Goal: Task Accomplishment & Management: Manage account settings

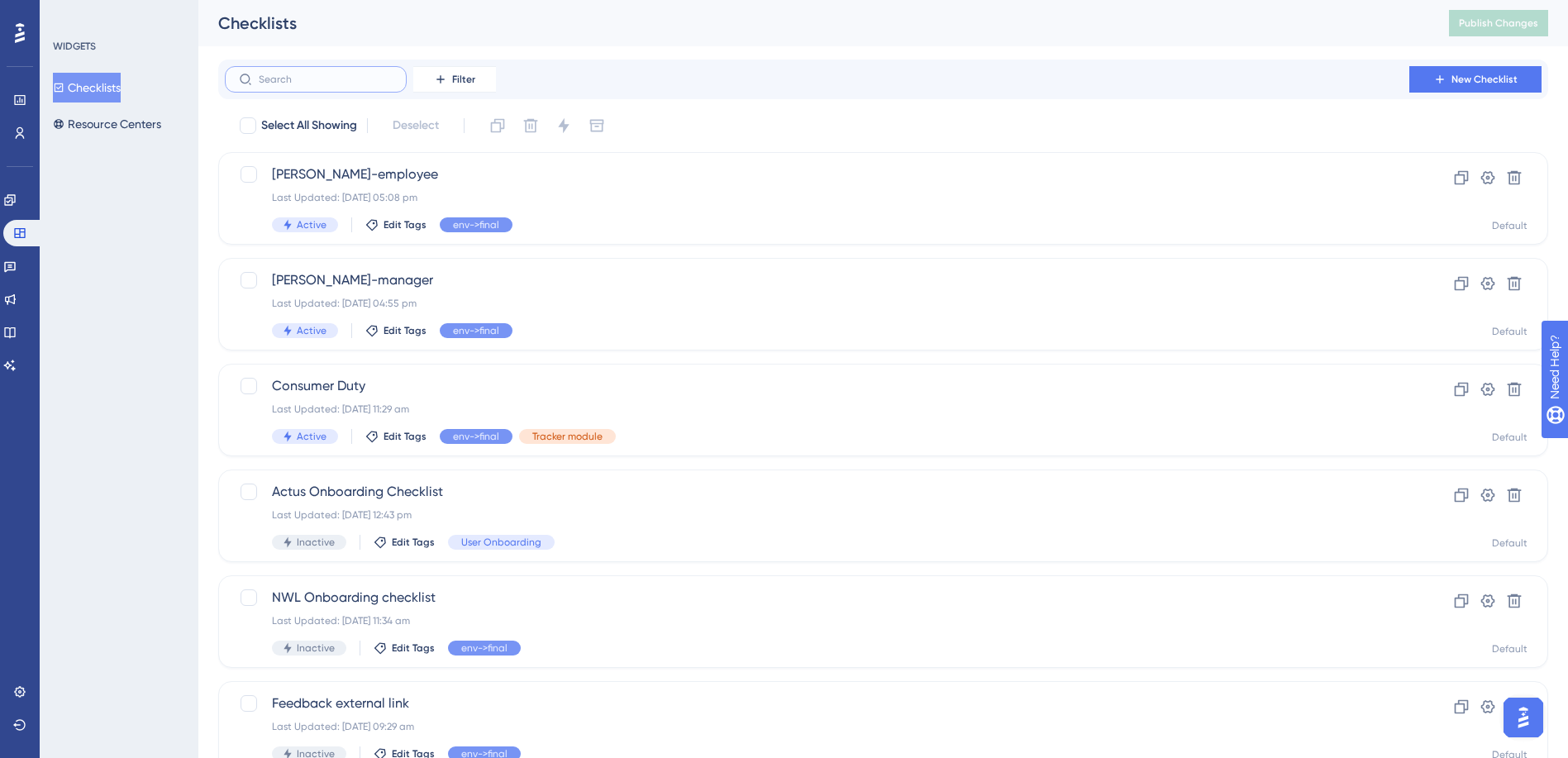
click at [364, 75] on input "text" at bounding box center [325, 79] width 134 height 12
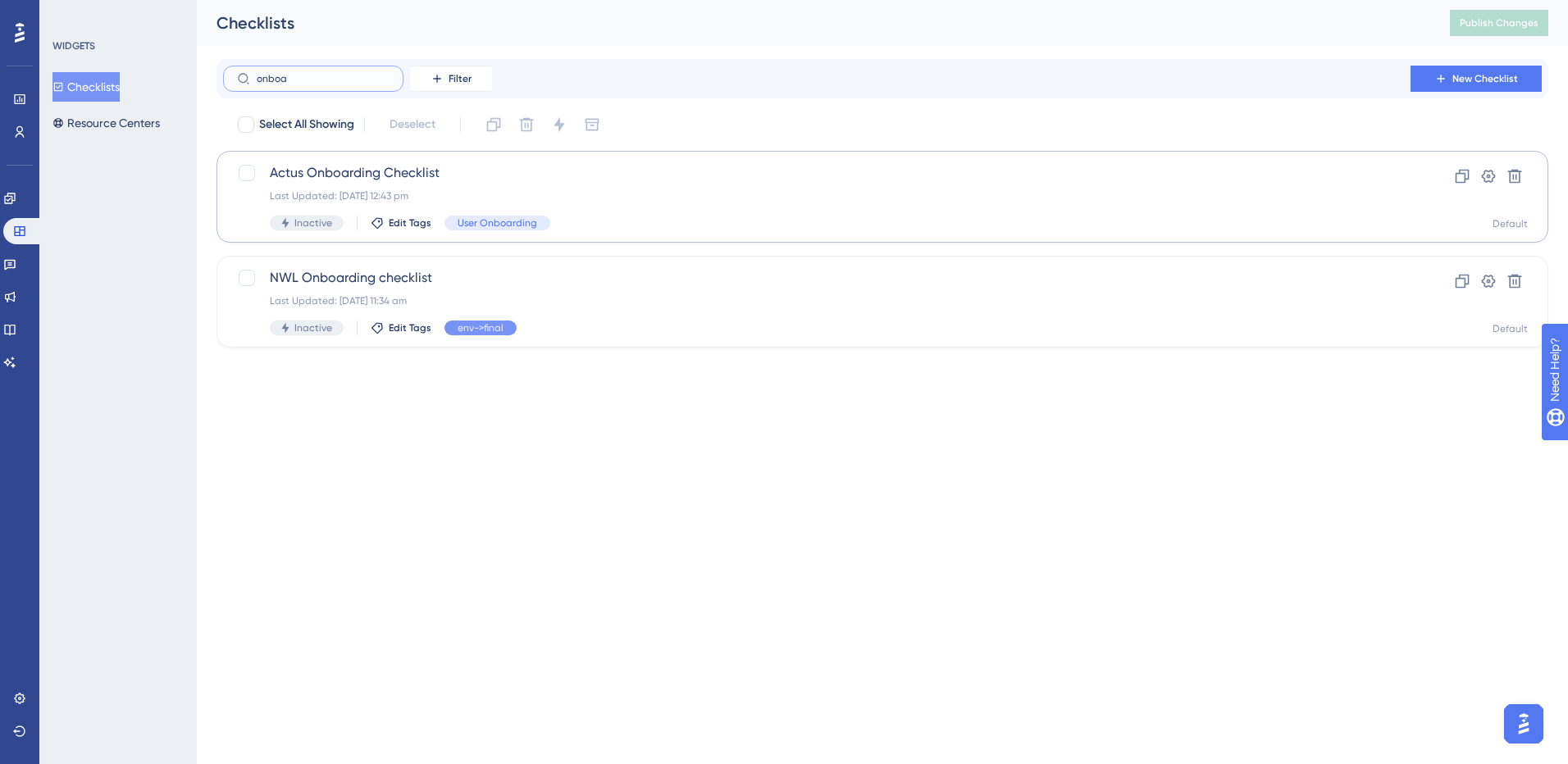
type input "onboa"
click at [398, 180] on span "Actus Onboarding Checklist" at bounding box center [817, 173] width 1094 height 19
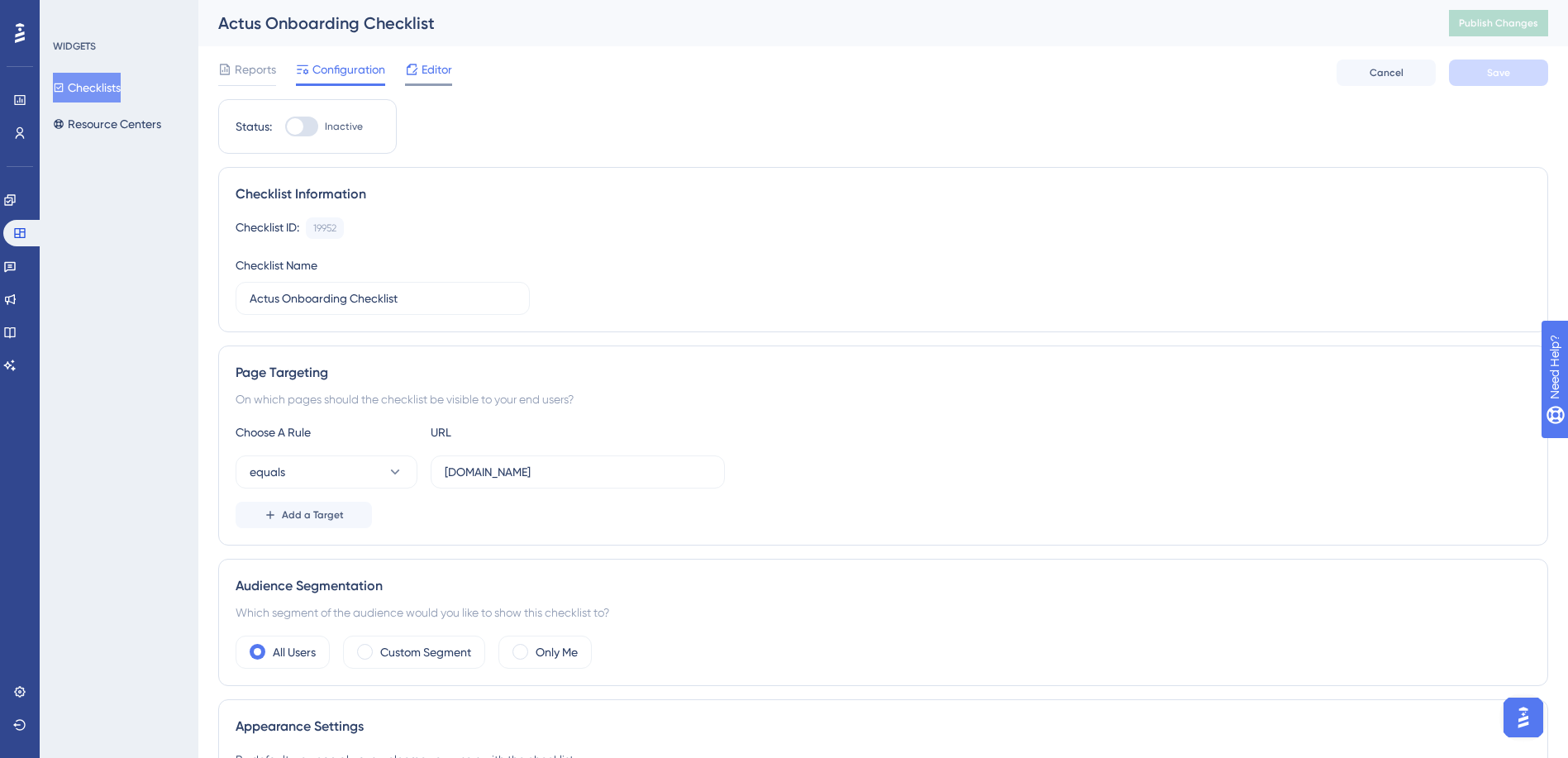
click at [438, 72] on span "Editor" at bounding box center [437, 69] width 30 height 20
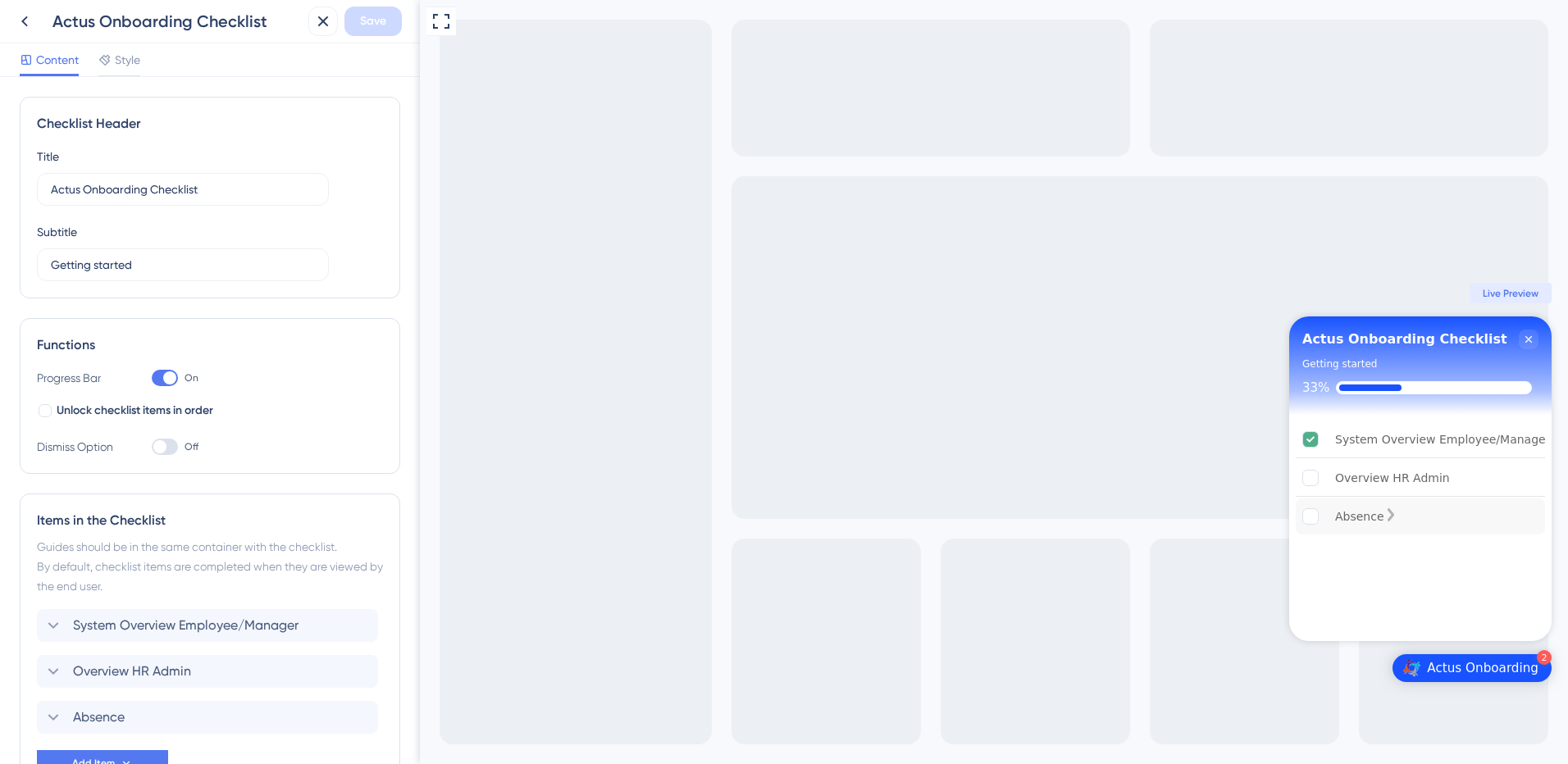
click at [1353, 514] on div "Absence" at bounding box center [1360, 516] width 49 height 19
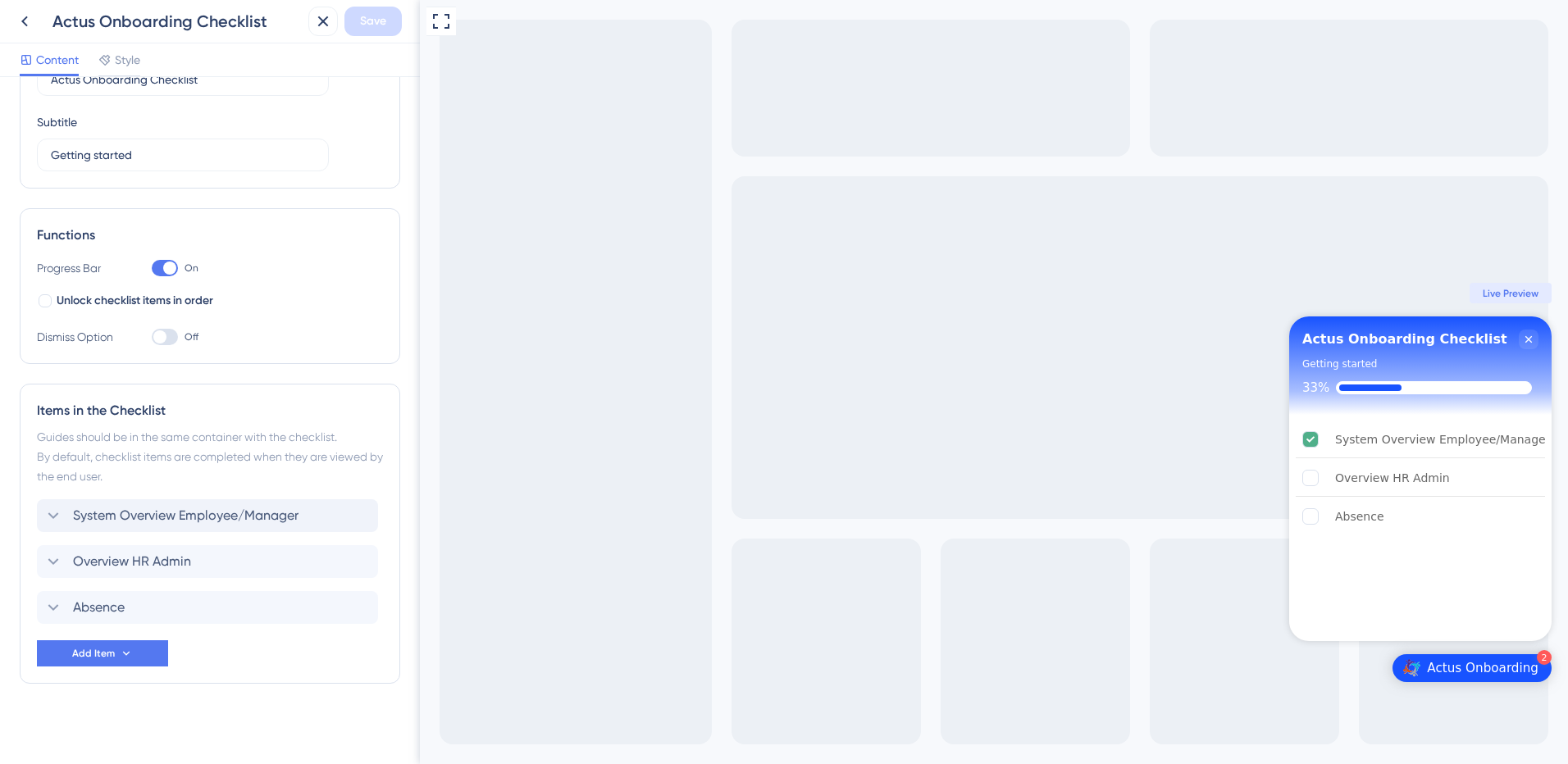
scroll to position [115, 0]
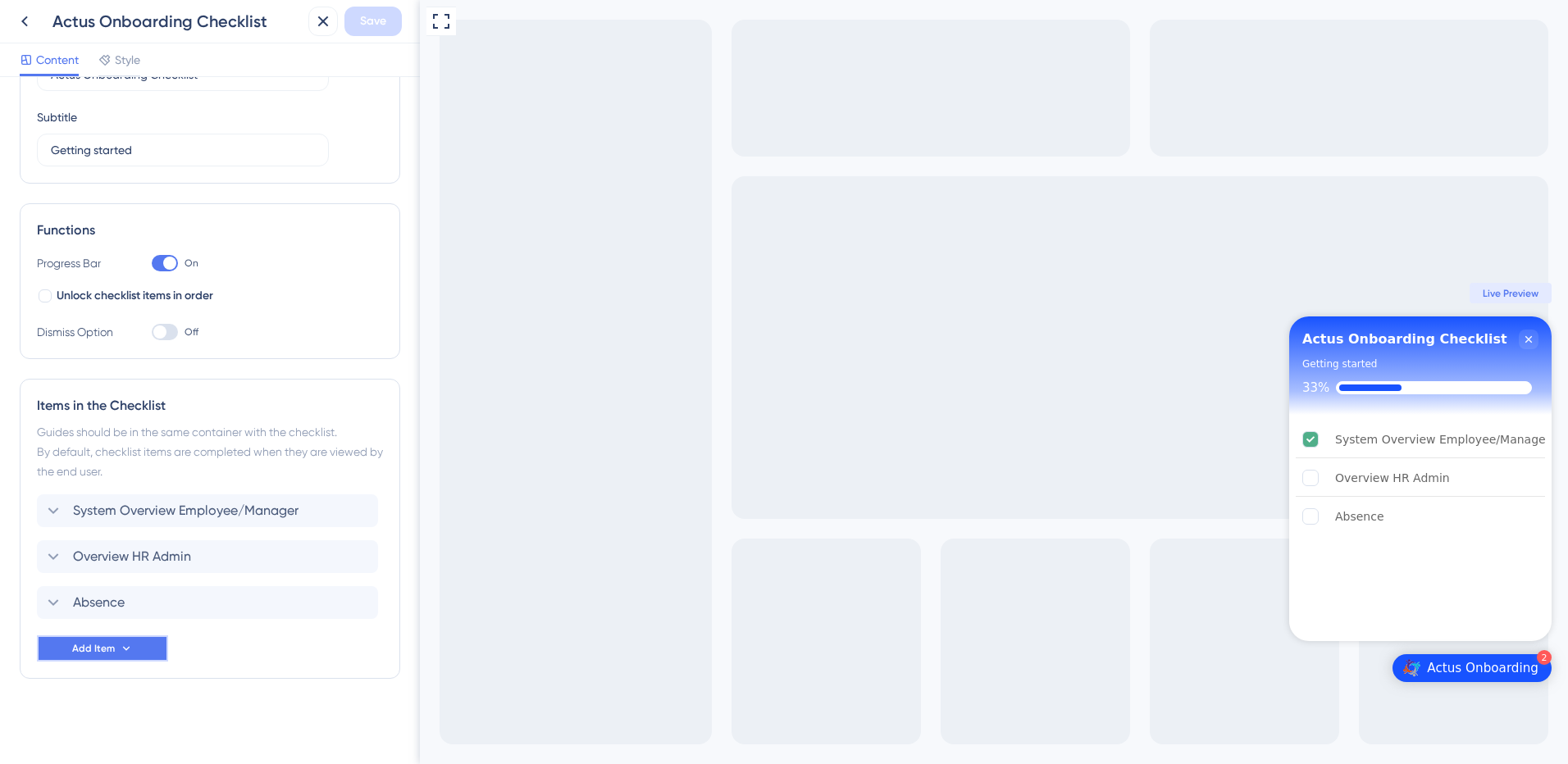
click at [125, 650] on icon at bounding box center [126, 648] width 13 height 13
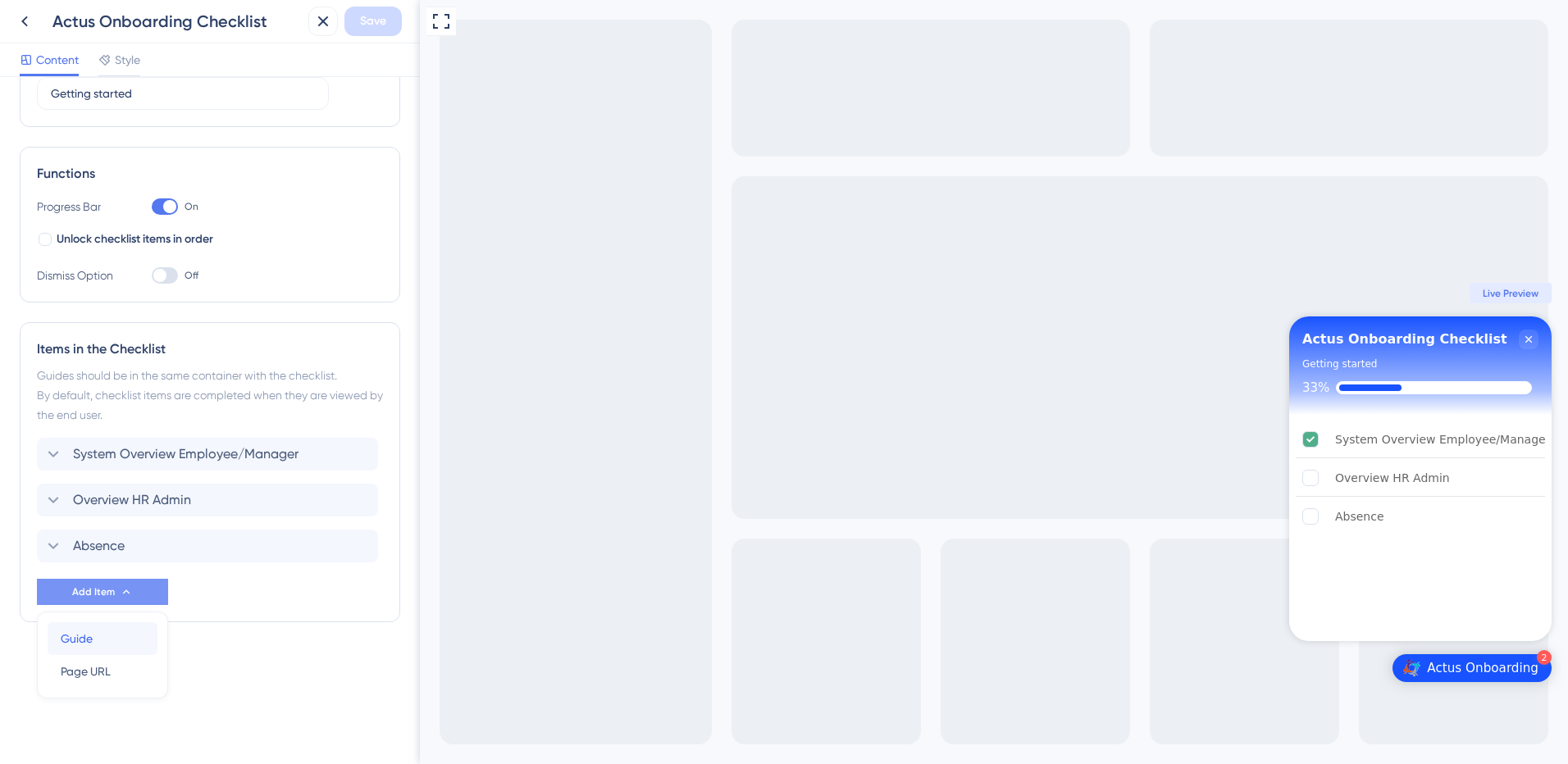
click at [126, 643] on div "Guide Guide" at bounding box center [102, 638] width 84 height 33
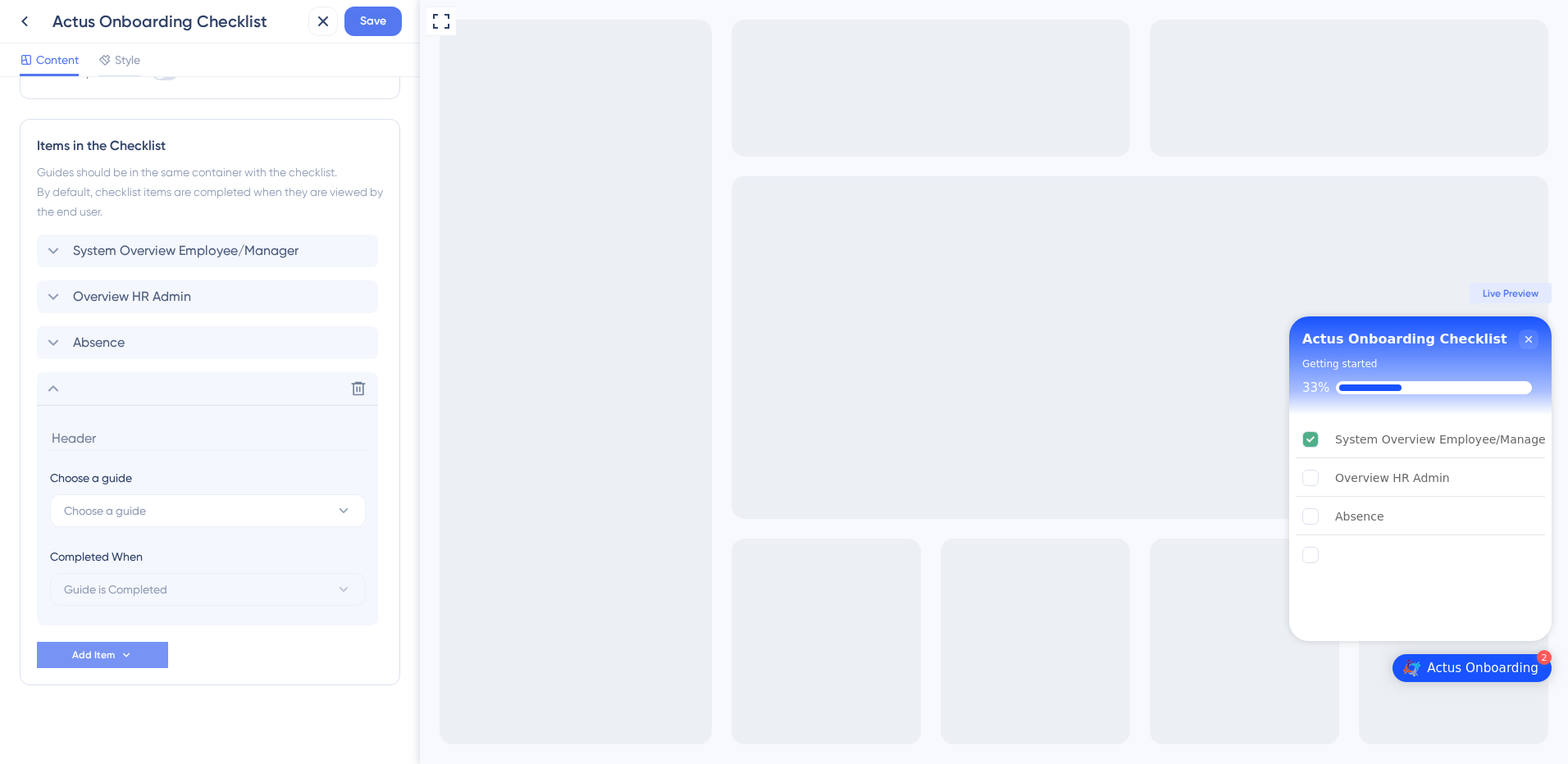
scroll to position [382, 0]
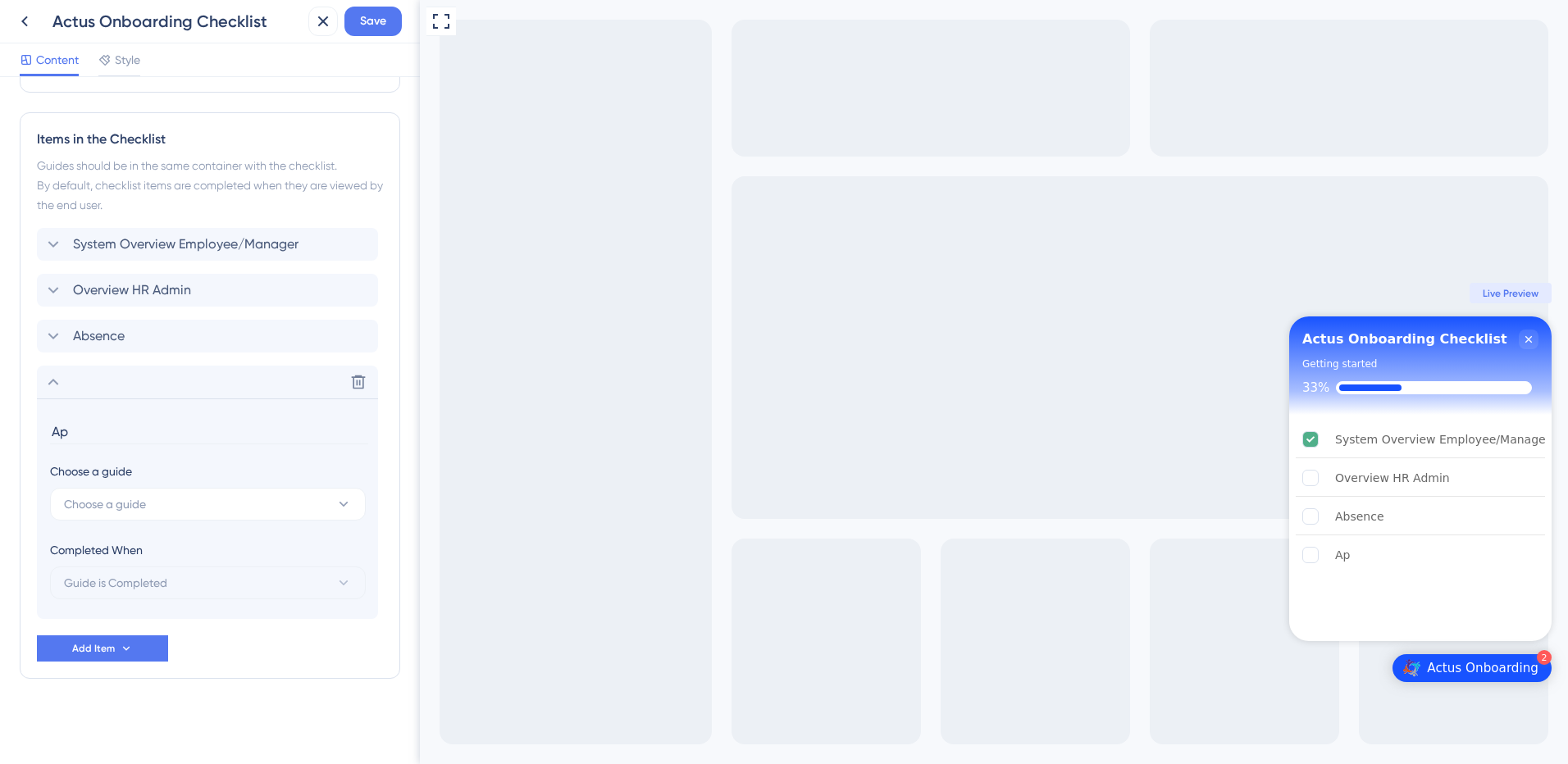
type input "A"
click at [150, 513] on button "Choose a guide" at bounding box center [208, 504] width 316 height 33
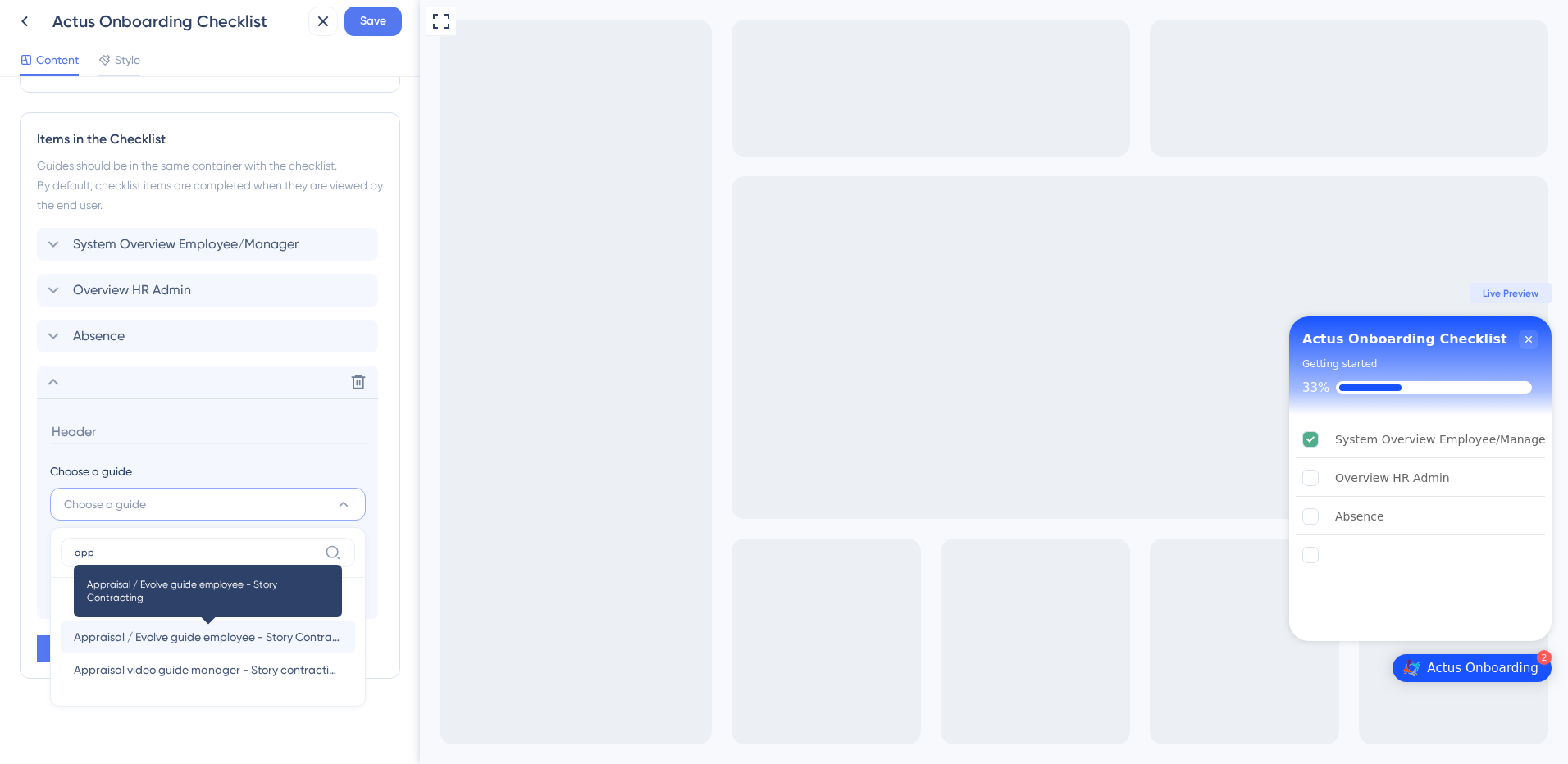
type input "app"
click at [160, 643] on span "Appraisal / Evolve guide employee - Story Contracting" at bounding box center [208, 637] width 268 height 19
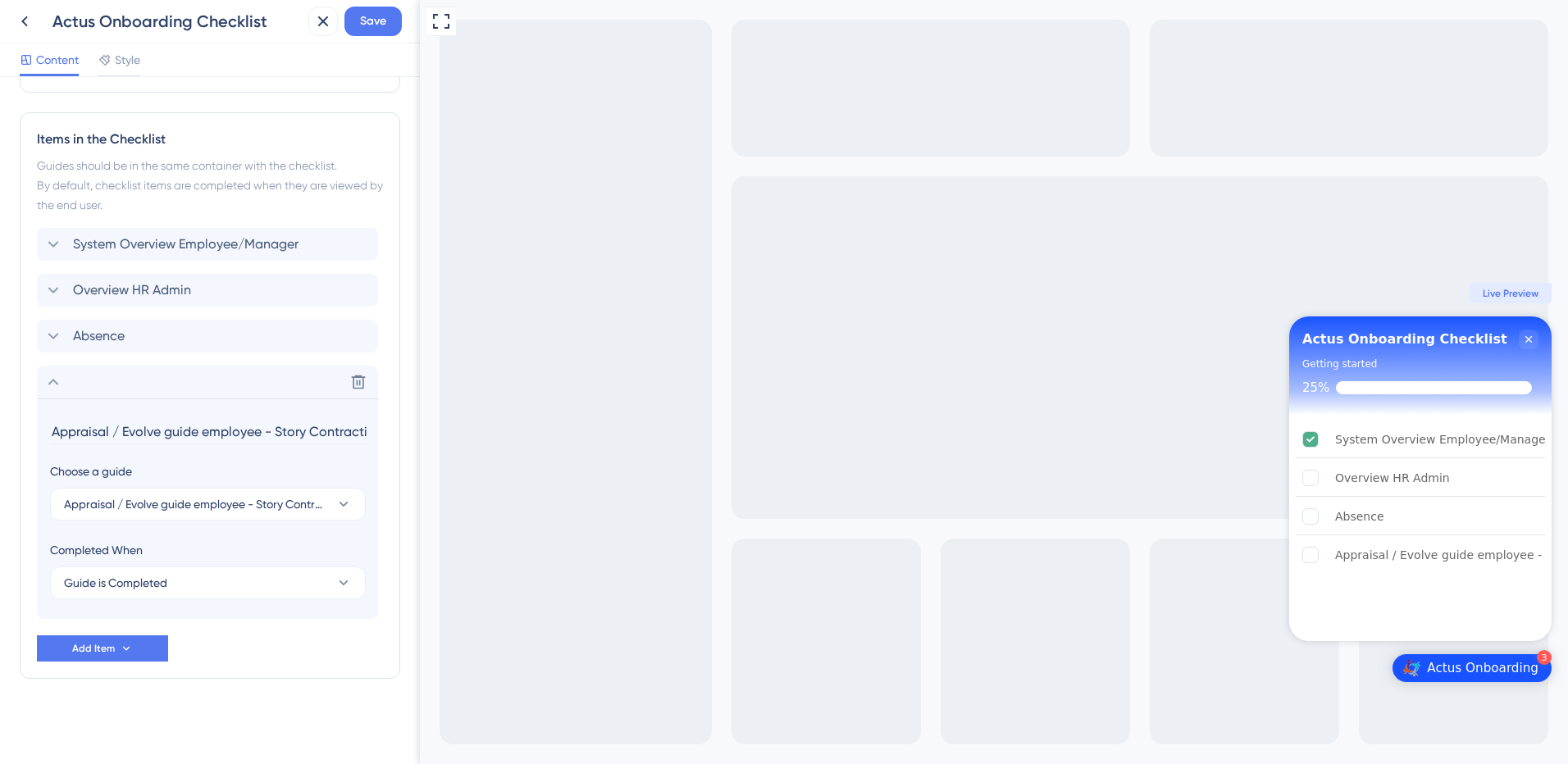
click at [69, 426] on input "Appraisal / Evolve guide employee - Story Contracting" at bounding box center [209, 431] width 318 height 25
click at [61, 434] on input "Appraisal / Evolve guide employee - Story Contracting" at bounding box center [209, 431] width 318 height 25
drag, startPoint x: 535, startPoint y: 433, endPoint x: 439, endPoint y: 440, distance: 96.3
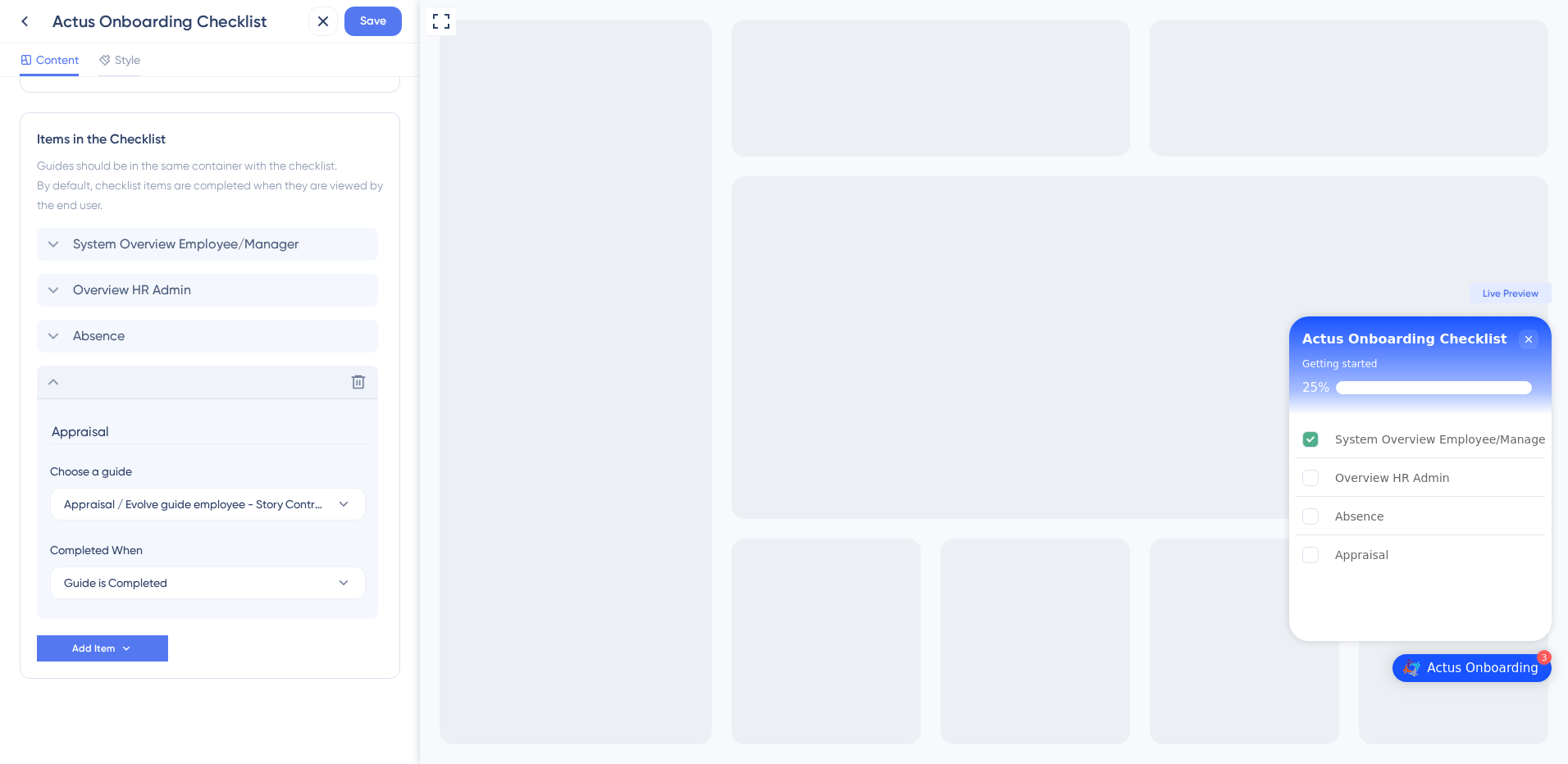
type input "Appraisal"
click at [55, 384] on icon at bounding box center [53, 382] width 19 height 19
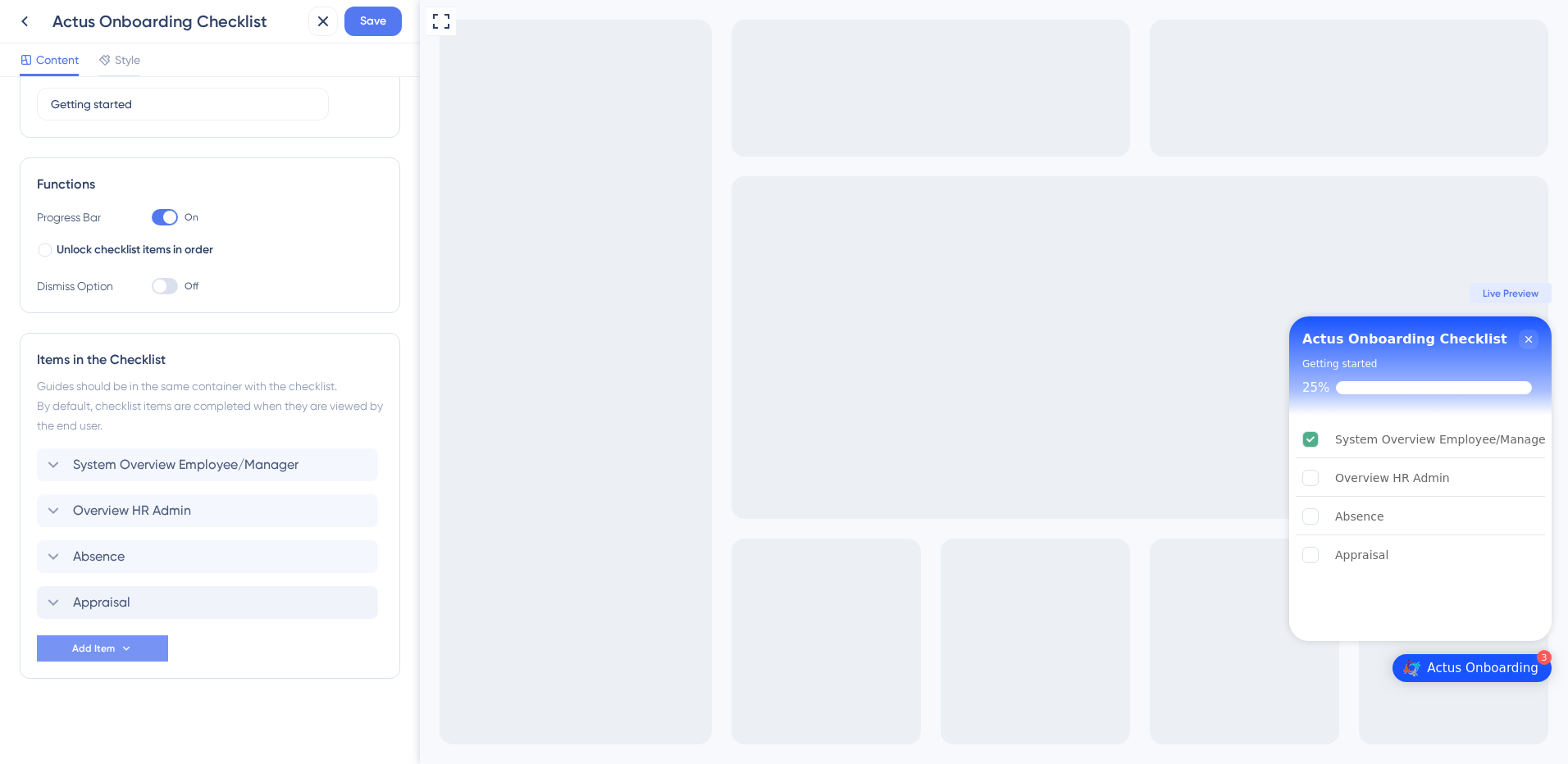
click at [110, 652] on span "Add Item" at bounding box center [93, 648] width 42 height 13
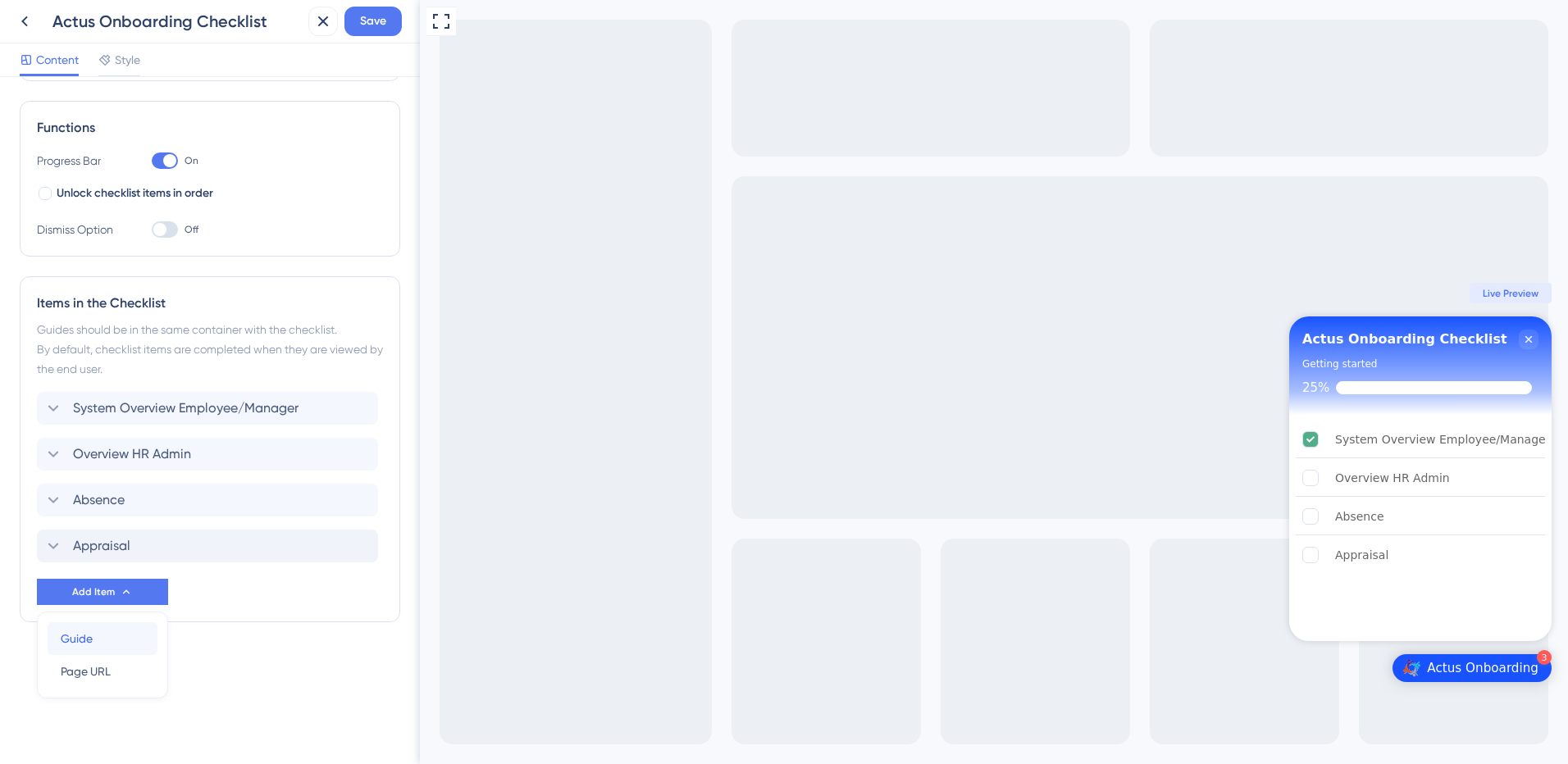
click at [84, 642] on span "Guide" at bounding box center [77, 638] width 32 height 19
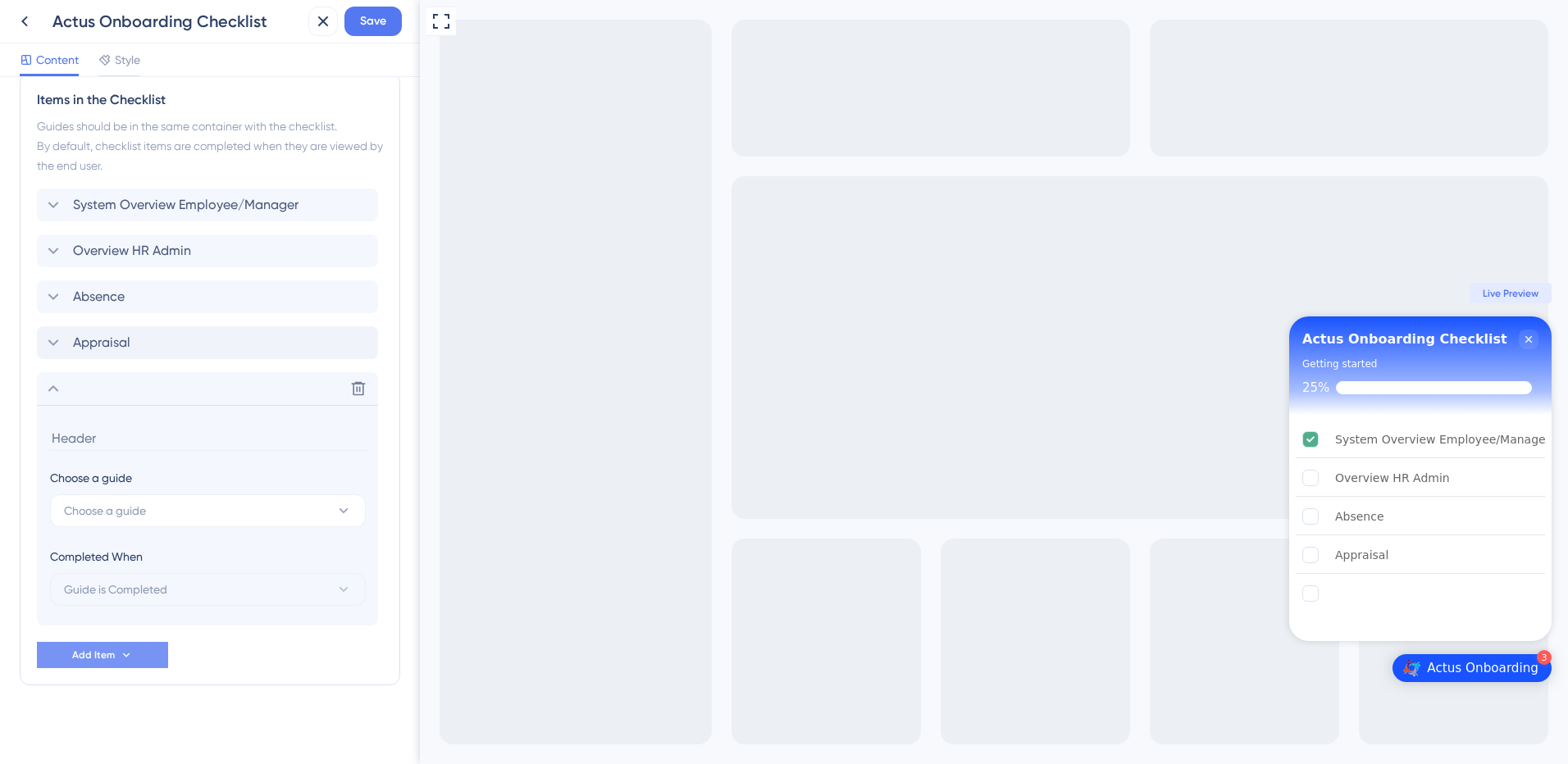
scroll to position [427, 0]
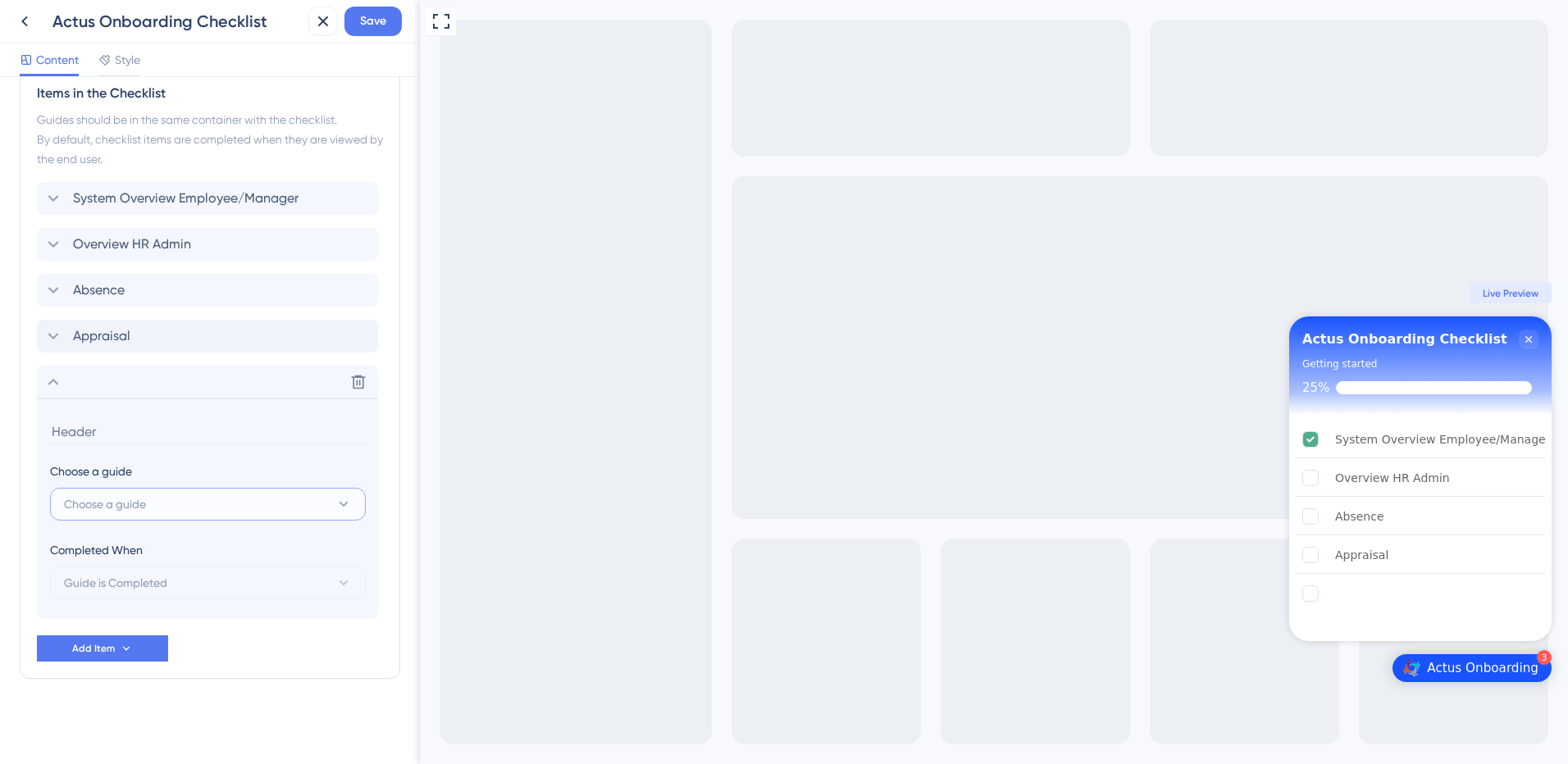
click at [125, 506] on span "Choose a guide" at bounding box center [105, 504] width 82 height 19
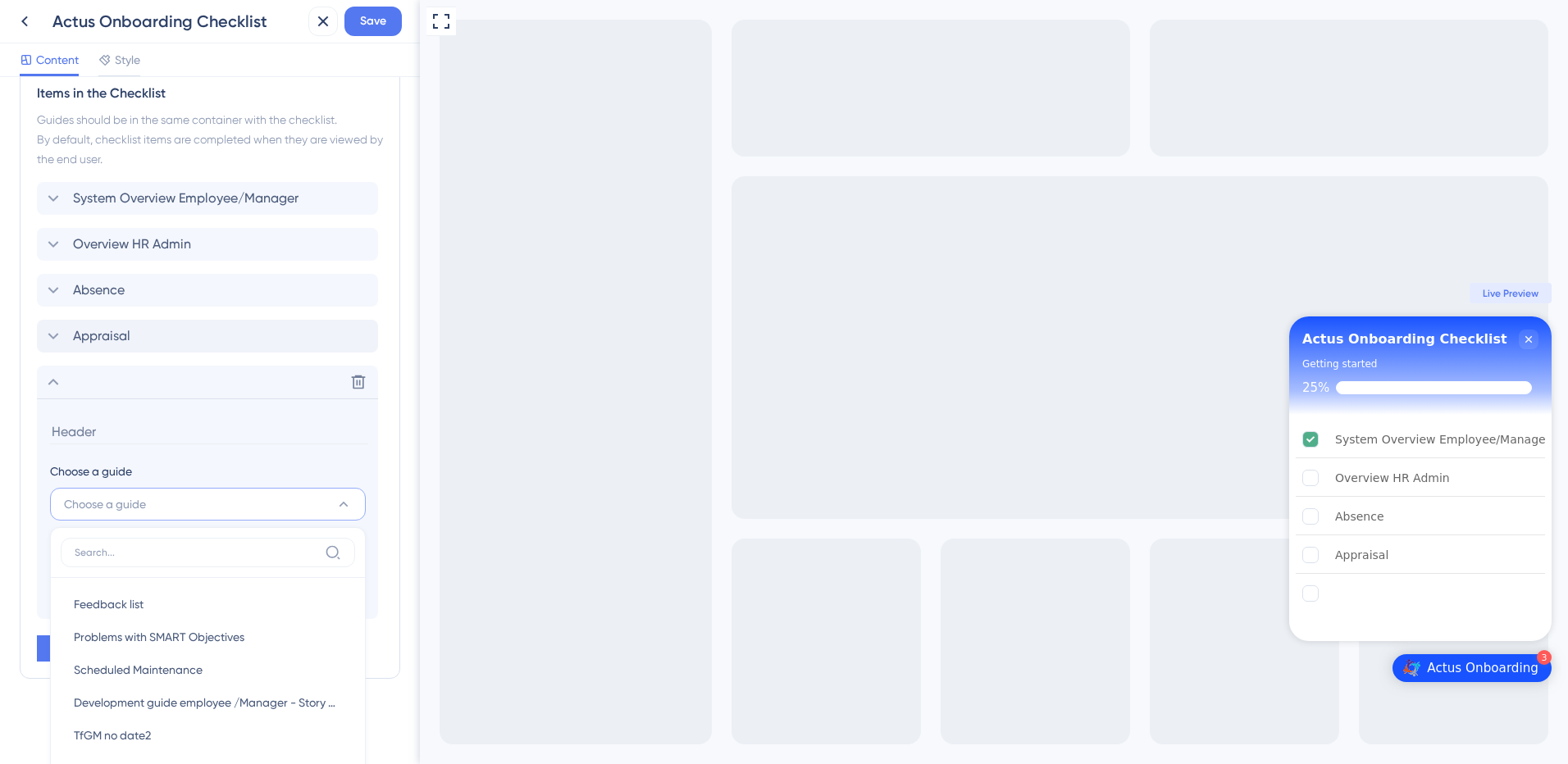
scroll to position [629, 0]
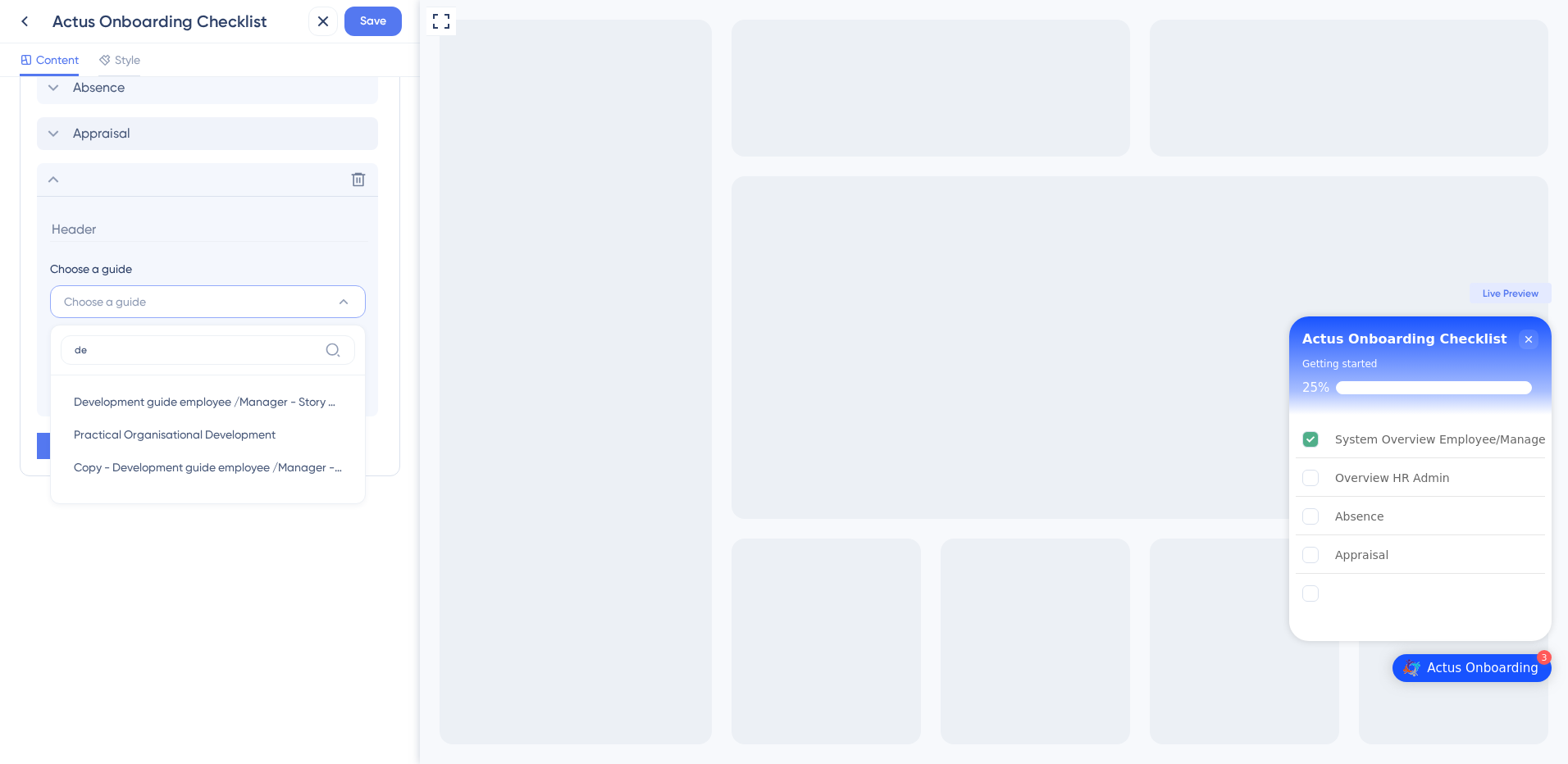
type input "d"
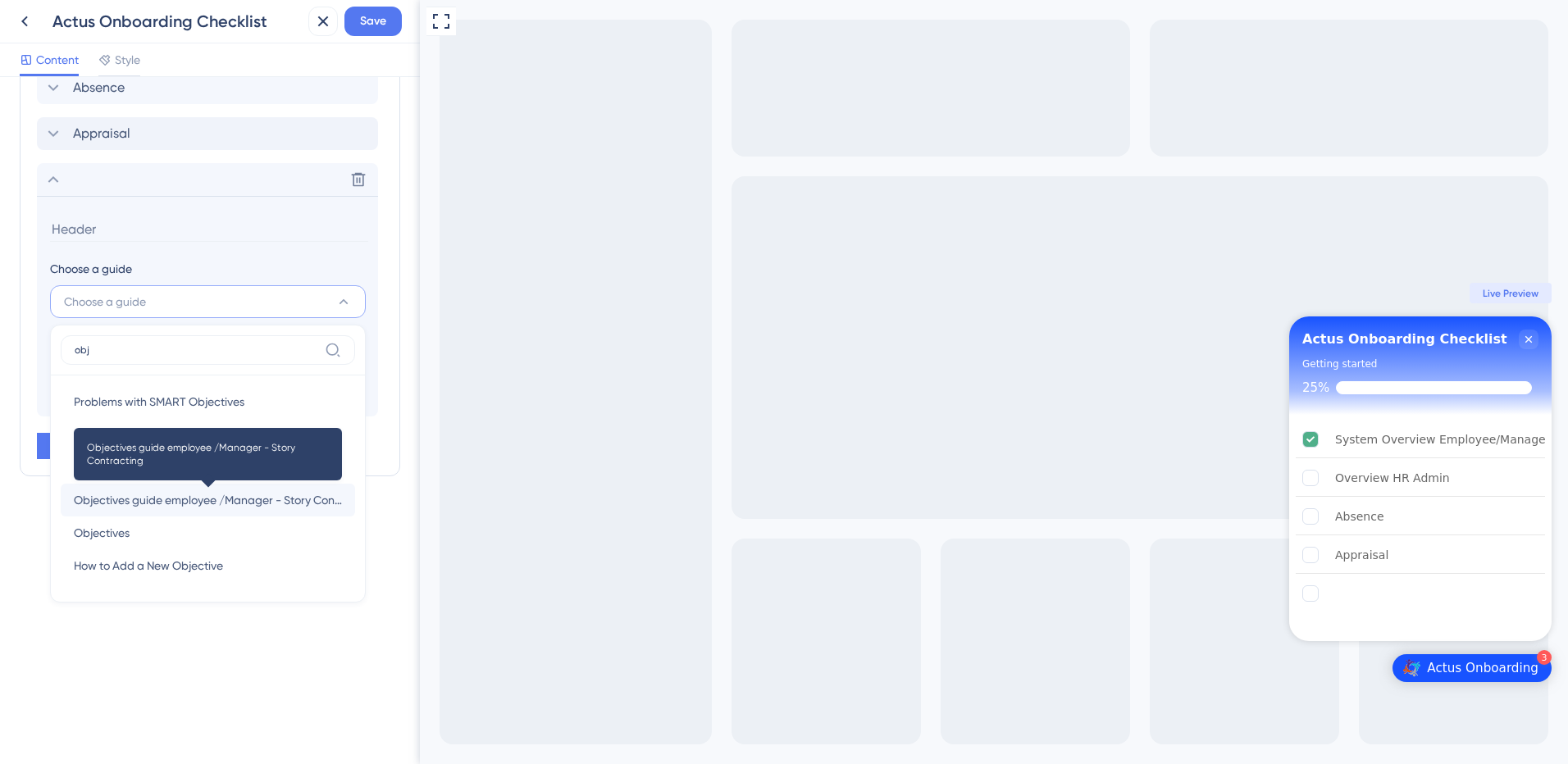
type input "obj"
click at [261, 498] on span "Objectives guide employee /Manager - Story Contracting" at bounding box center [208, 500] width 268 height 19
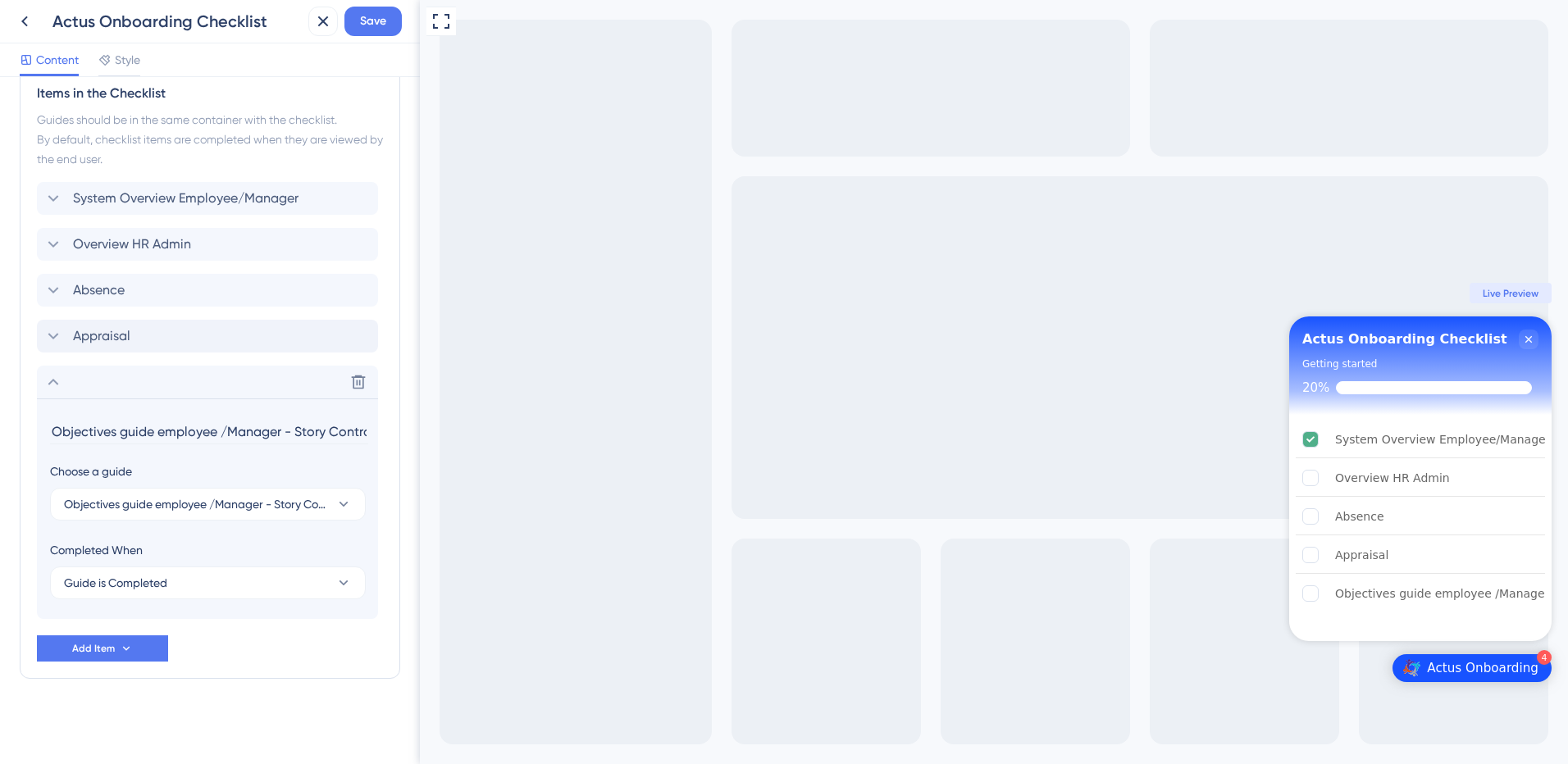
scroll to position [0, 35]
drag, startPoint x: 532, startPoint y: 431, endPoint x: 479, endPoint y: 442, distance: 54.1
type input "Objectives"
click at [45, 382] on icon at bounding box center [53, 382] width 19 height 19
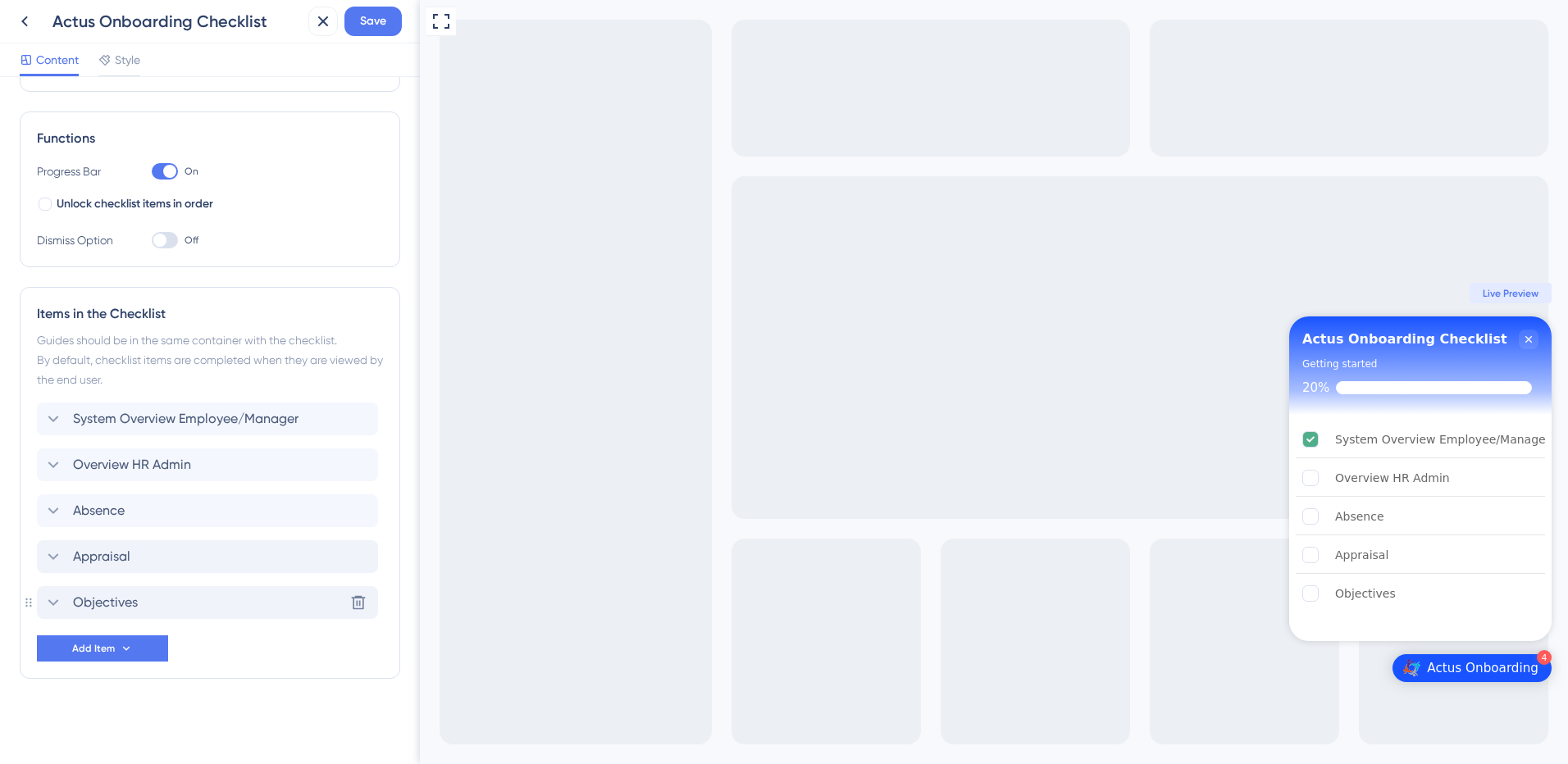
scroll to position [207, 0]
click at [83, 651] on span "Add Item" at bounding box center [93, 648] width 42 height 13
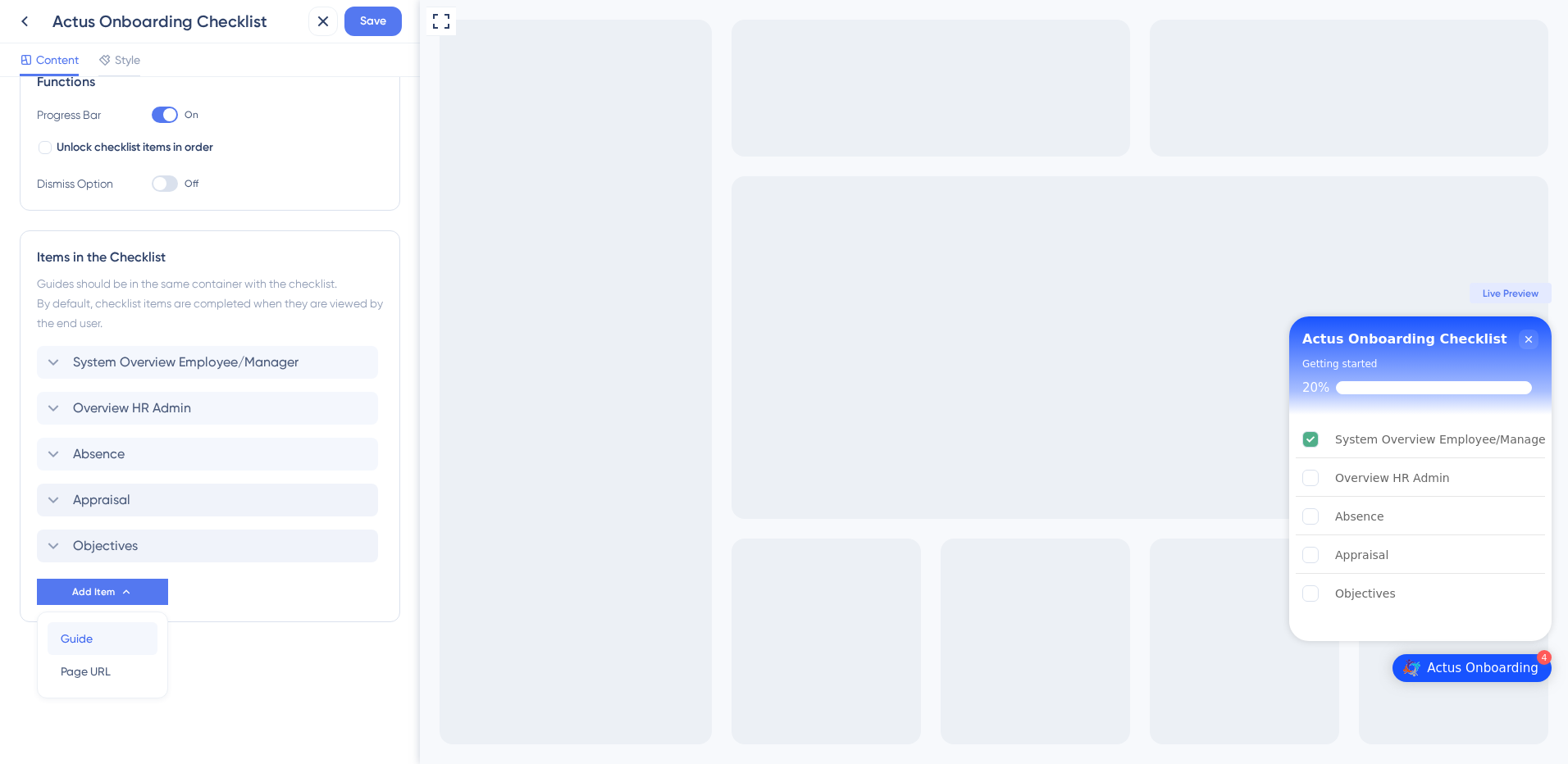
click at [123, 638] on div "Guide Guide" at bounding box center [102, 638] width 84 height 33
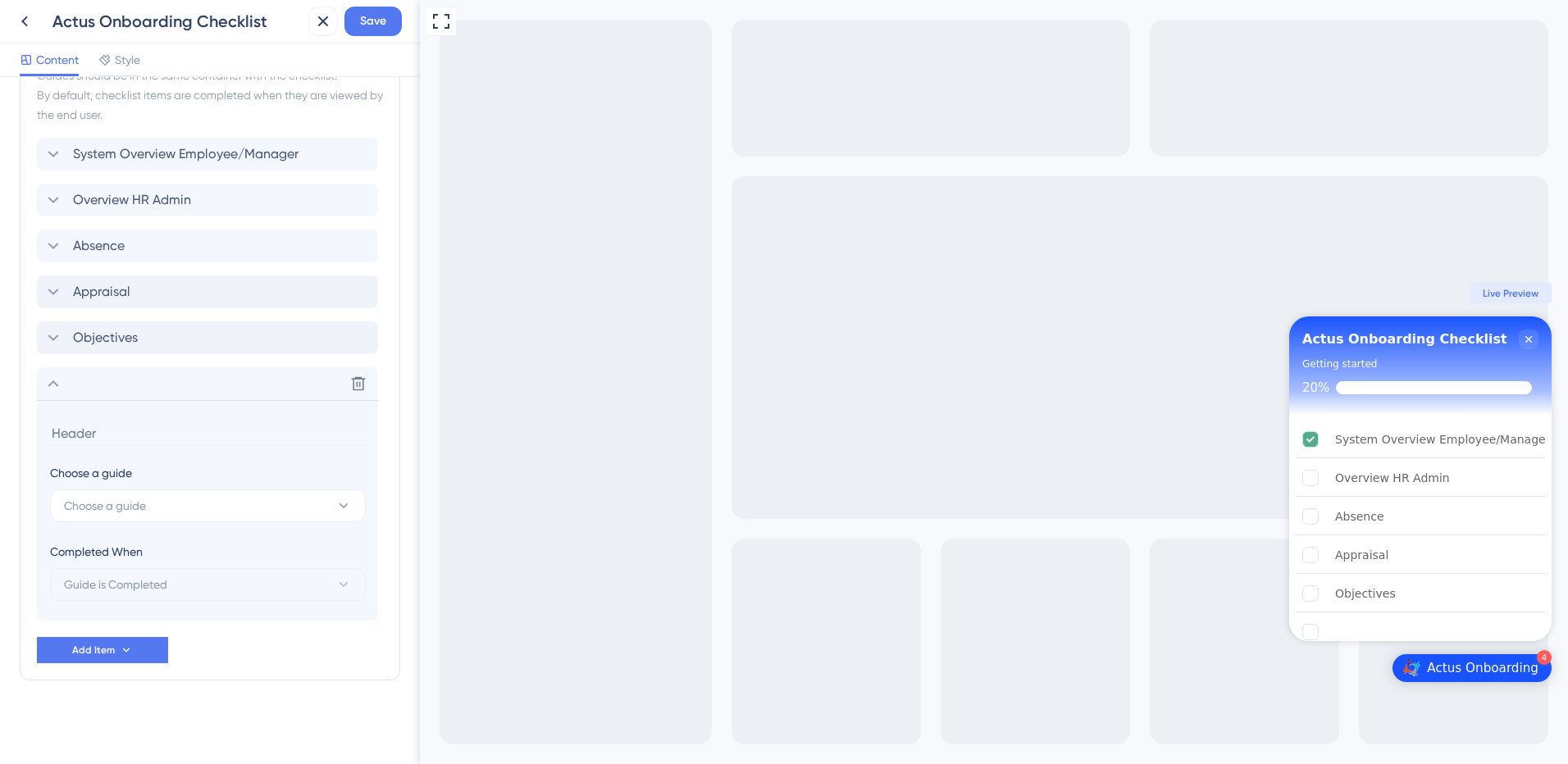
scroll to position [473, 0]
click at [47, 382] on icon at bounding box center [53, 382] width 19 height 19
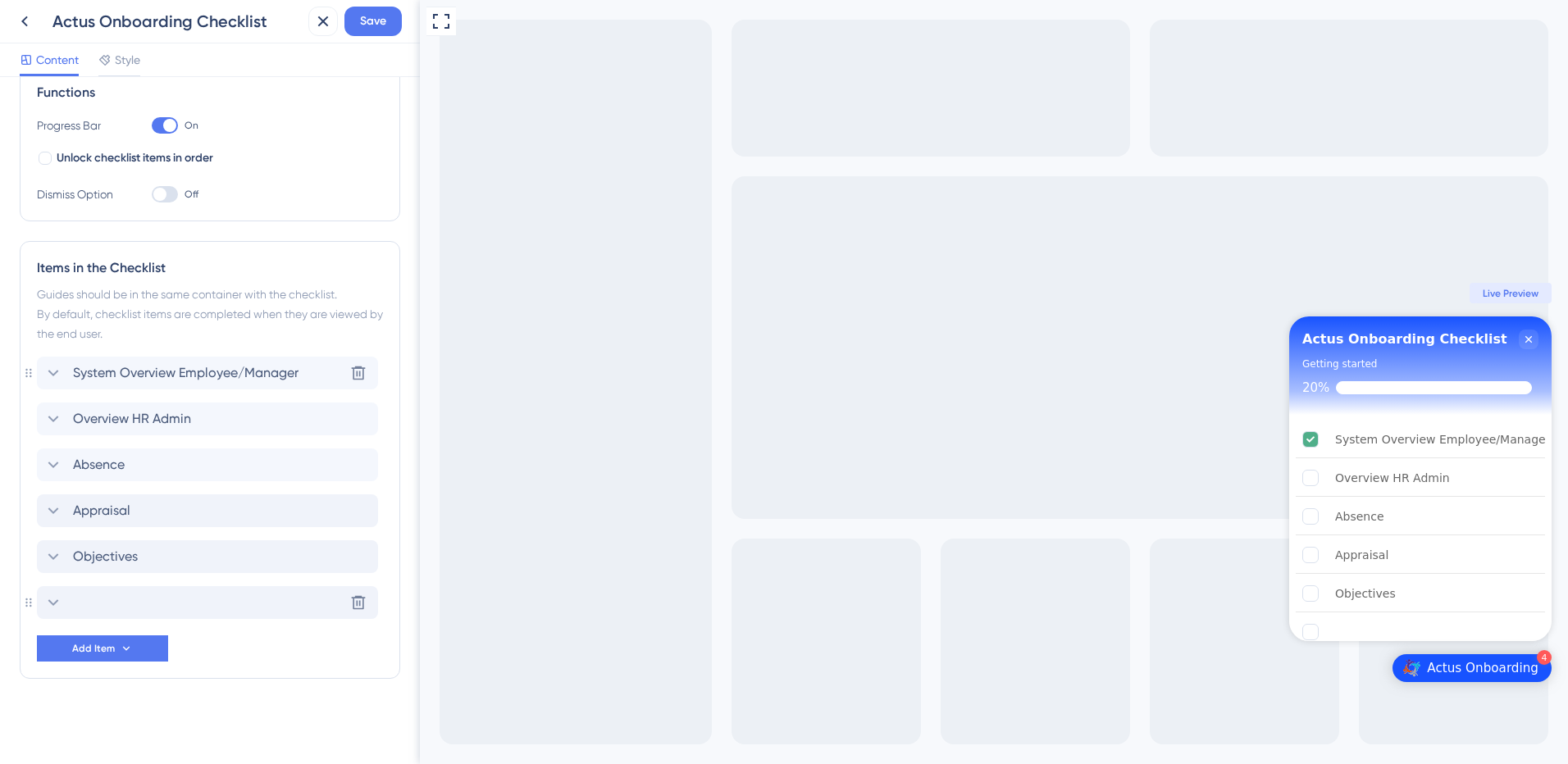
scroll to position [252, 0]
click at [79, 604] on div "Delete" at bounding box center [208, 602] width 341 height 33
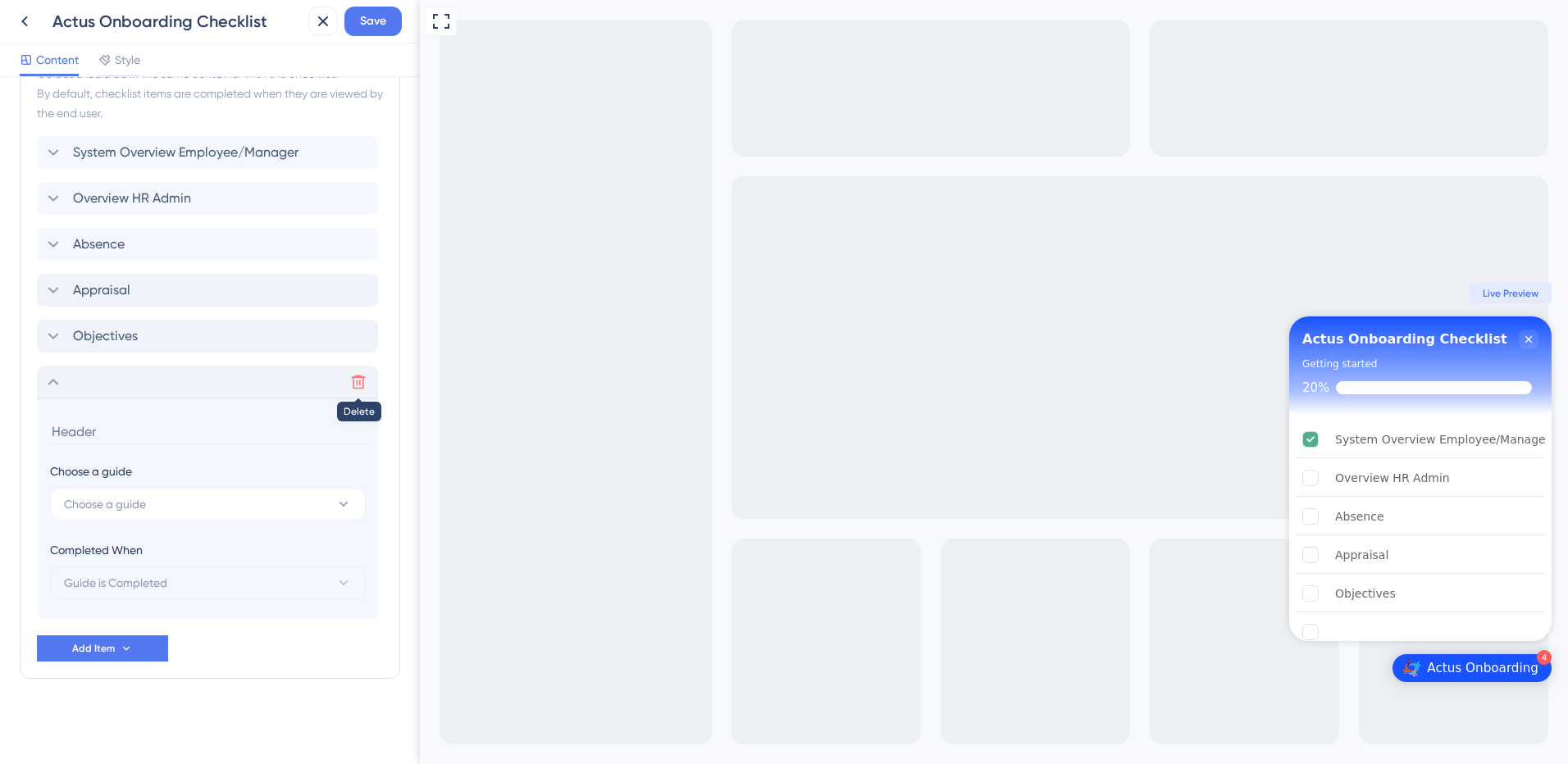
click at [354, 384] on icon at bounding box center [358, 382] width 17 height 17
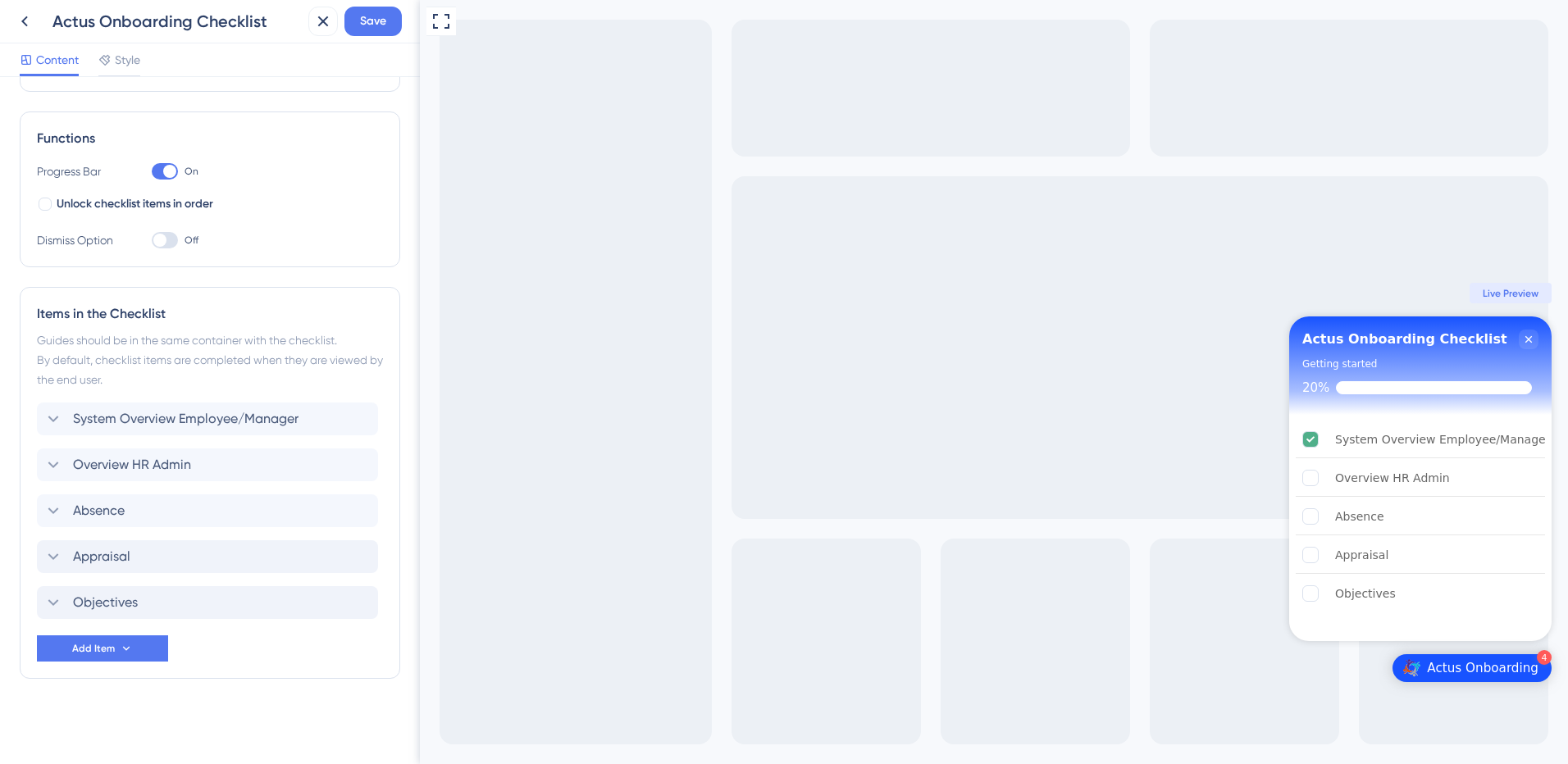
scroll to position [207, 0]
click at [106, 649] on span "Add Item" at bounding box center [93, 648] width 42 height 13
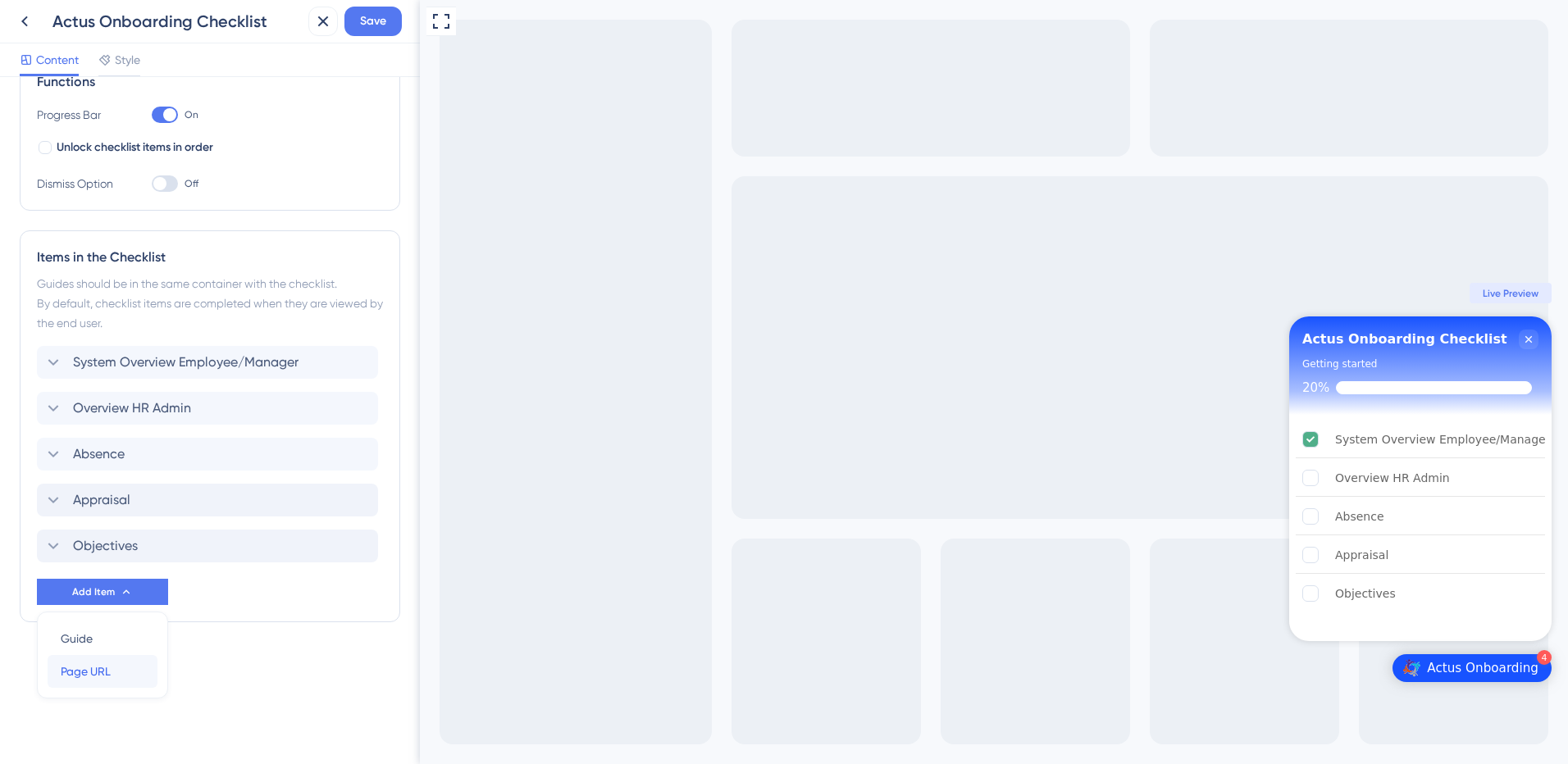
click at [96, 669] on span "Page URL" at bounding box center [85, 671] width 50 height 19
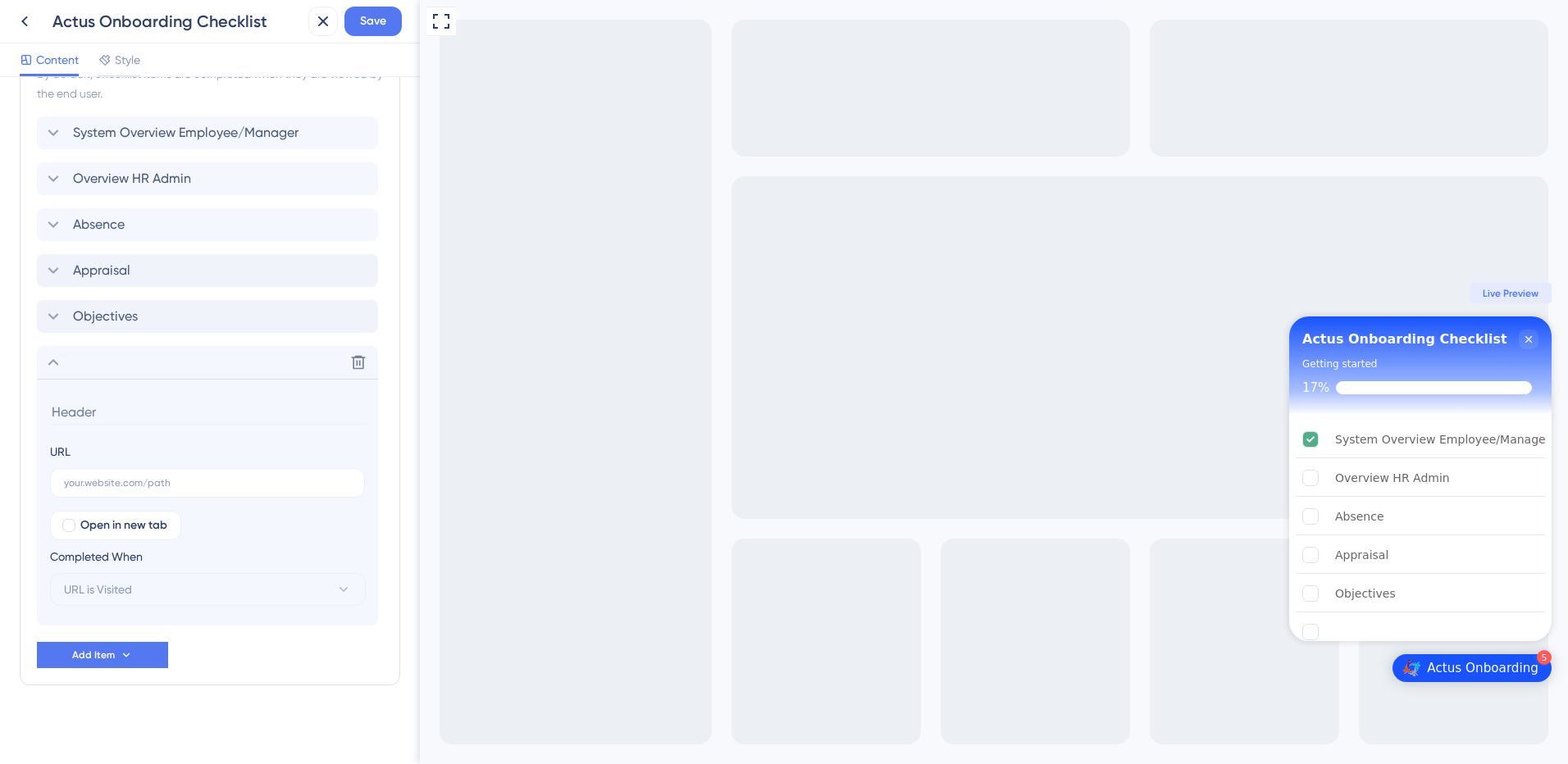
scroll to position [499, 0]
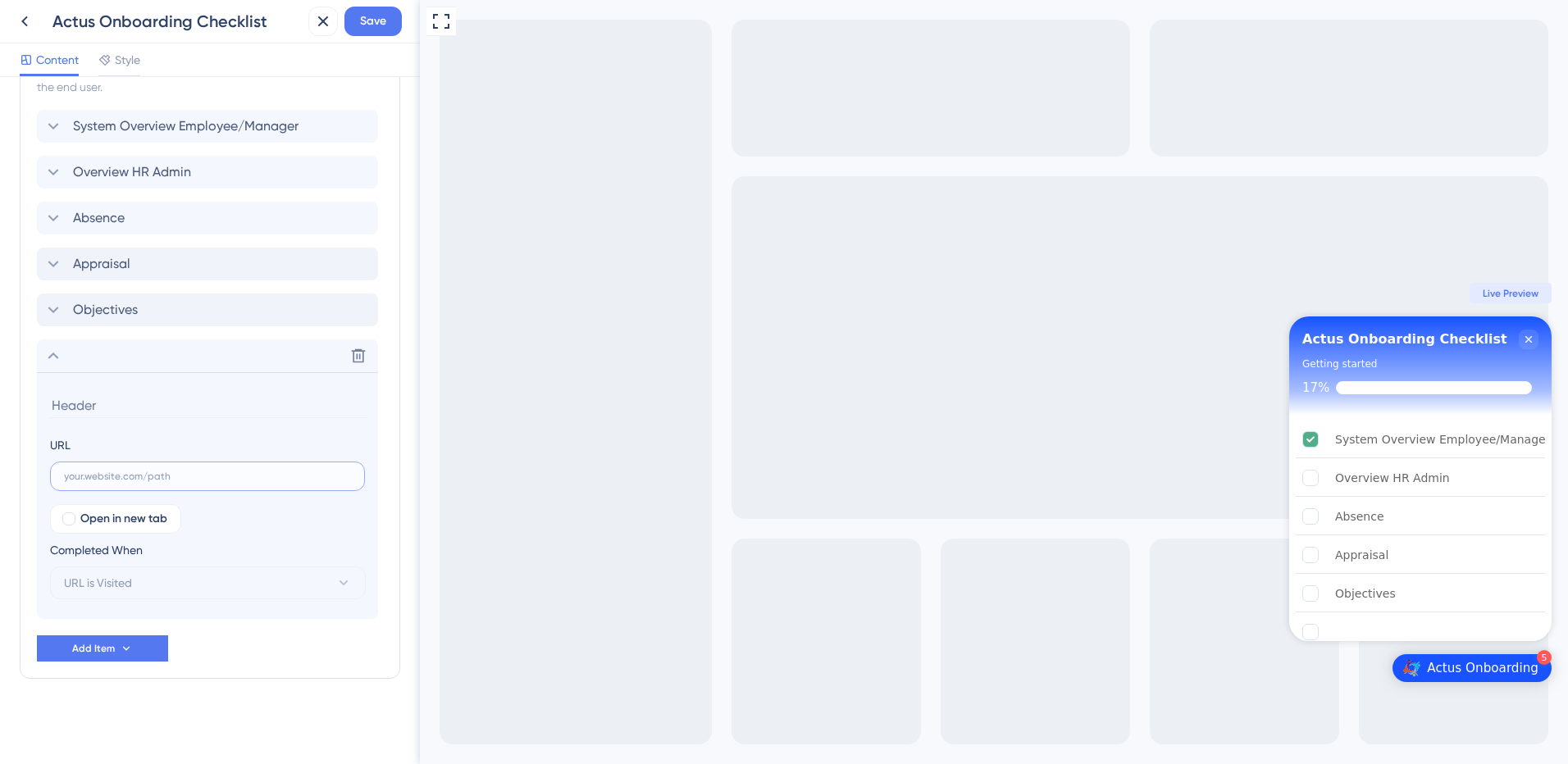
click at [89, 477] on input "text" at bounding box center [208, 476] width 287 height 11
drag, startPoint x: 120, startPoint y: 476, endPoint x: 46, endPoint y: 476, distance: 74.0
click at [46, 476] on section "URL Self Help Open in new tab Completed When URL is Visited" at bounding box center [208, 495] width 341 height 247
paste input "[URL][DOMAIN_NAME]"
type input "[URL][DOMAIN_NAME]"
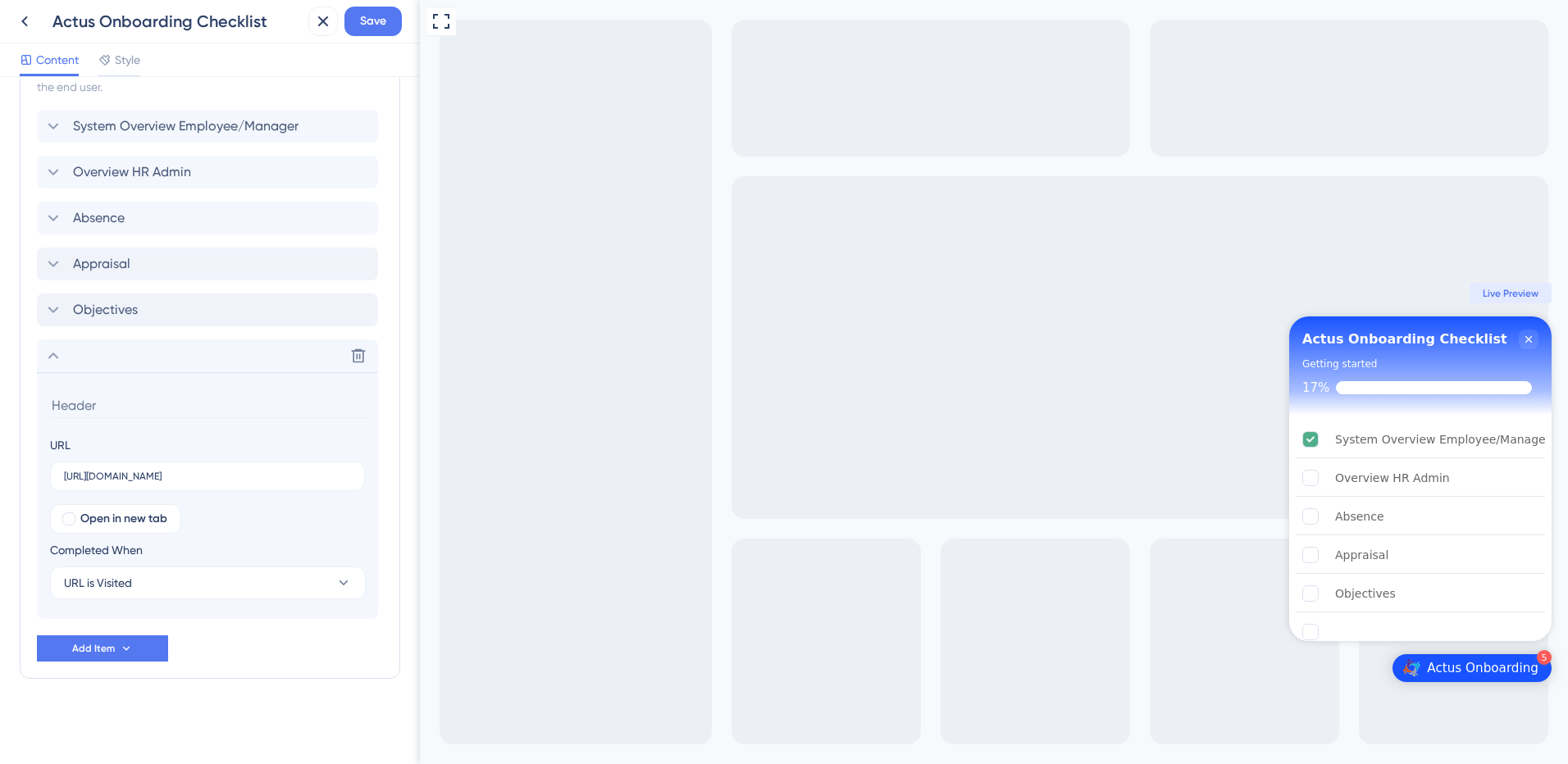
click at [78, 404] on input at bounding box center [209, 405] width 318 height 25
type input "Self Help"
click at [358, 356] on icon at bounding box center [358, 355] width 17 height 17
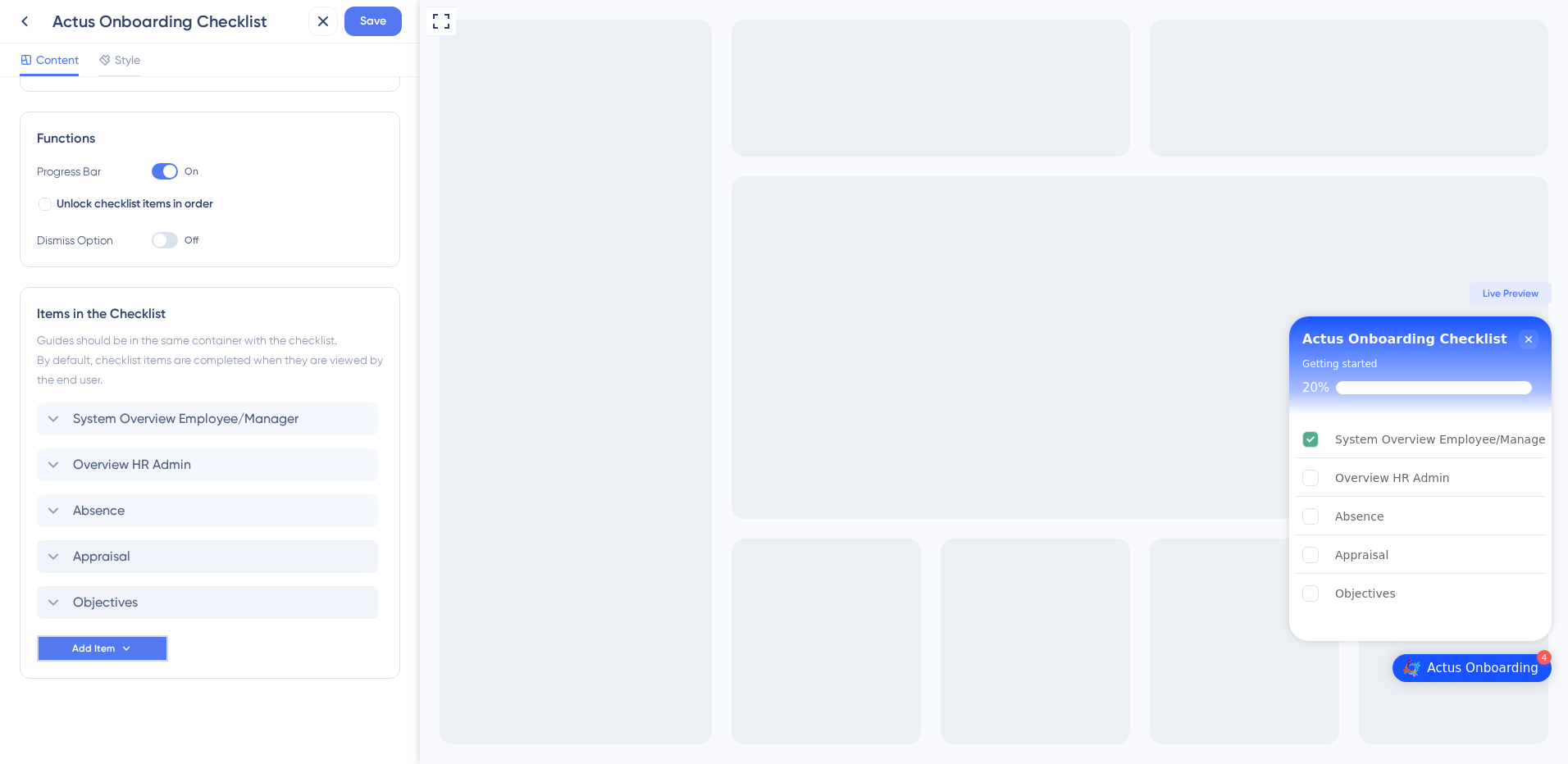
click at [63, 651] on button "Add Item" at bounding box center [102, 649] width 131 height 26
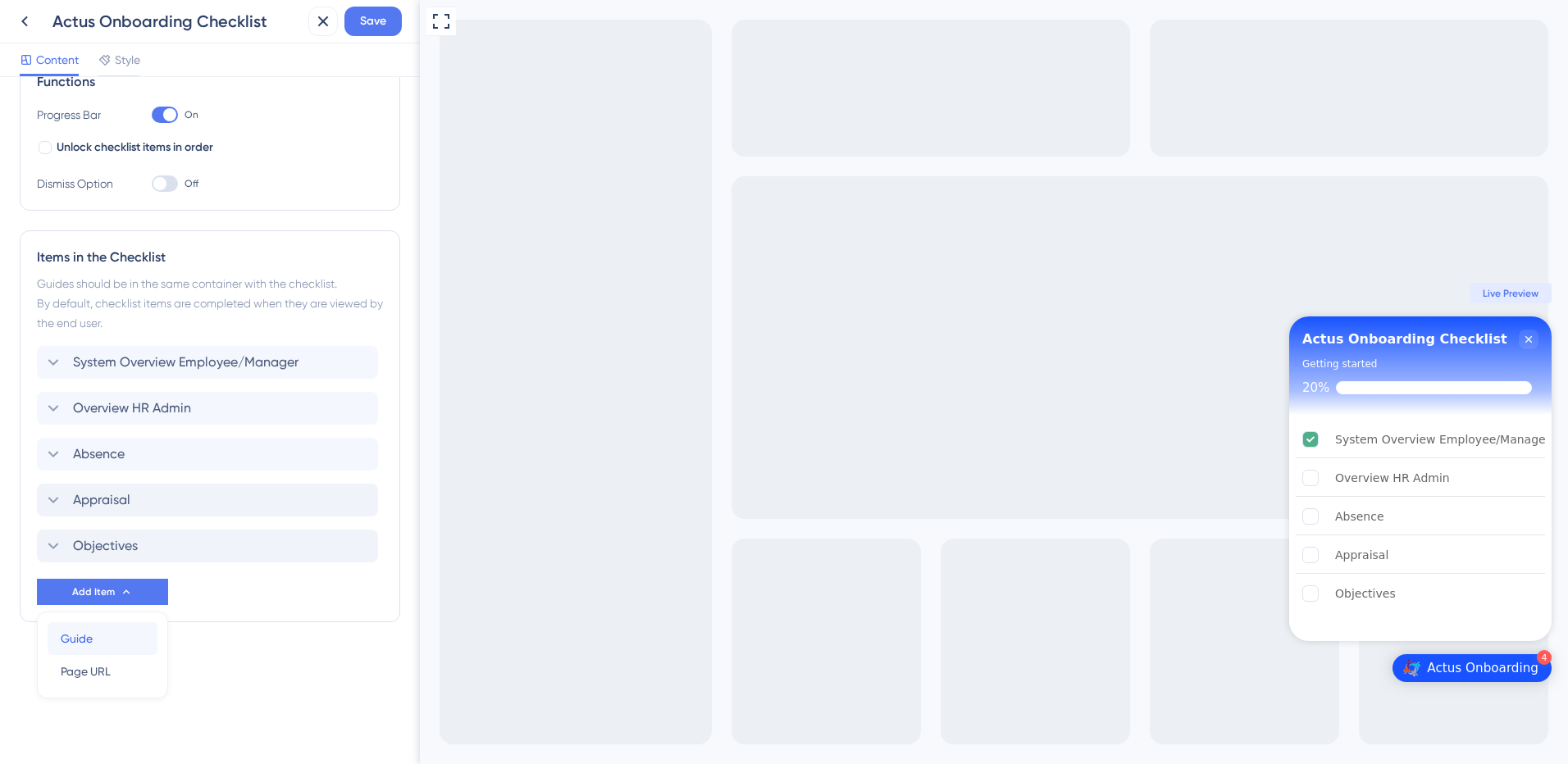
click at [89, 643] on span "Guide" at bounding box center [77, 638] width 32 height 19
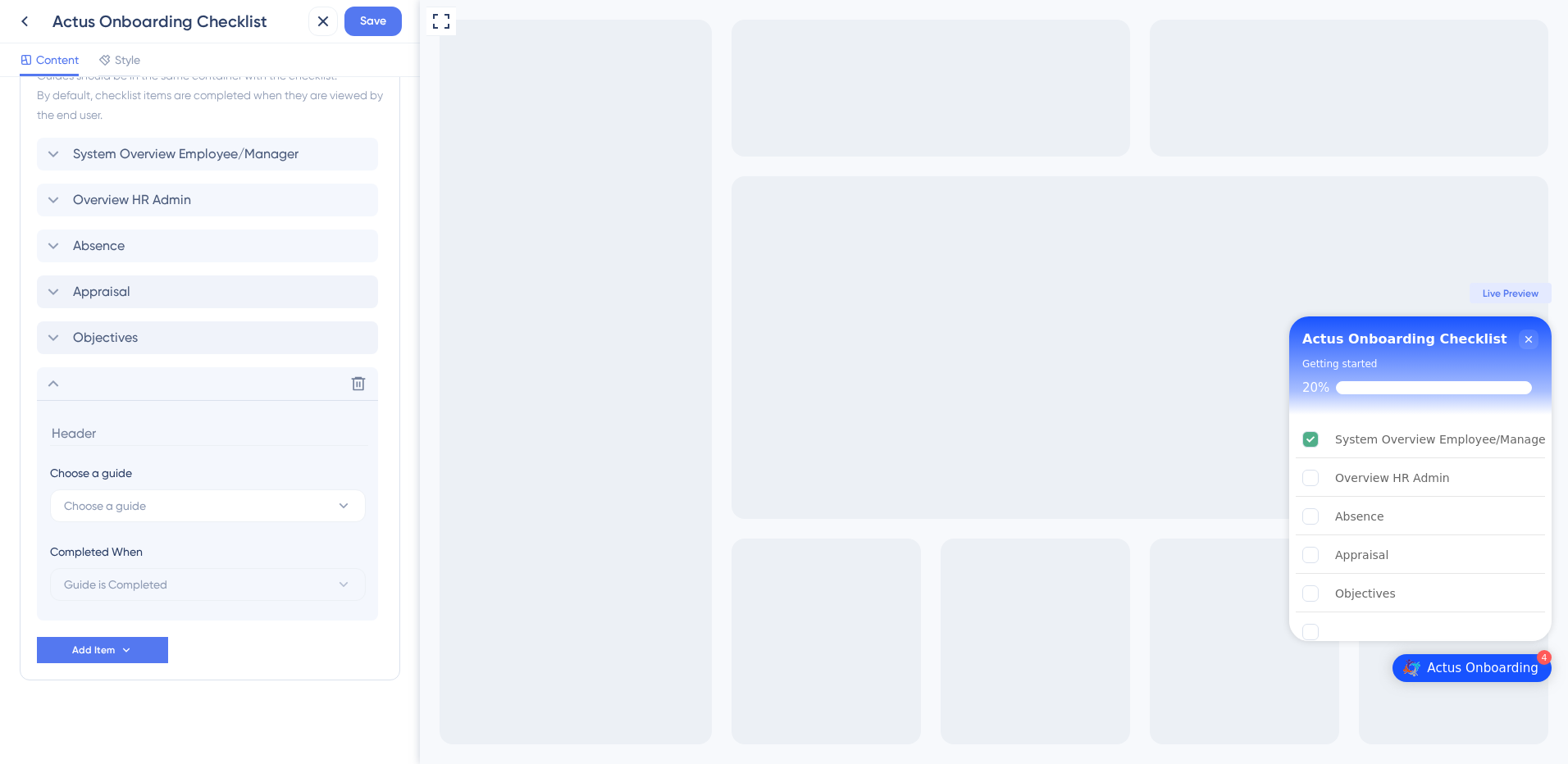
scroll to position [473, 0]
click at [108, 506] on span "Choose a guide" at bounding box center [105, 504] width 82 height 19
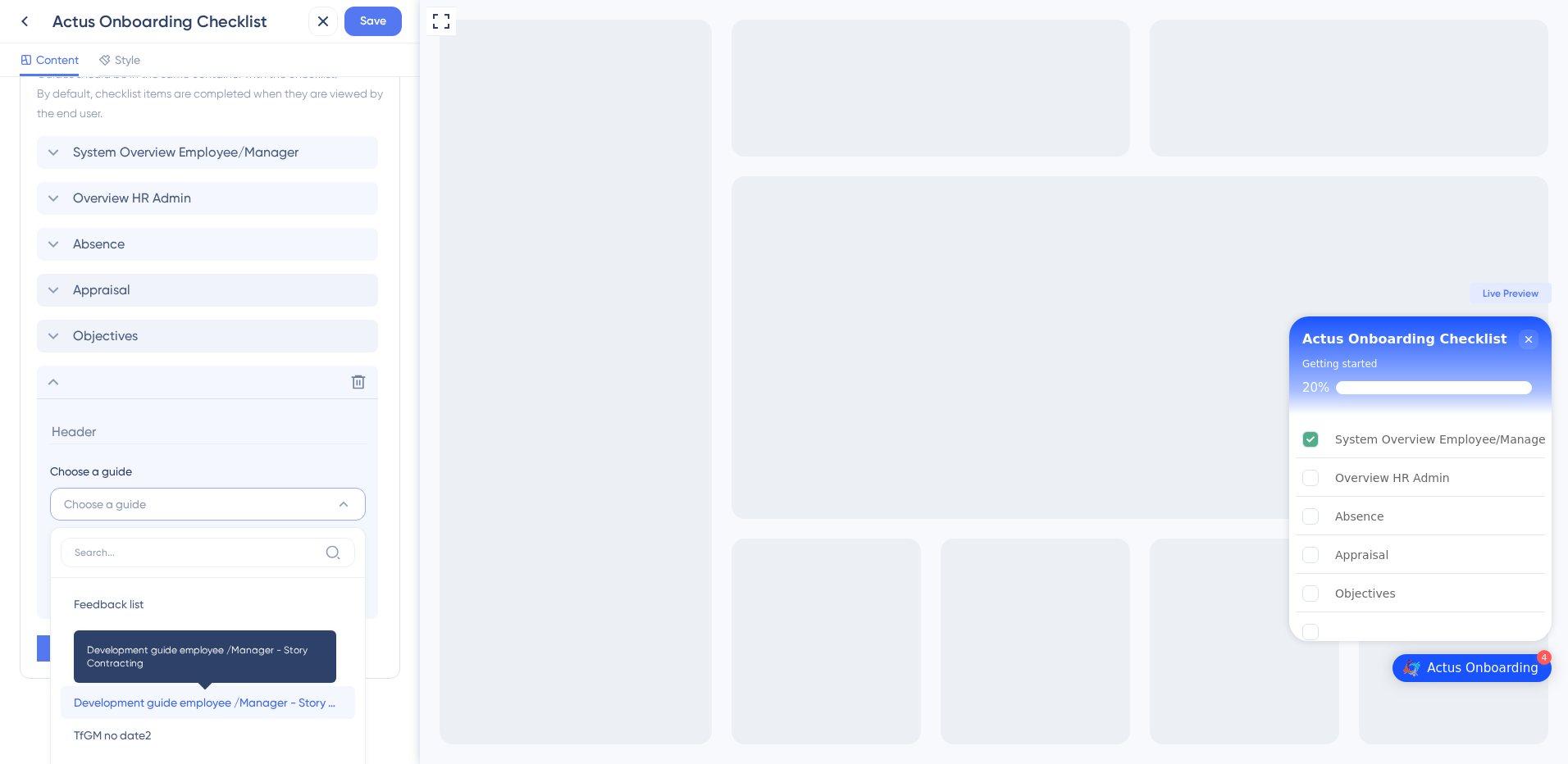
click at [159, 700] on span "Development guide employee /Manager - Story Contracting" at bounding box center [208, 702] width 268 height 19
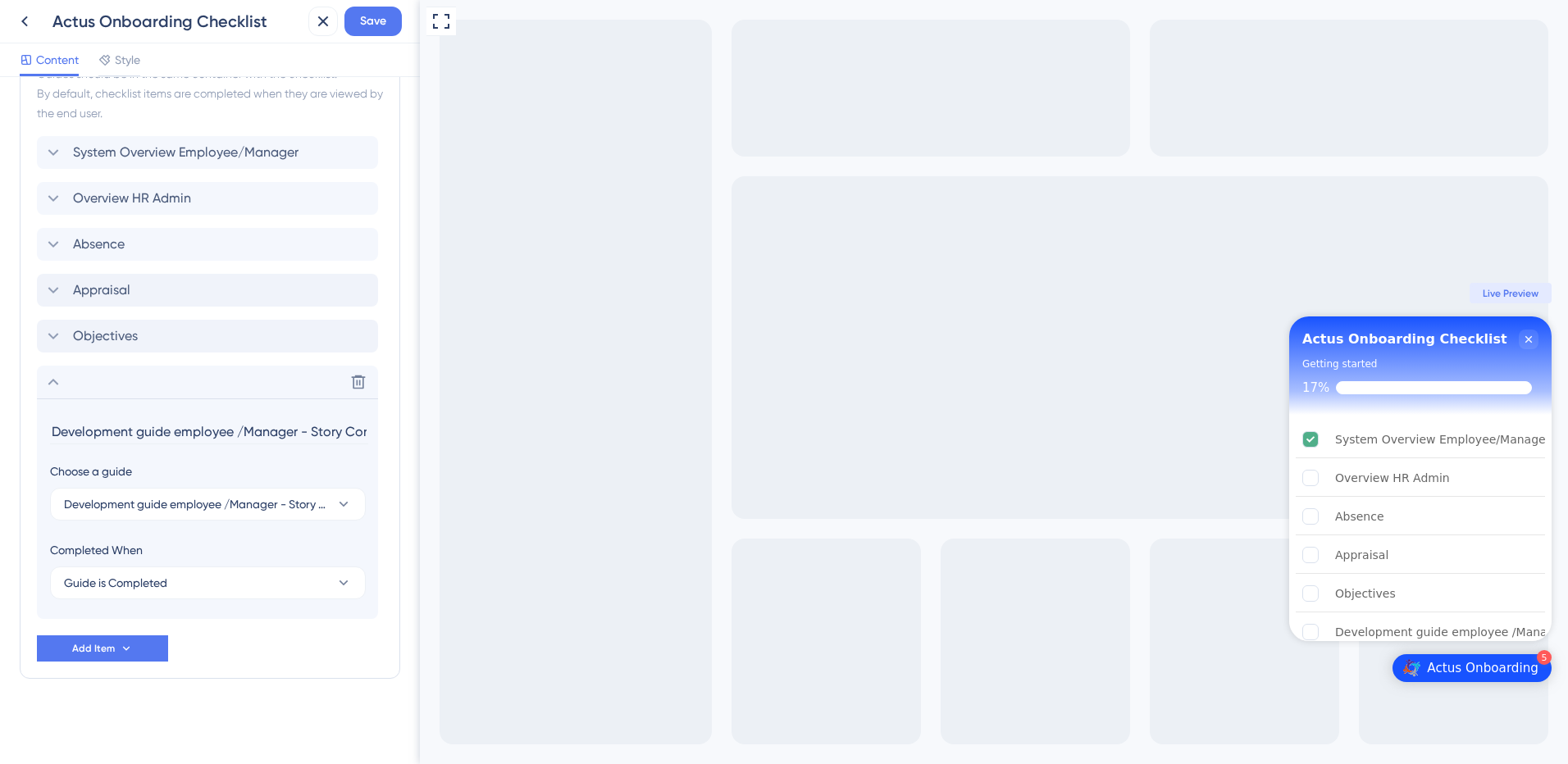
scroll to position [0, 53]
drag, startPoint x: 137, startPoint y: 431, endPoint x: 405, endPoint y: 438, distance: 268.1
click at [405, 438] on div "Checklist Header Title Actus Onboarding Checklist Subtitle Getting started Func…" at bounding box center [209, 420] width 419 height 687
type input "Development / LMS"
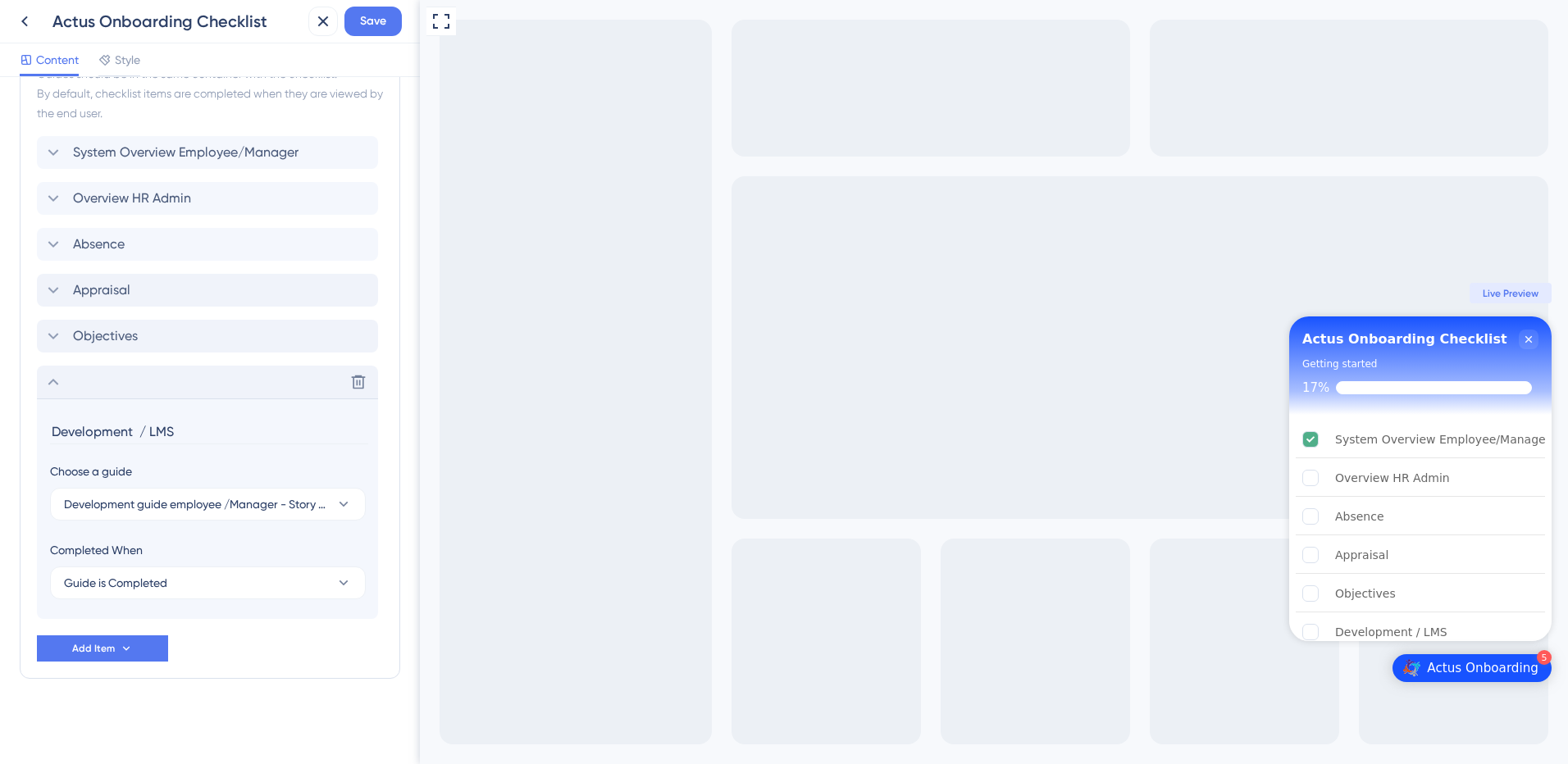
click at [55, 377] on icon at bounding box center [53, 382] width 19 height 19
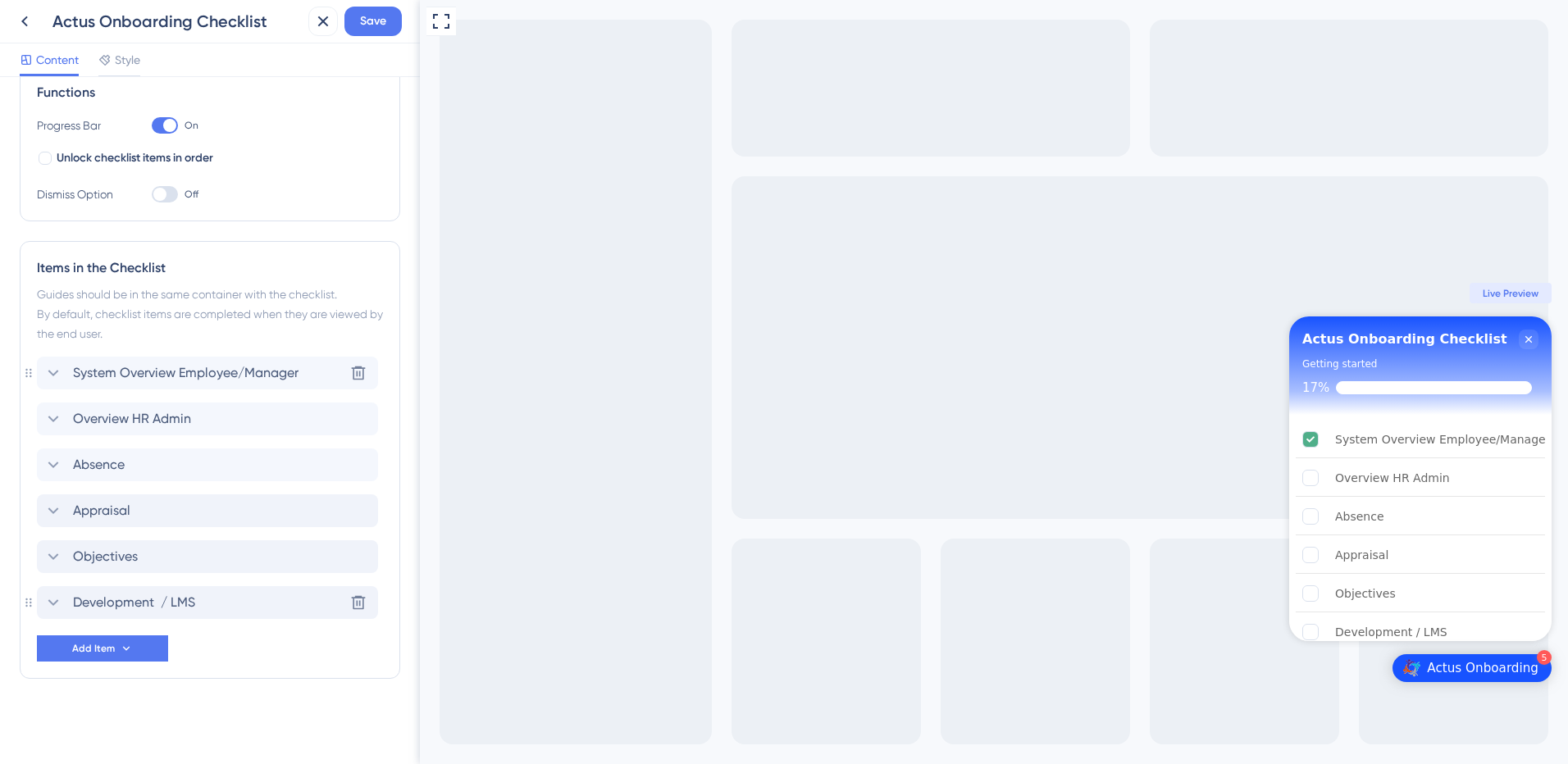
scroll to position [252, 0]
click at [1420, 670] on img "Open Actus Onboarding checklist, remaining modules: 5" at bounding box center [1411, 668] width 18 height 18
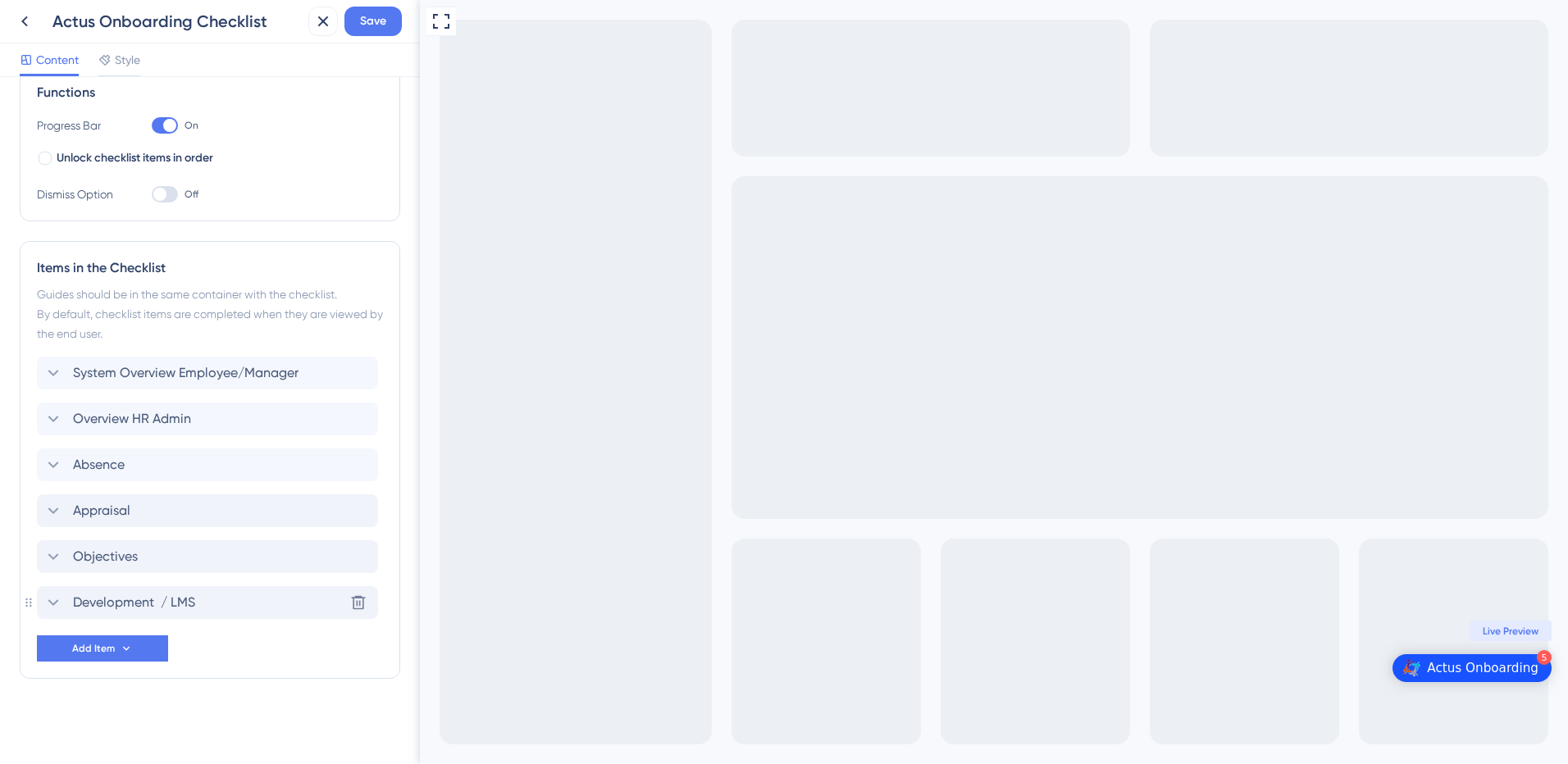
click at [1420, 670] on img "Open Actus Onboarding checklist, remaining modules: 5" at bounding box center [1411, 668] width 18 height 18
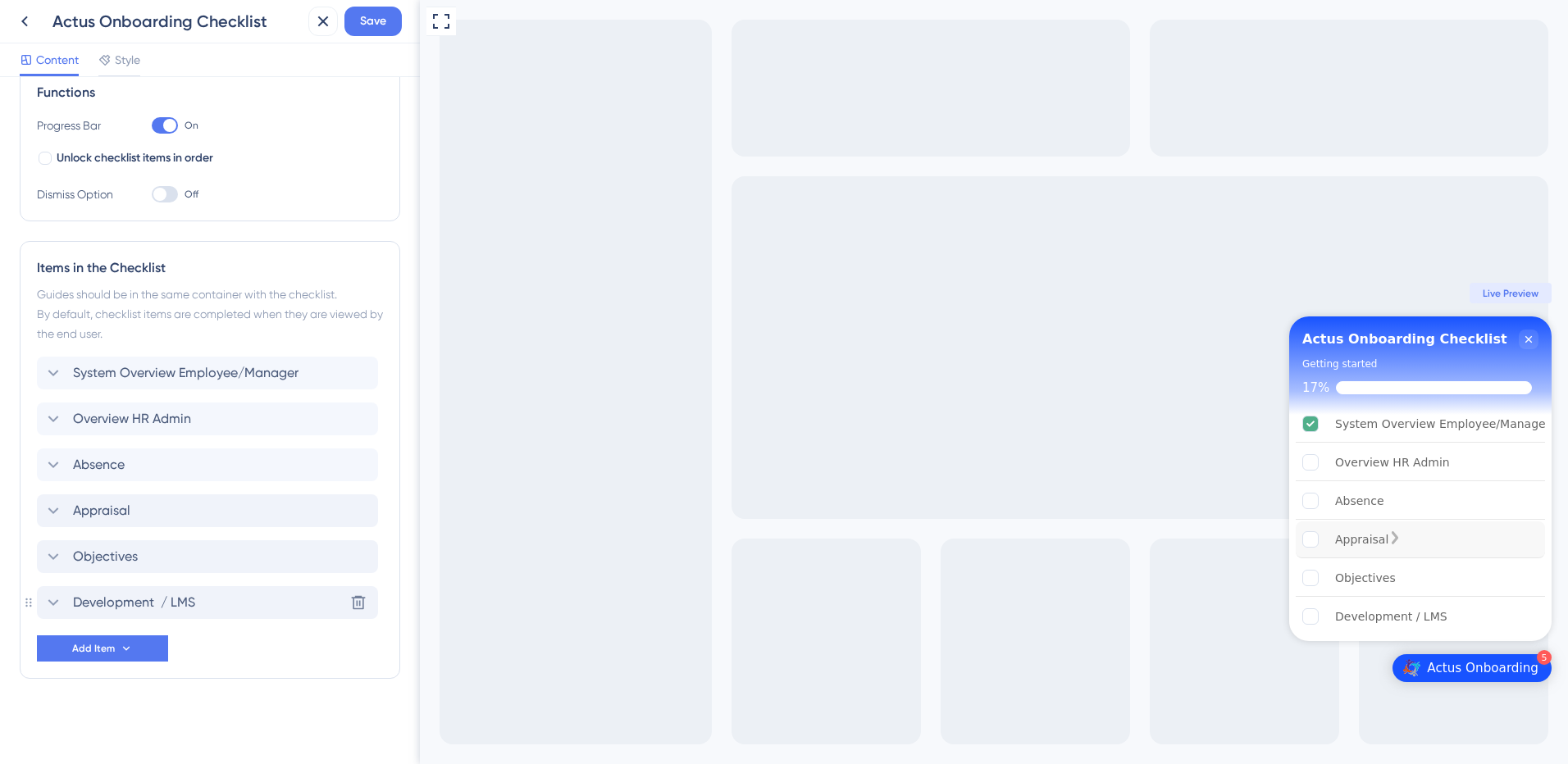
scroll to position [0, 0]
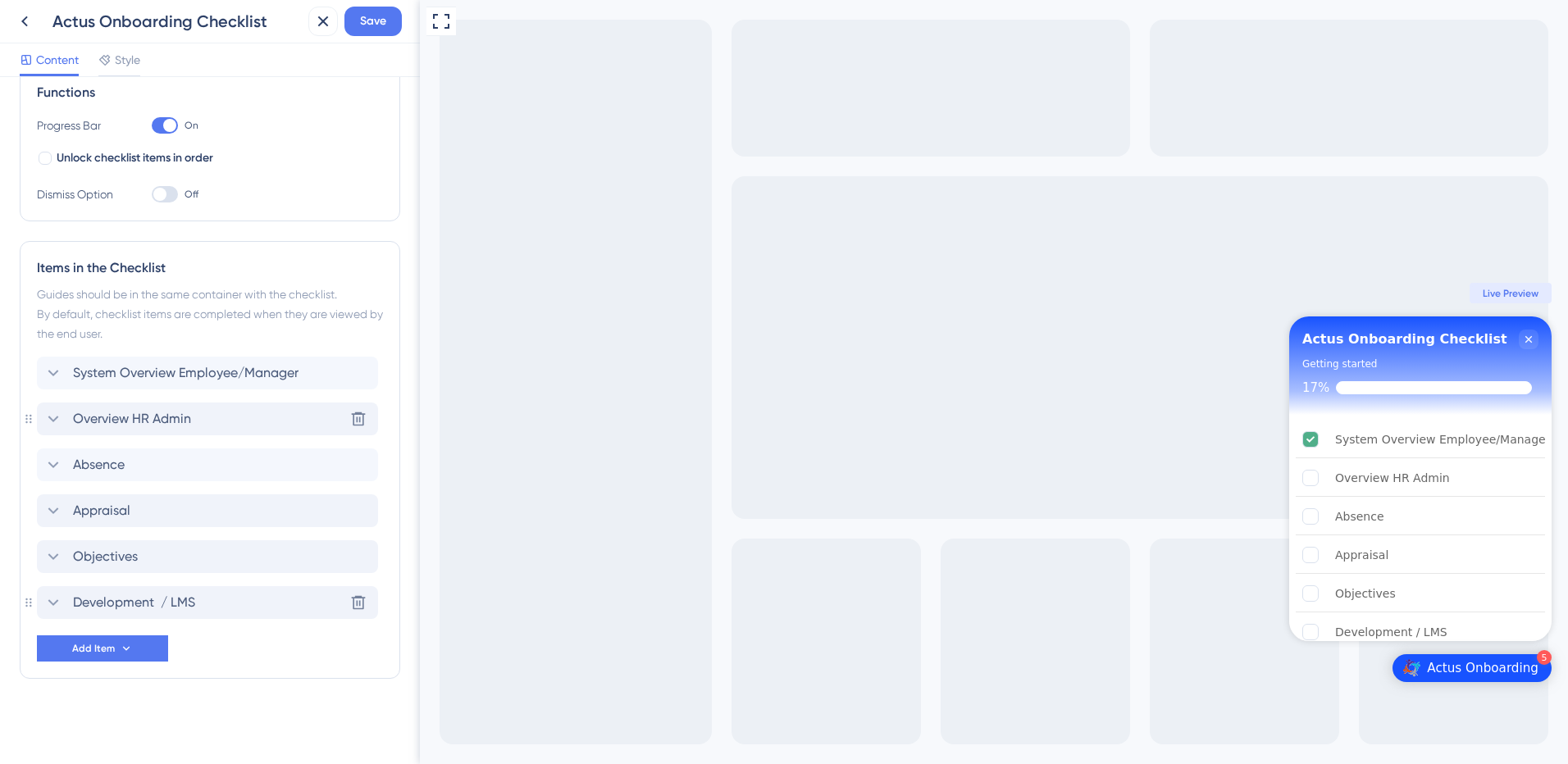
click at [54, 415] on icon at bounding box center [53, 418] width 19 height 19
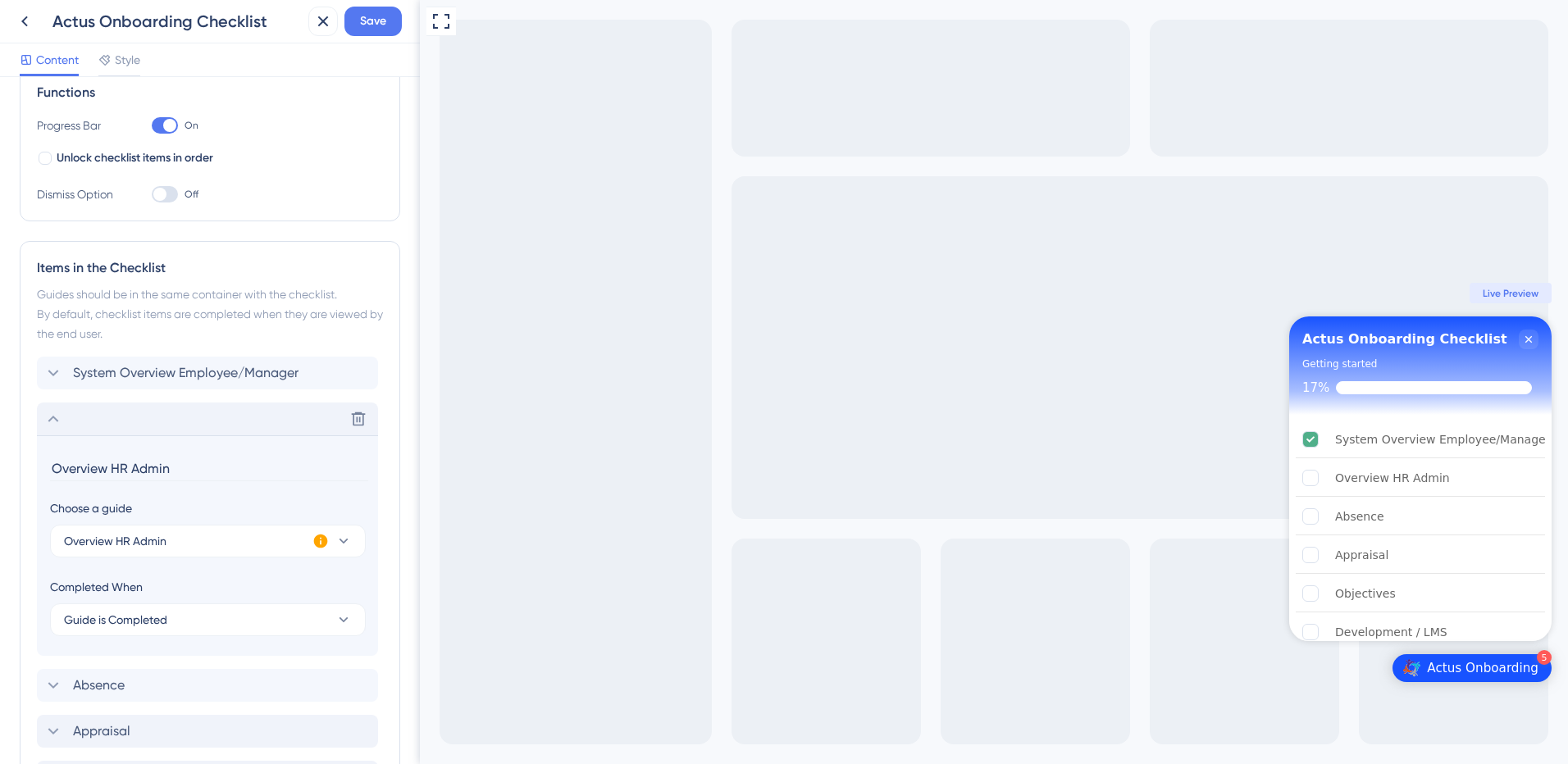
scroll to position [473, 0]
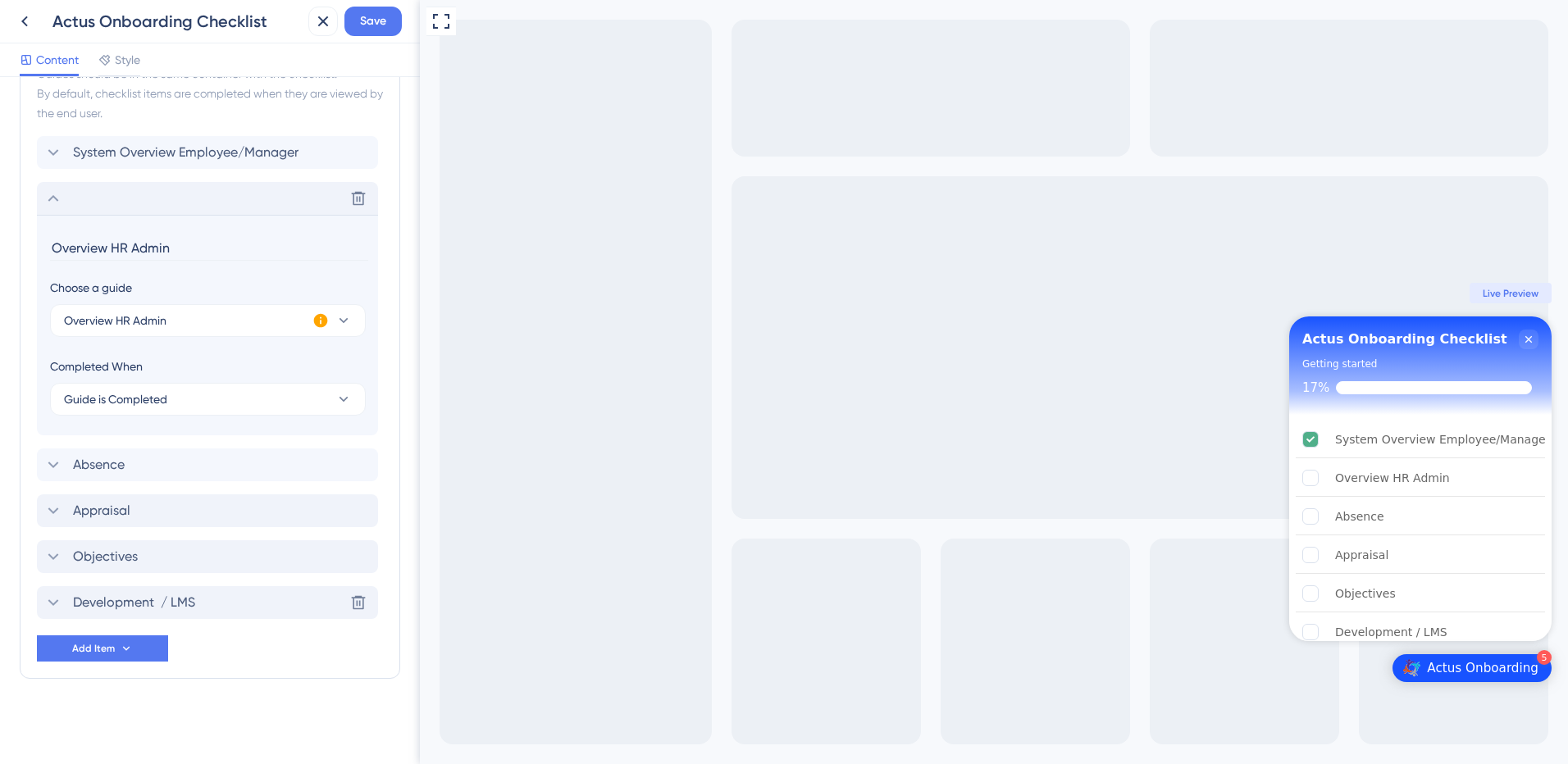
click at [111, 249] on input "Overview HR Admin" at bounding box center [209, 248] width 318 height 25
drag, startPoint x: 111, startPoint y: 249, endPoint x: 46, endPoint y: 249, distance: 65.0
click at [46, 249] on section "Overview HR Admin Choose a guide Overview HR Admin Completed When Guide is Comp…" at bounding box center [208, 324] width 341 height 221
click at [148, 254] on input "HR Admin" at bounding box center [209, 248] width 318 height 25
type input "HR Admin Overview"
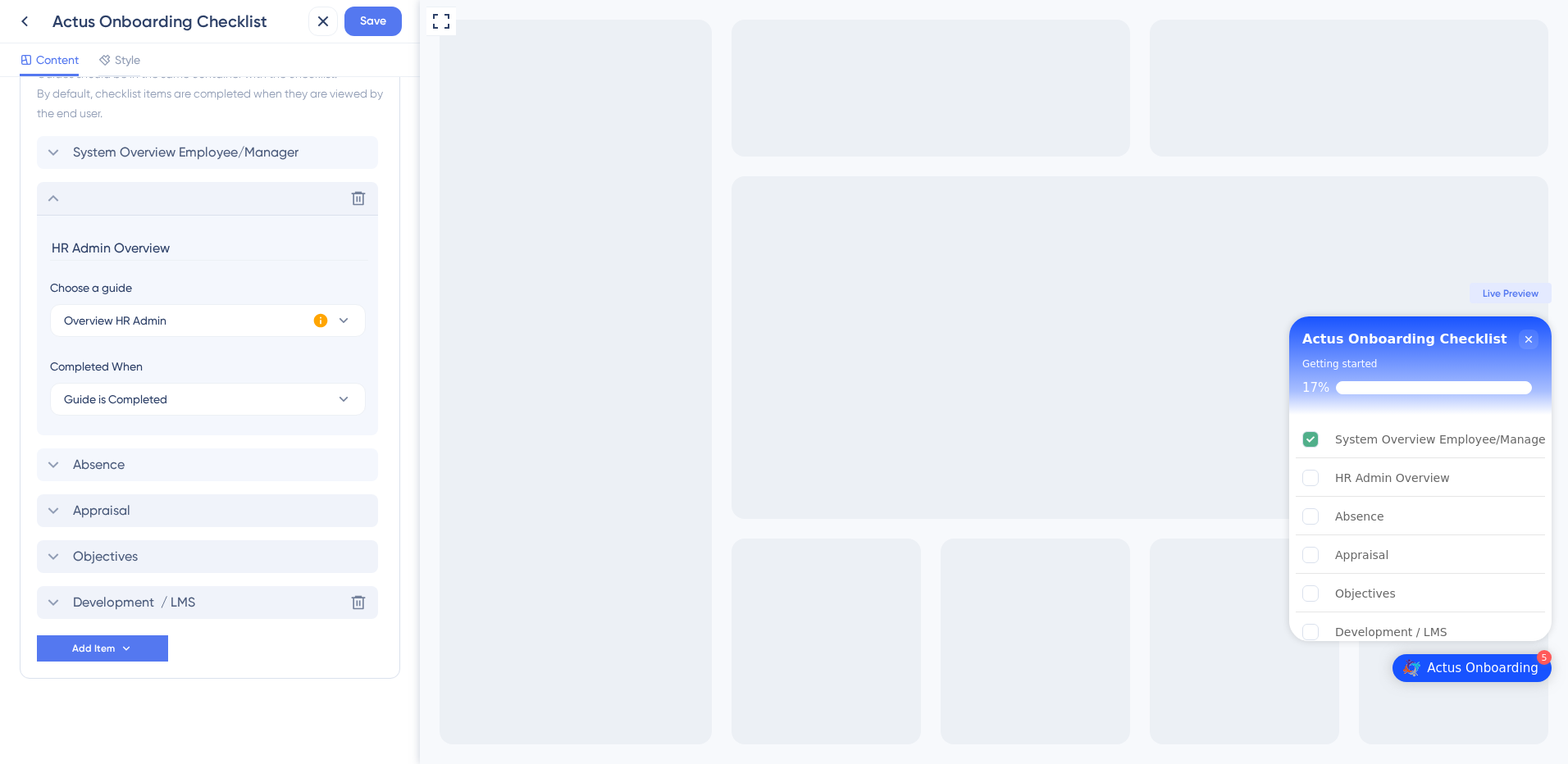
click at [33, 195] on div "Items in the Checklist Guides should be in the same container with the checklis…" at bounding box center [209, 349] width 381 height 658
click at [47, 198] on icon at bounding box center [53, 198] width 19 height 19
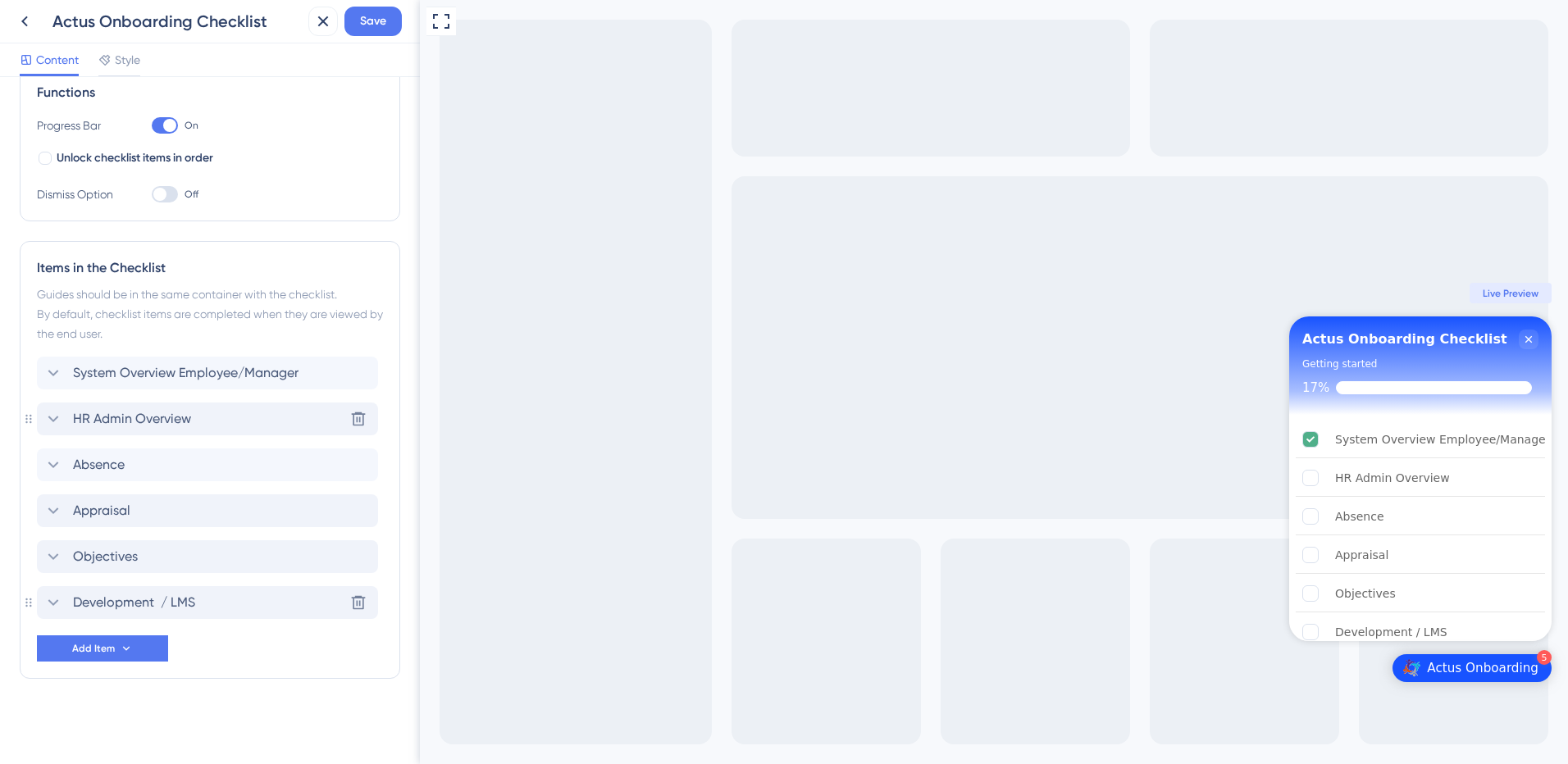
scroll to position [252, 0]
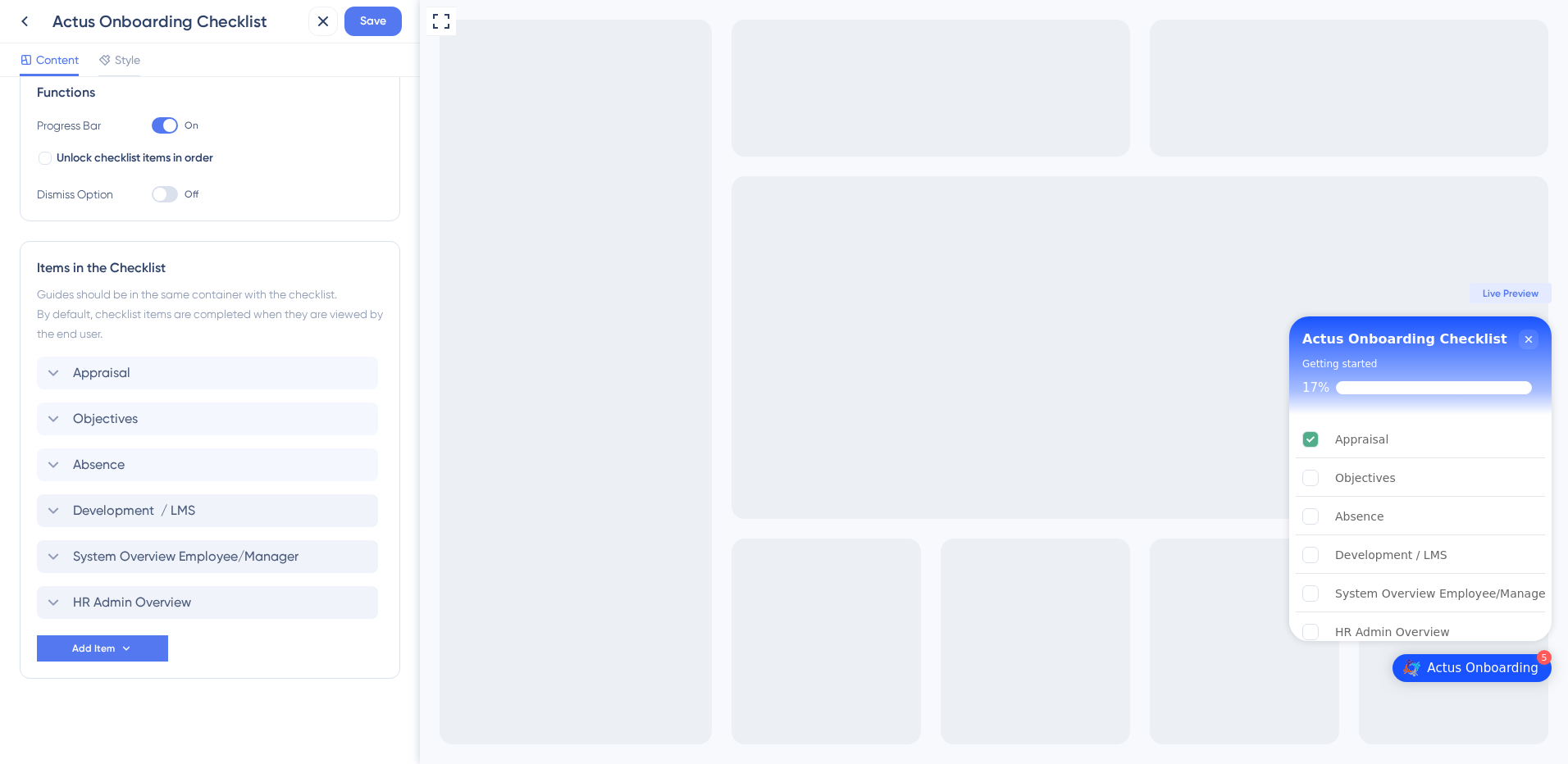
click at [35, 514] on div "Items in the Checklist Guides should be in the same container with the checklis…" at bounding box center [209, 460] width 381 height 438
click at [372, 29] on span "Save" at bounding box center [373, 21] width 26 height 19
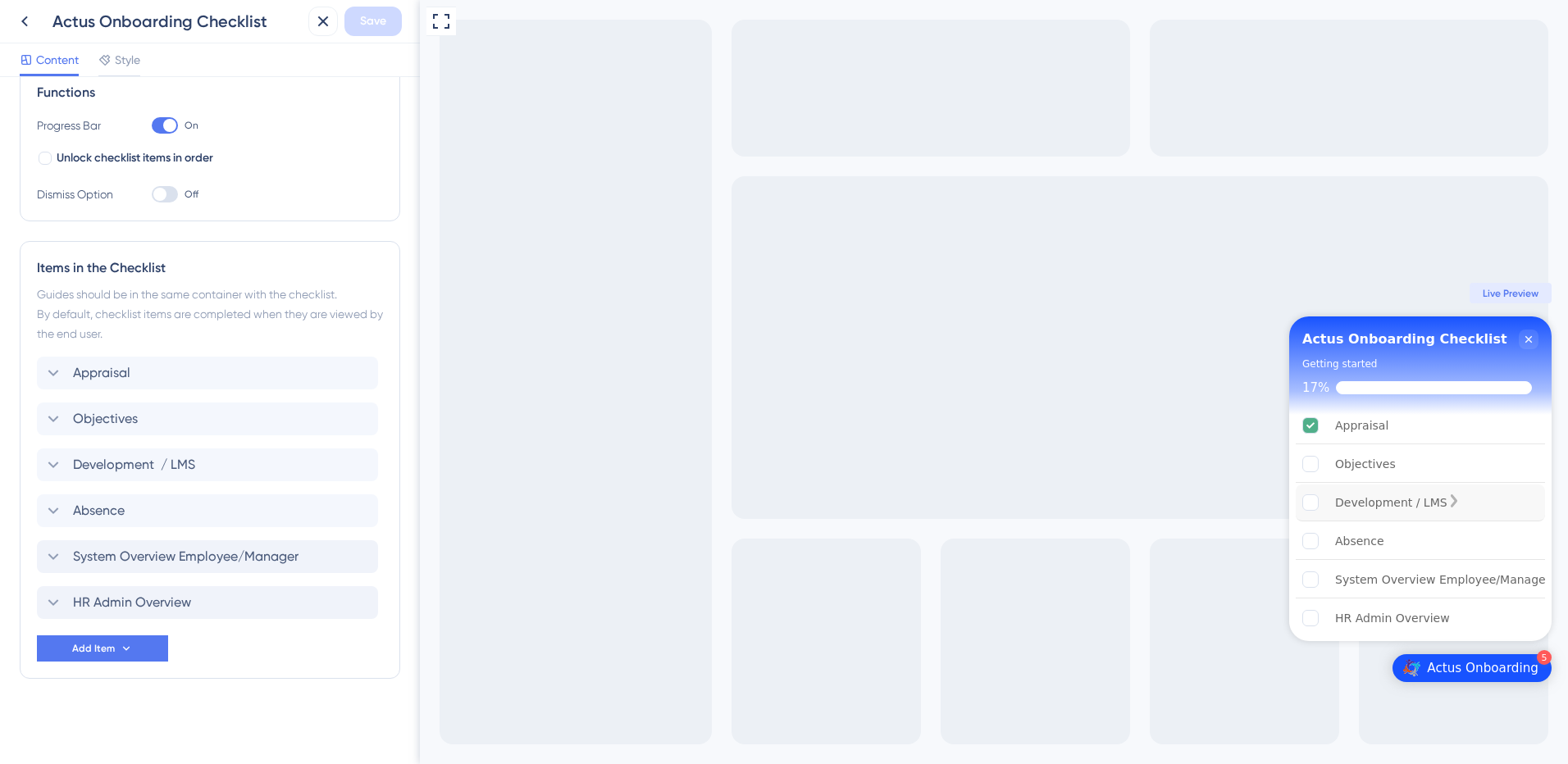
scroll to position [16, 0]
click at [1420, 675] on img "Open Actus Onboarding checklist, remaining modules: 5" at bounding box center [1411, 668] width 18 height 18
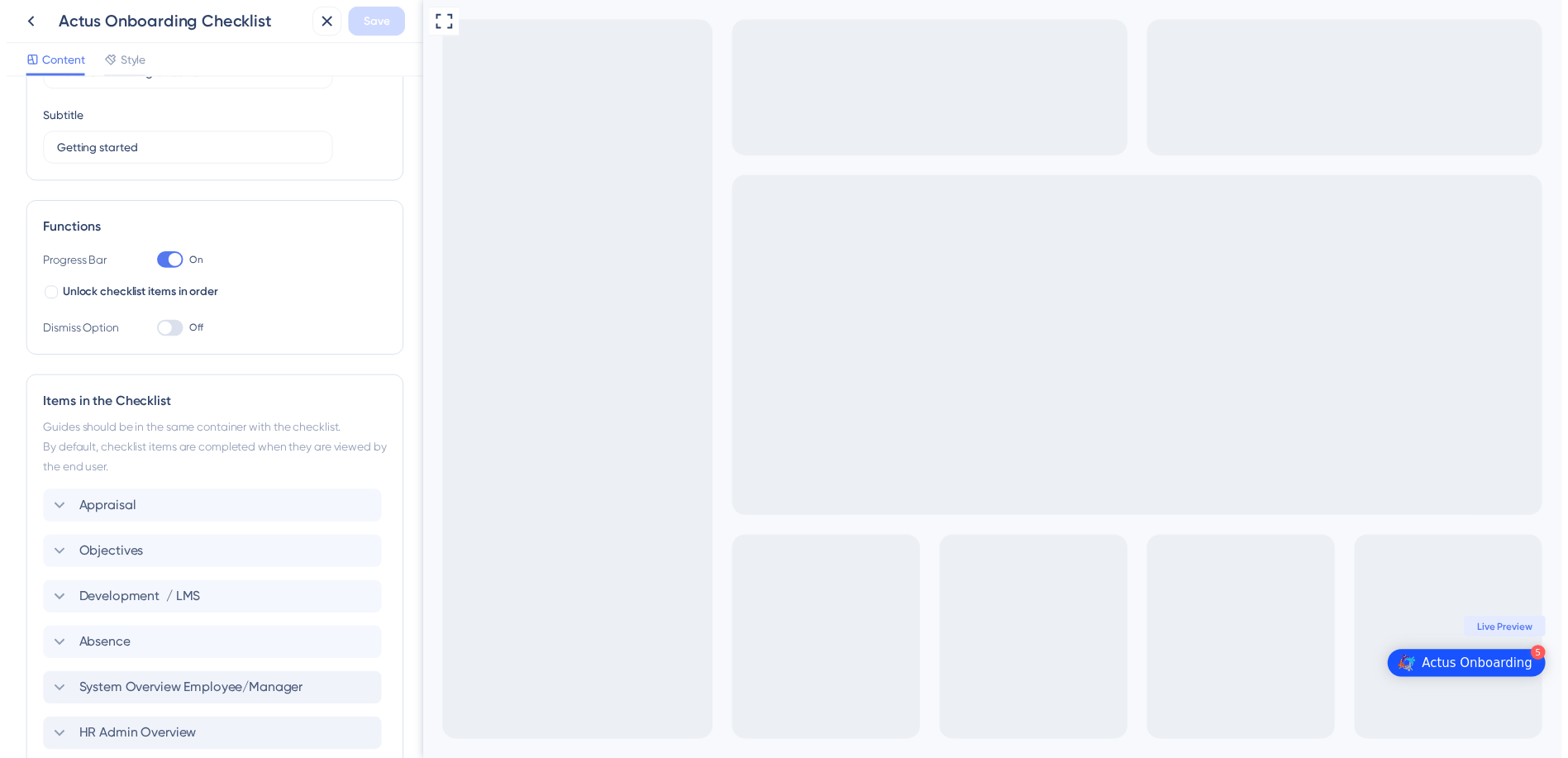
scroll to position [0, 0]
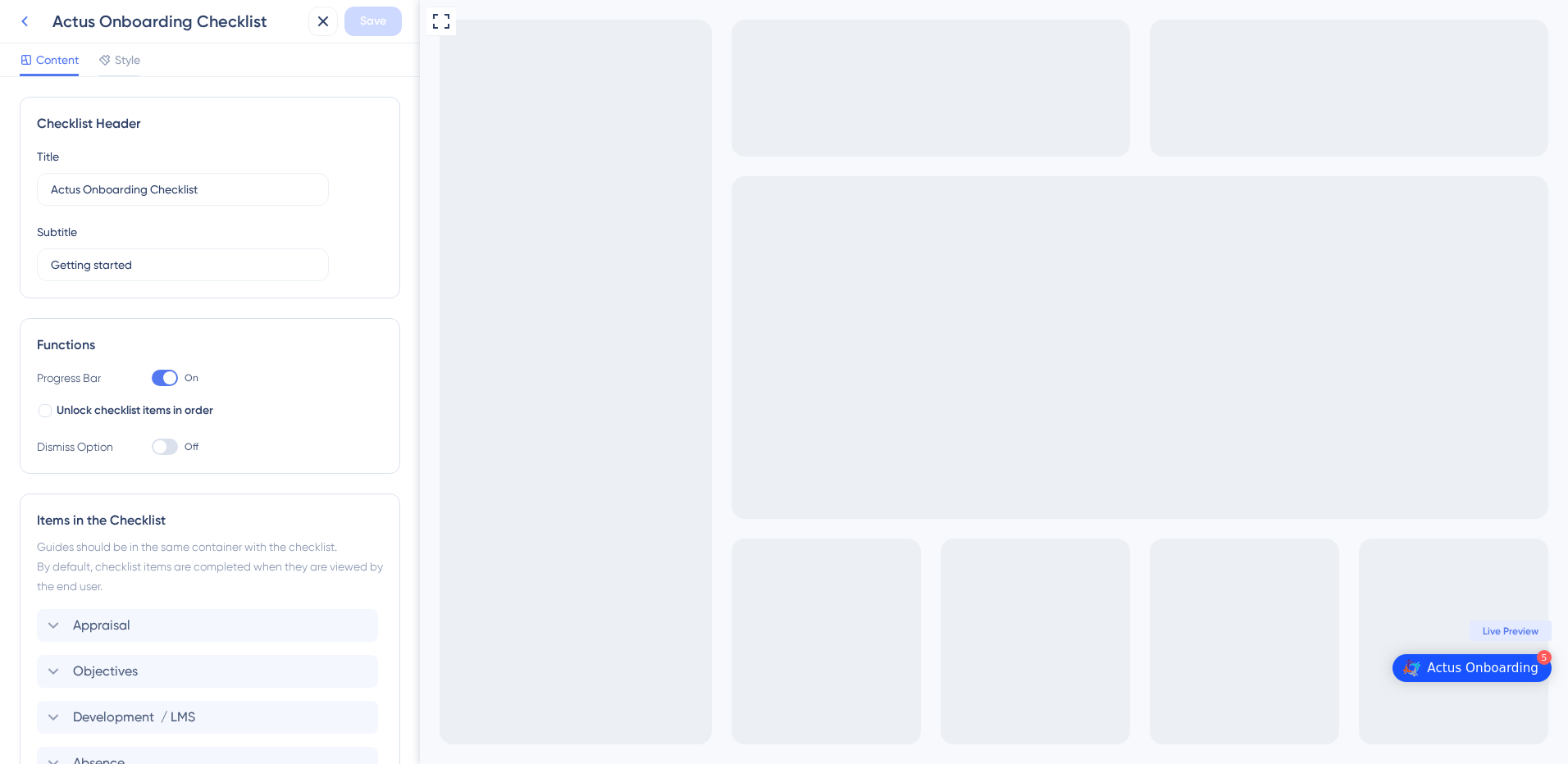
click at [24, 15] on icon at bounding box center [25, 21] width 19 height 19
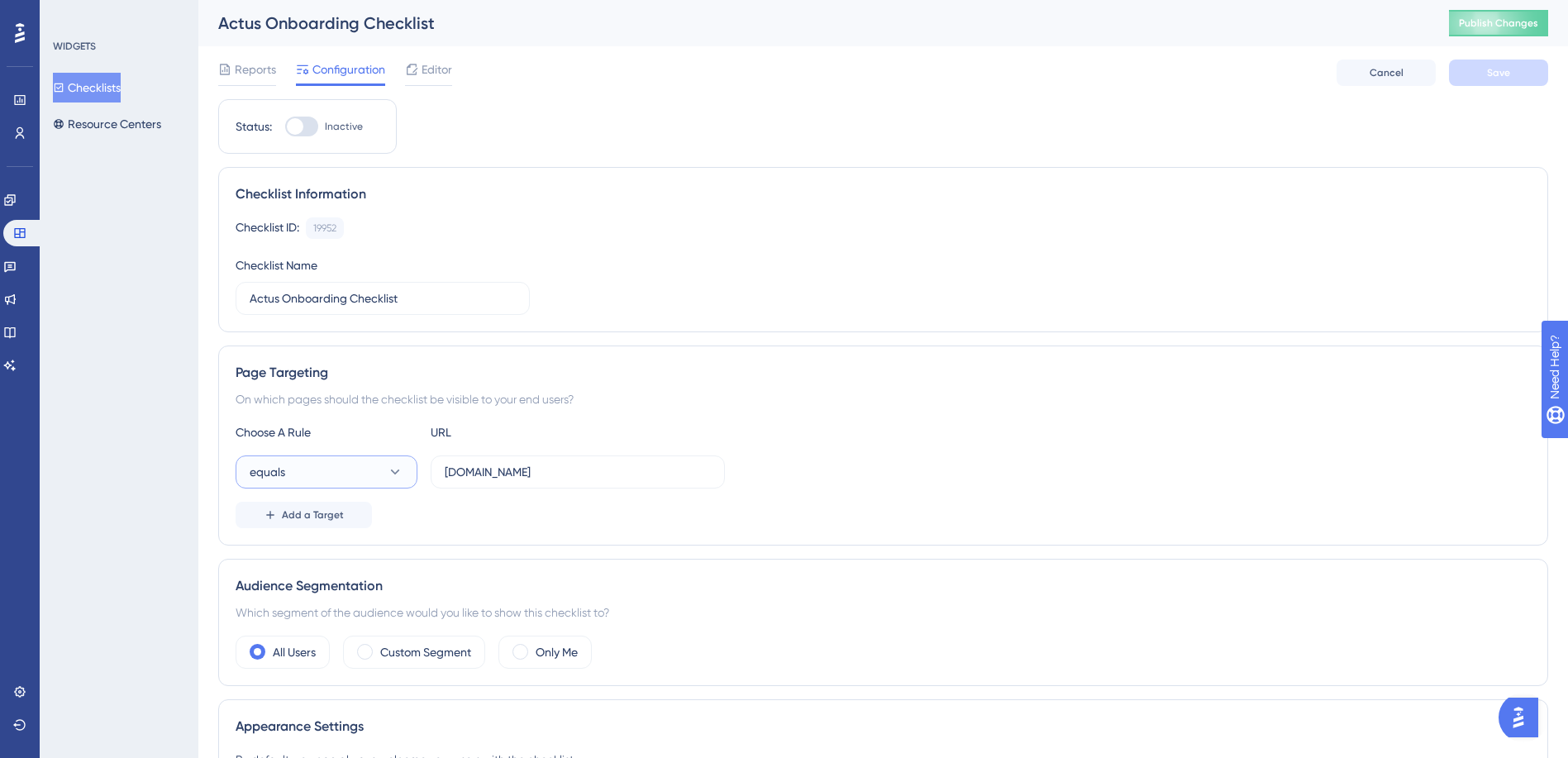
click at [389, 470] on icon at bounding box center [394, 472] width 17 height 17
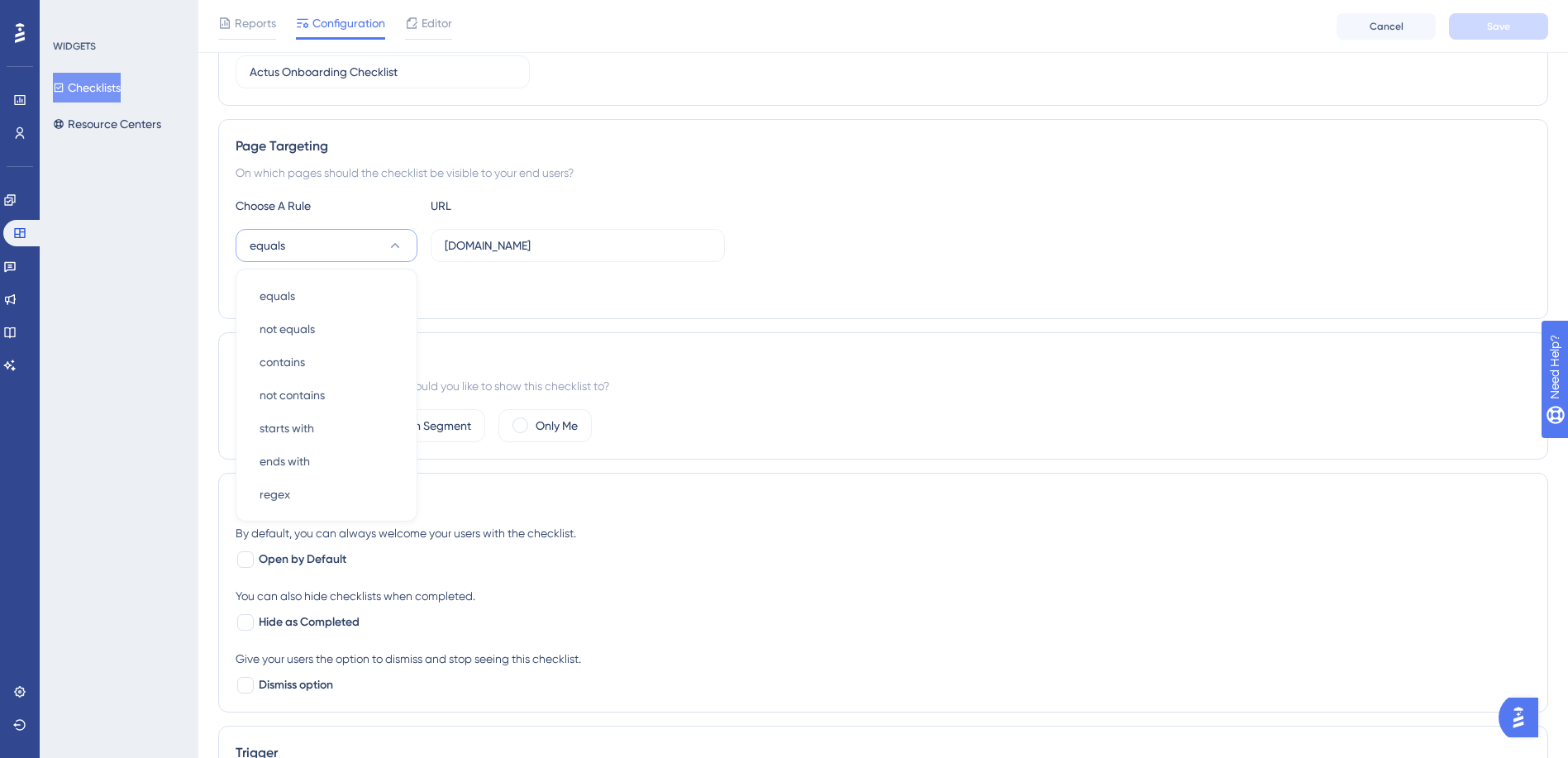
click at [495, 300] on div "Add a Target" at bounding box center [883, 288] width 1295 height 27
click at [542, 427] on label "Only Me" at bounding box center [557, 426] width 43 height 20
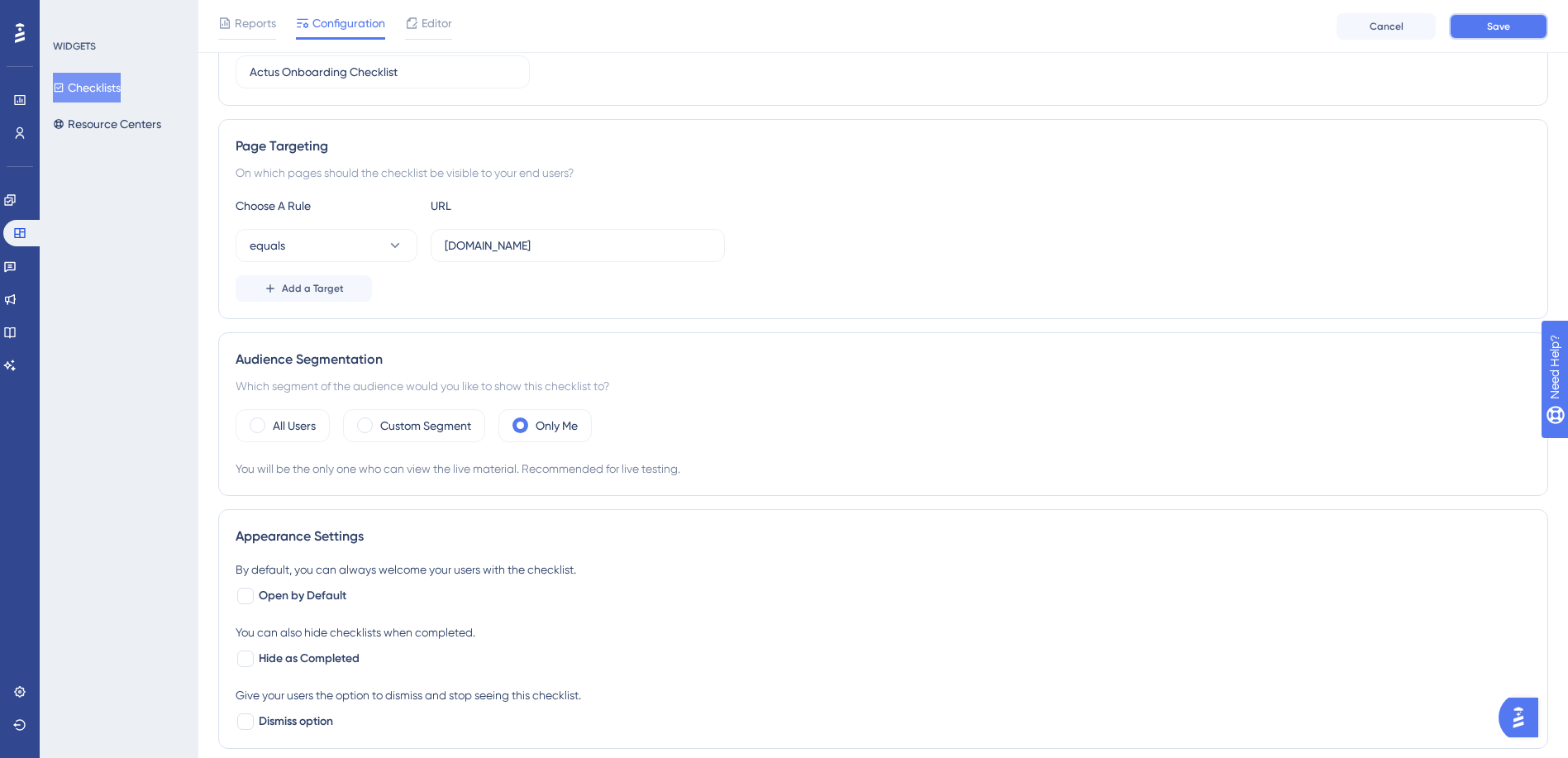
click at [1510, 26] on button "Save" at bounding box center [1499, 27] width 99 height 27
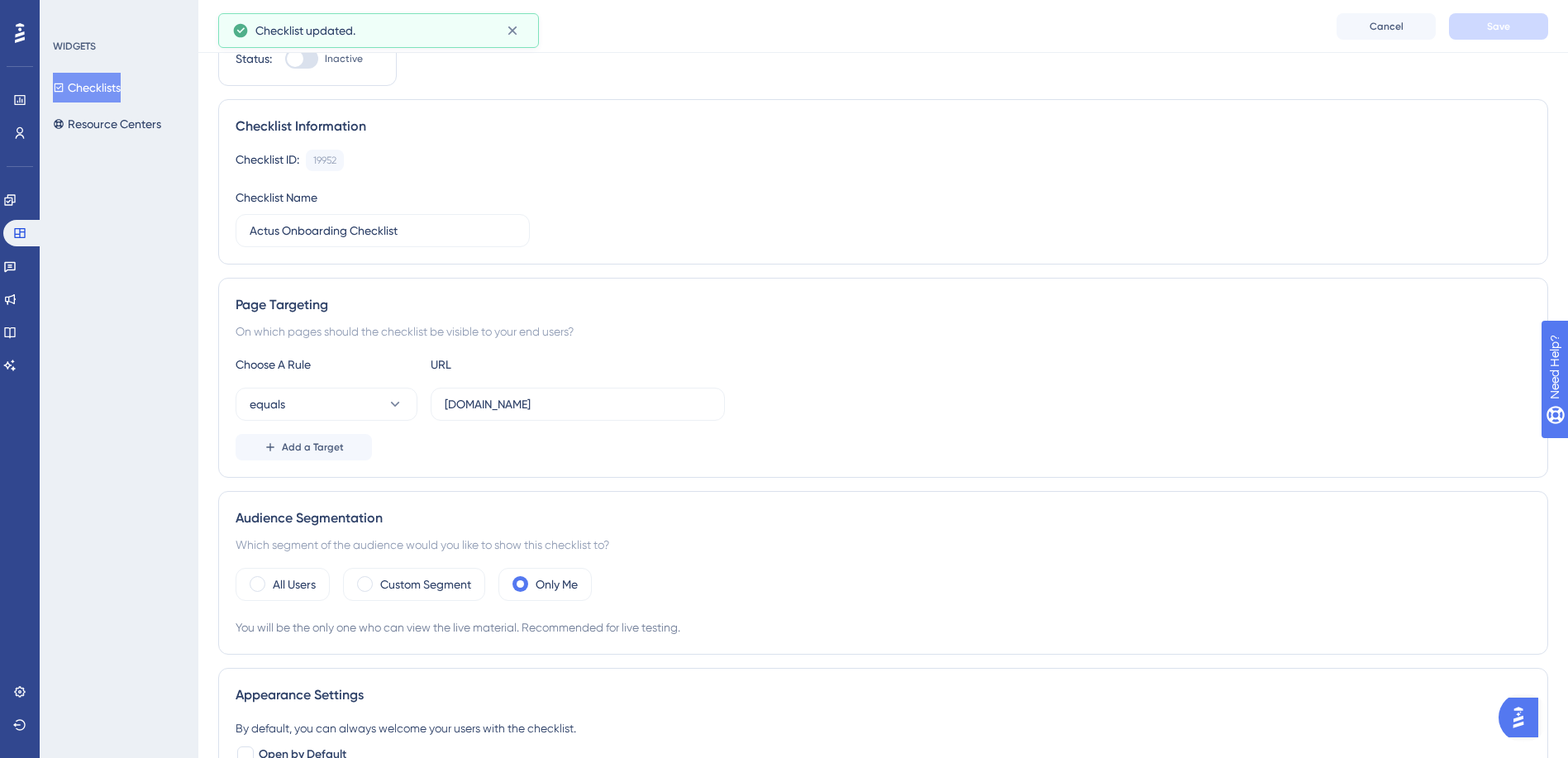
scroll to position [67, 0]
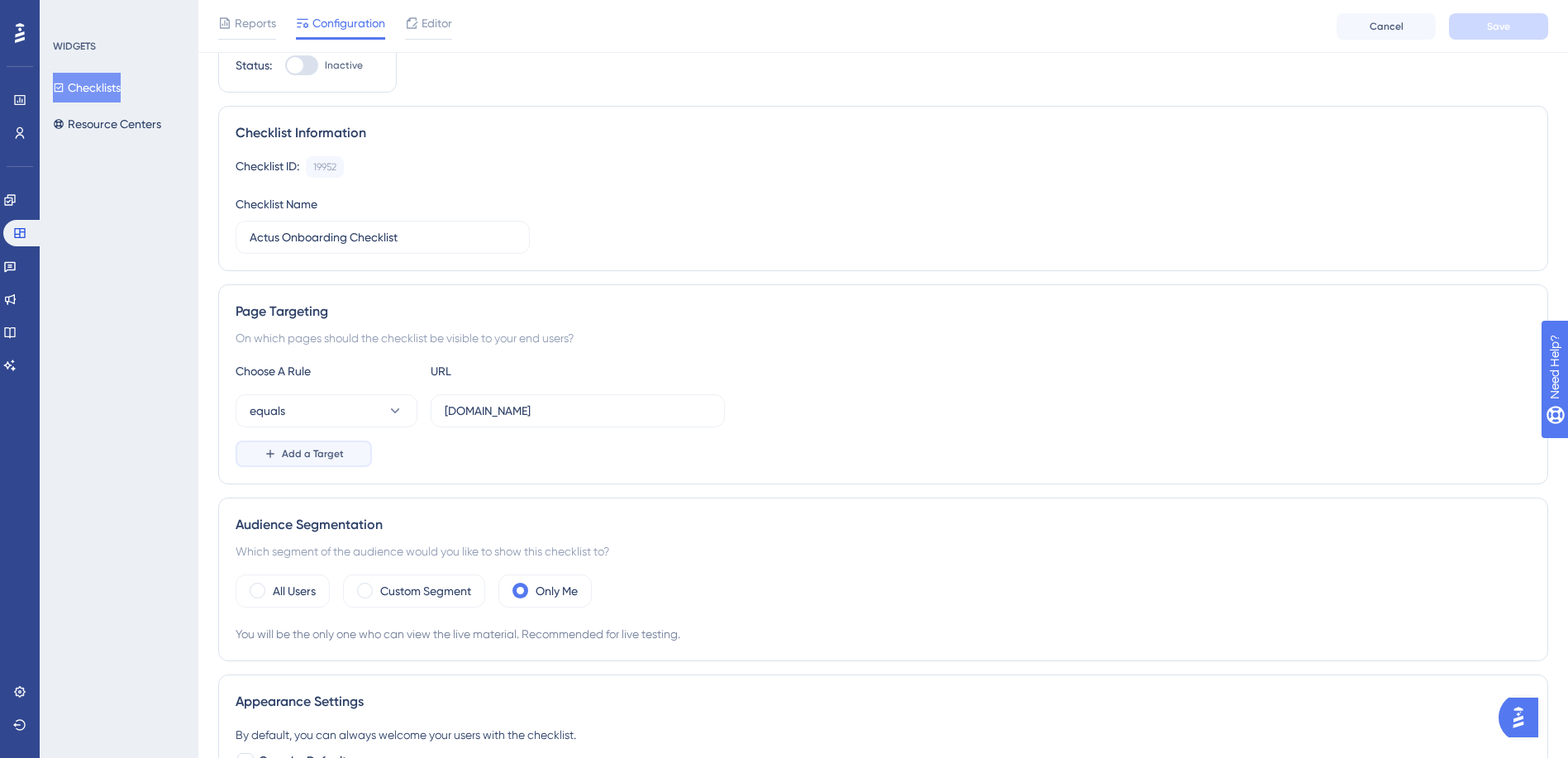
click at [319, 454] on span "Add a Target" at bounding box center [313, 453] width 62 height 13
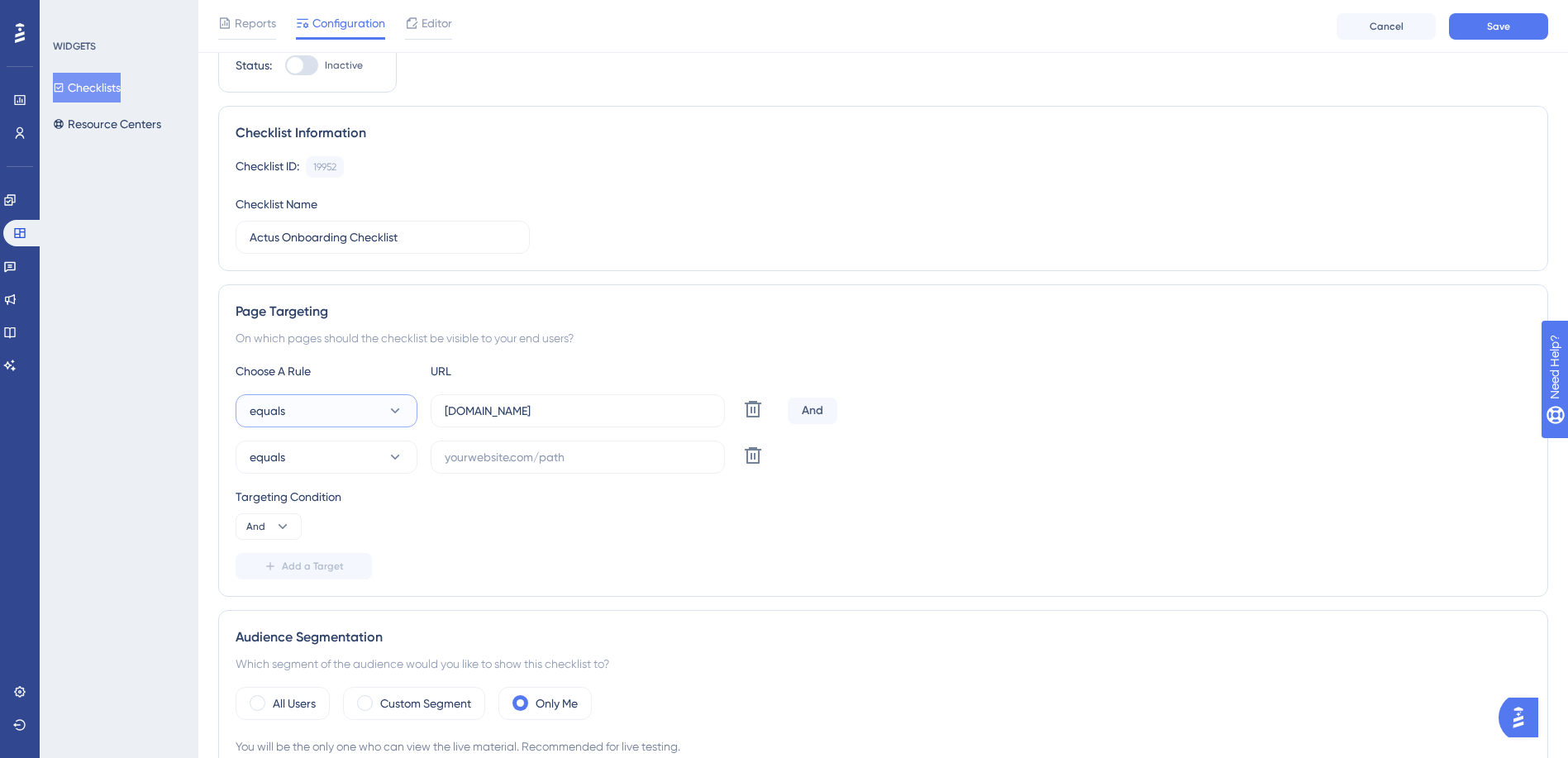
click at [339, 421] on button "equals" at bounding box center [326, 410] width 182 height 33
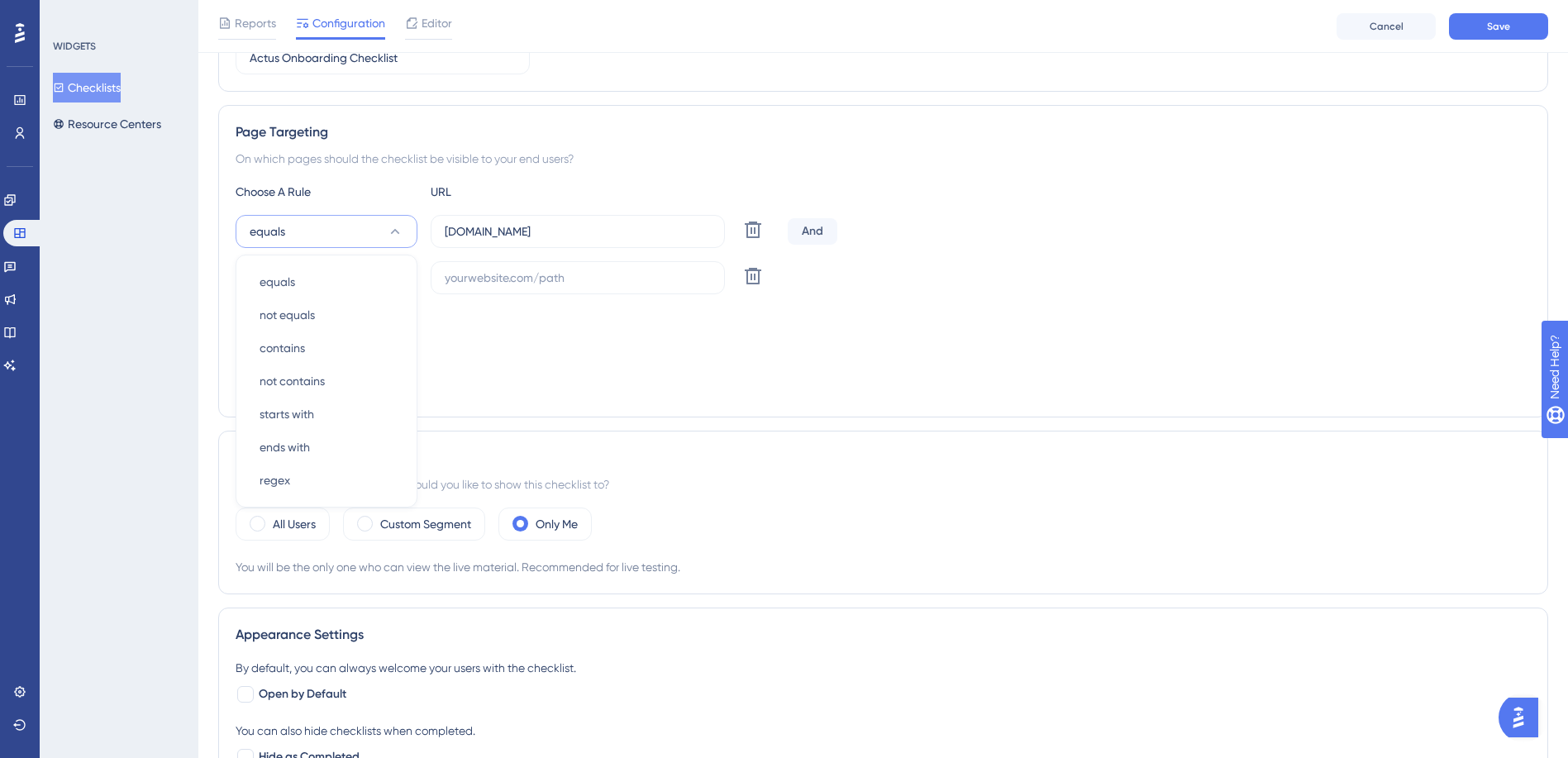
click at [821, 232] on div "And" at bounding box center [813, 231] width 50 height 27
click at [256, 349] on span "And" at bounding box center [255, 347] width 19 height 13
click at [261, 430] on span "Or" at bounding box center [259, 427] width 13 height 20
click at [485, 281] on input "text" at bounding box center [578, 277] width 266 height 19
type input "[DOMAIN_NAME]"
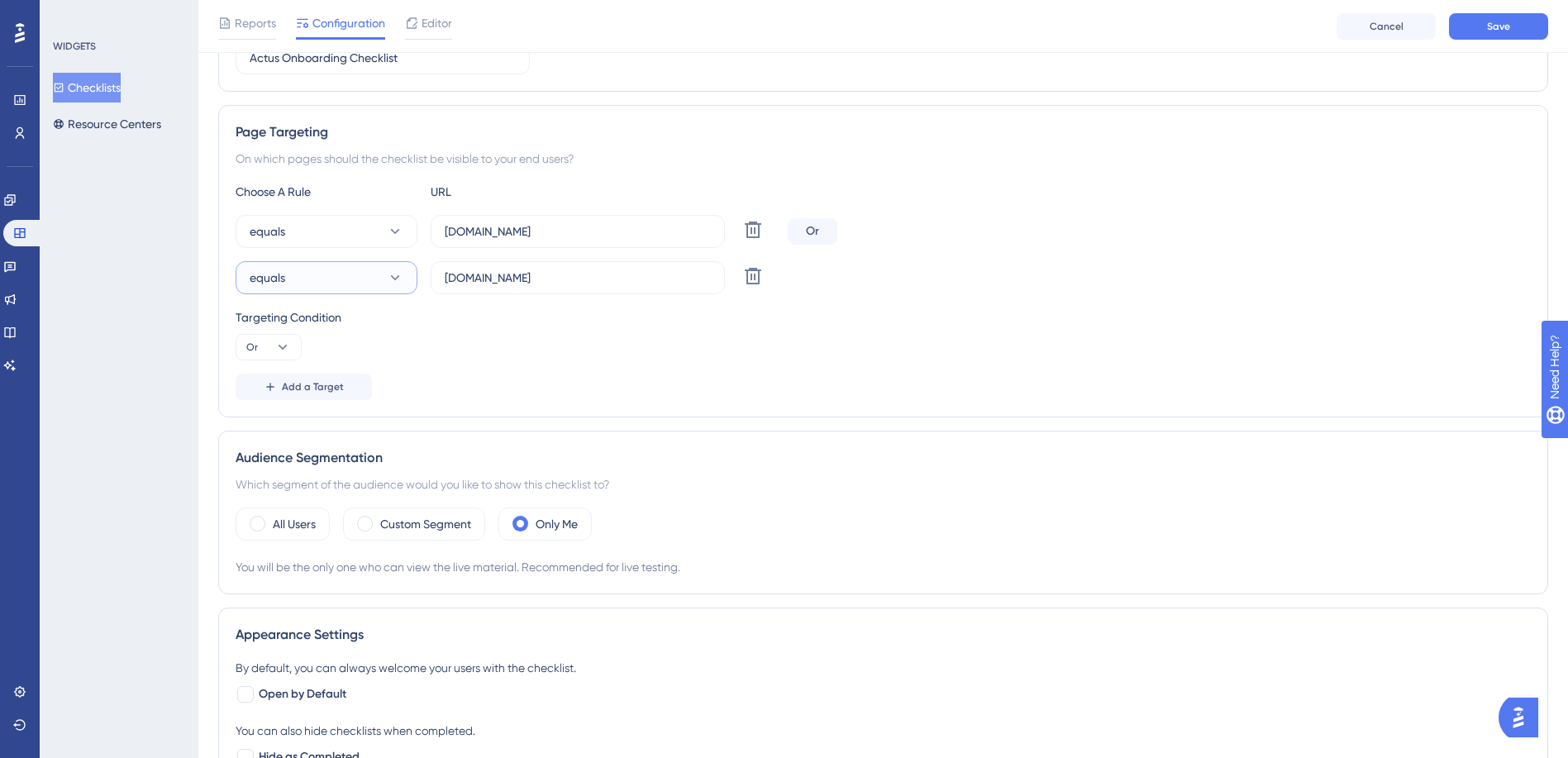
click at [347, 273] on button "equals" at bounding box center [326, 277] width 182 height 33
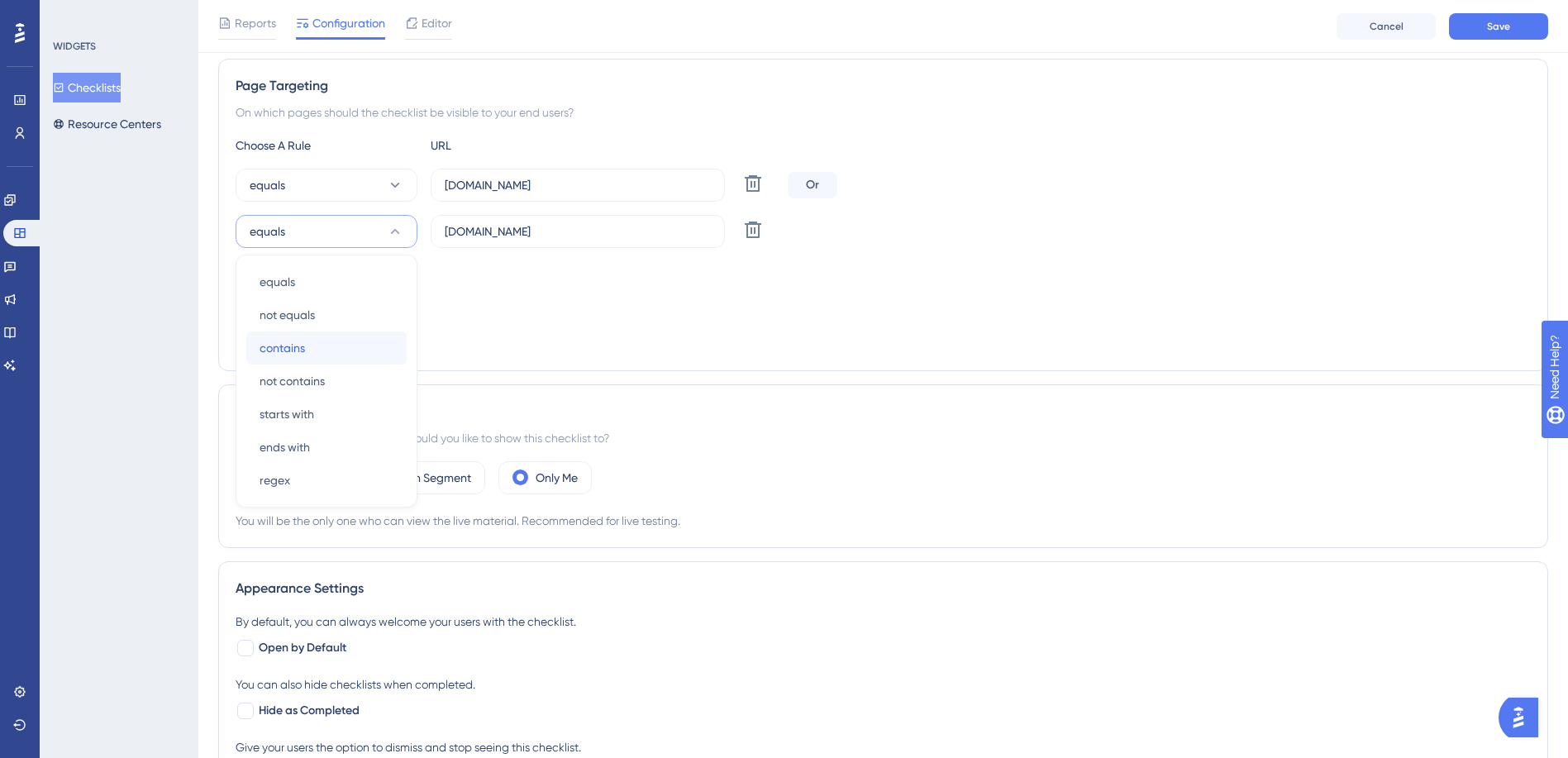
click at [328, 342] on div "contains contains" at bounding box center [326, 348] width 134 height 33
click at [346, 188] on button "equals" at bounding box center [326, 184] width 182 height 33
click at [327, 309] on div "contains contains" at bounding box center [326, 301] width 134 height 33
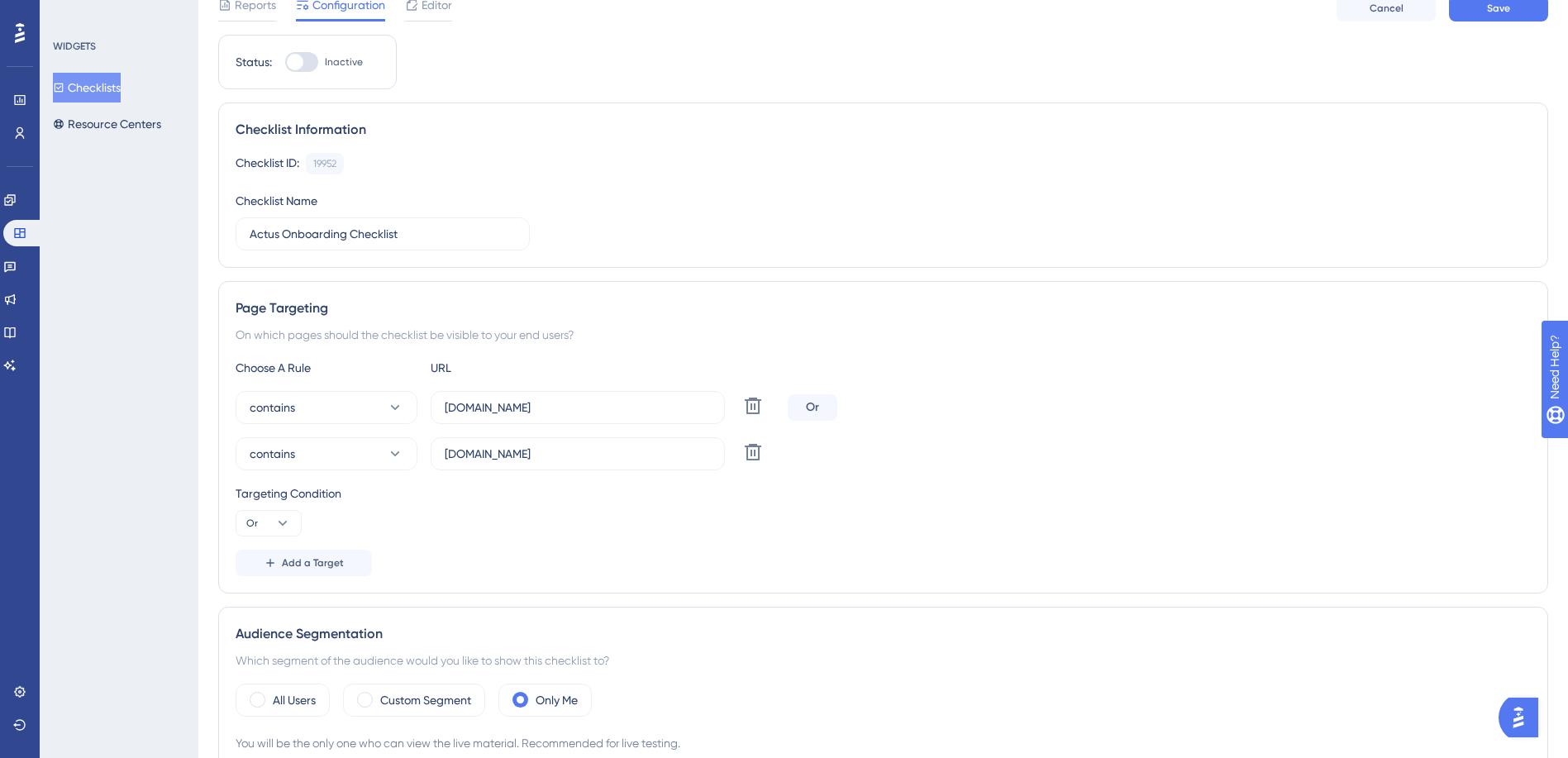
scroll to position [0, 0]
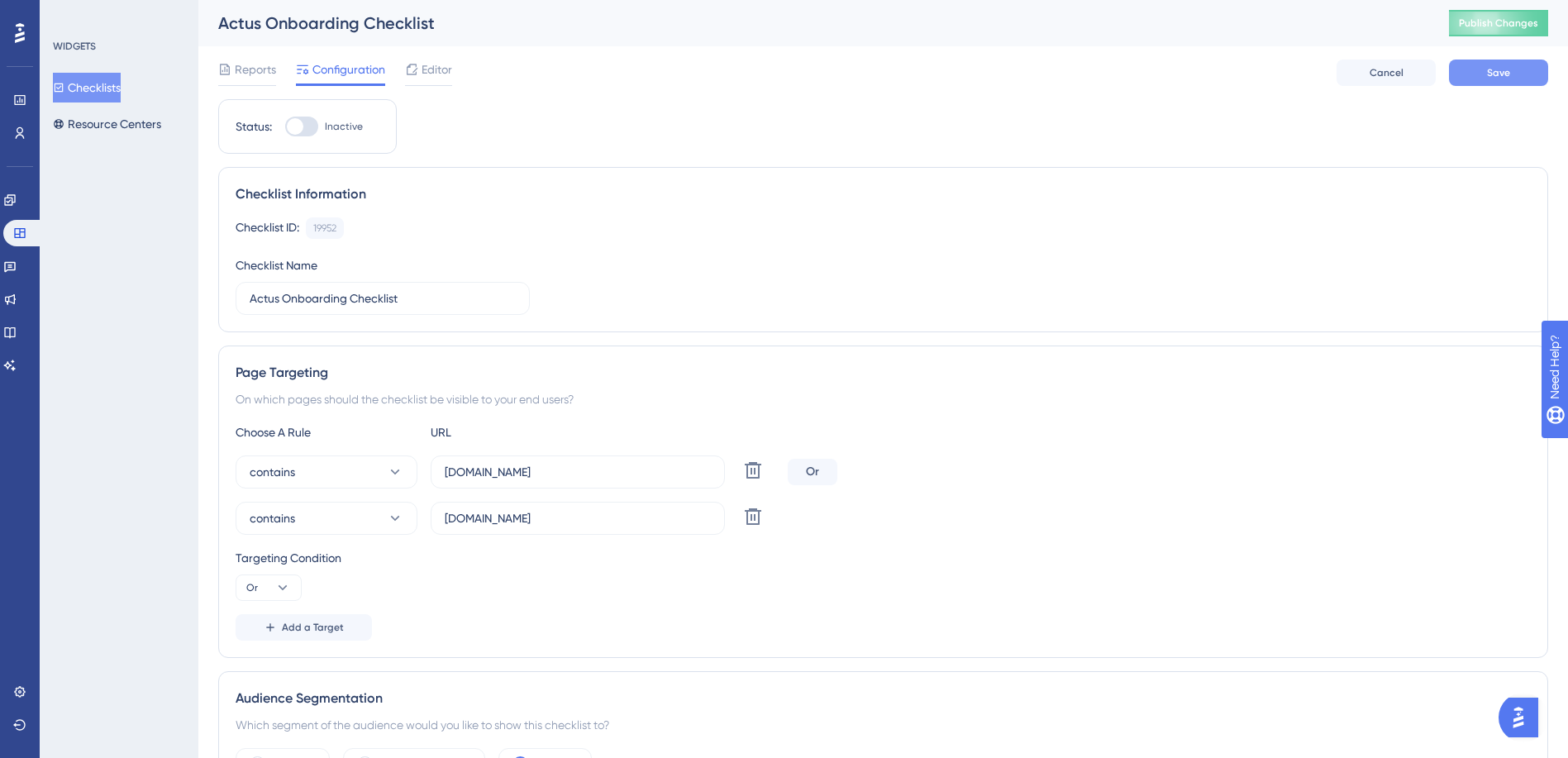
click at [1501, 70] on span "Save" at bounding box center [1498, 73] width 23 height 13
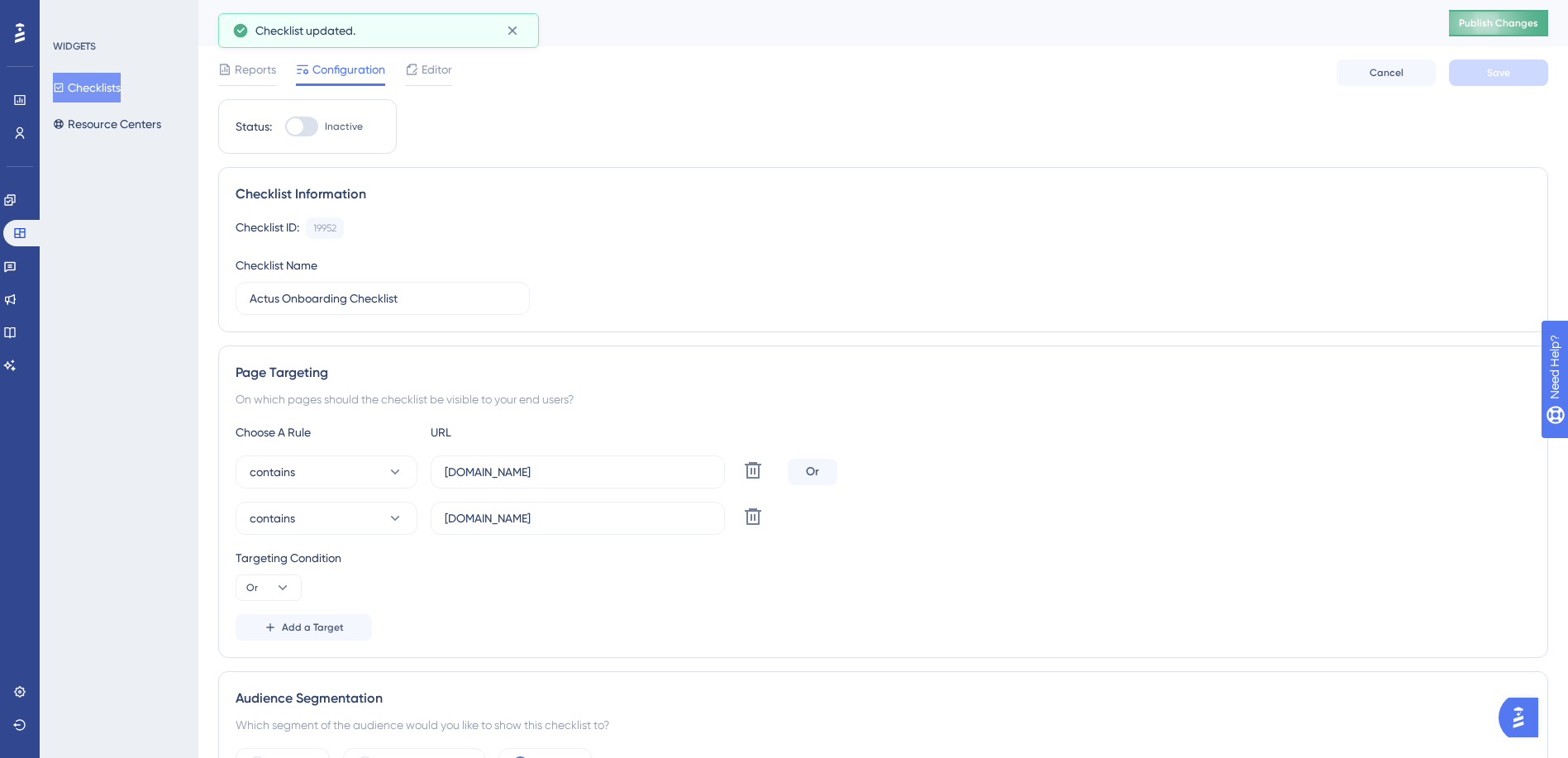
click at [1503, 30] on button "Publish Changes" at bounding box center [1499, 23] width 99 height 27
click at [305, 125] on div at bounding box center [301, 126] width 33 height 20
click at [285, 127] on input "Inactive" at bounding box center [285, 127] width 1 height 1
checkbox input "true"
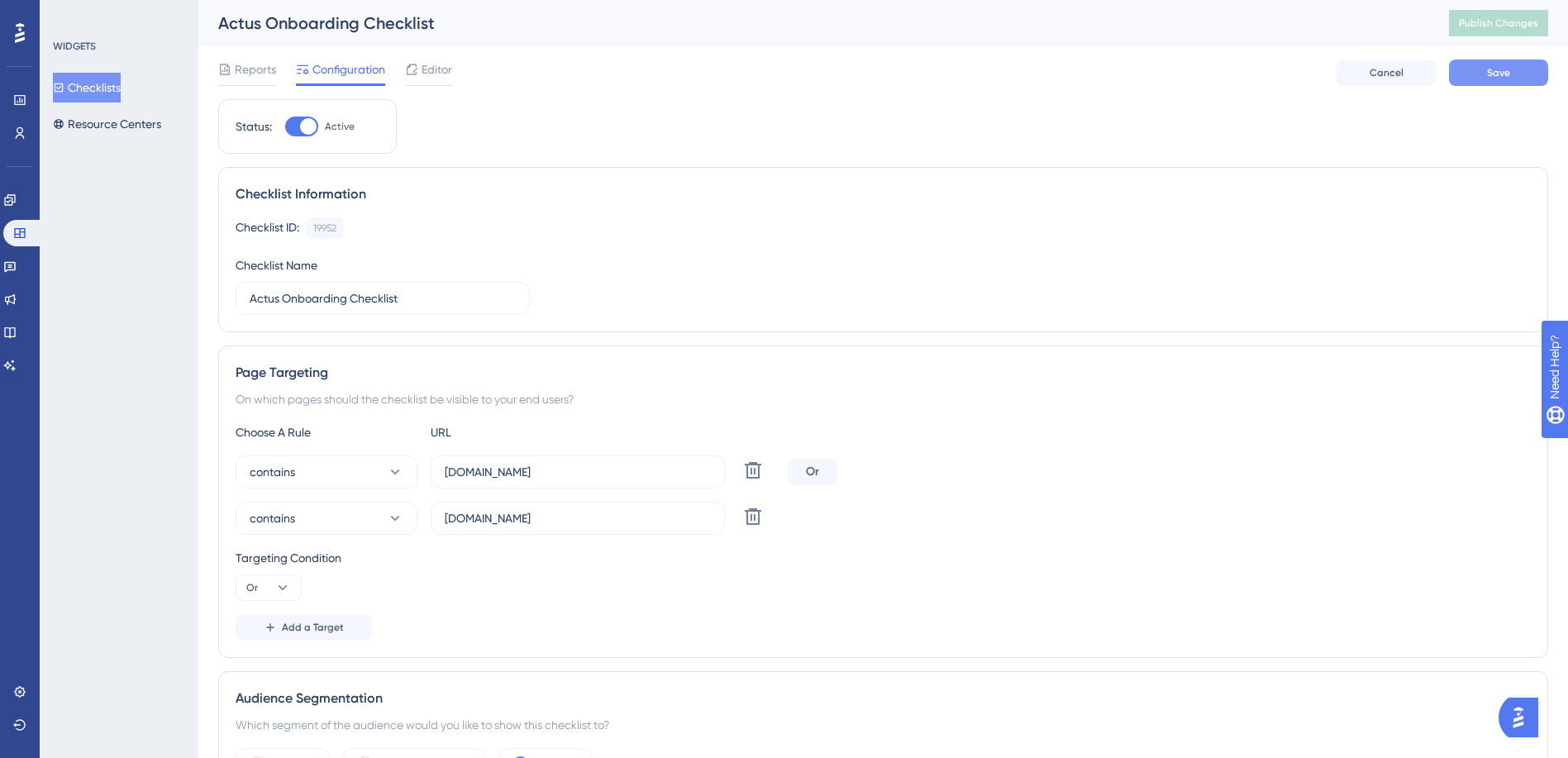
click at [1477, 78] on button "Save" at bounding box center [1499, 73] width 99 height 27
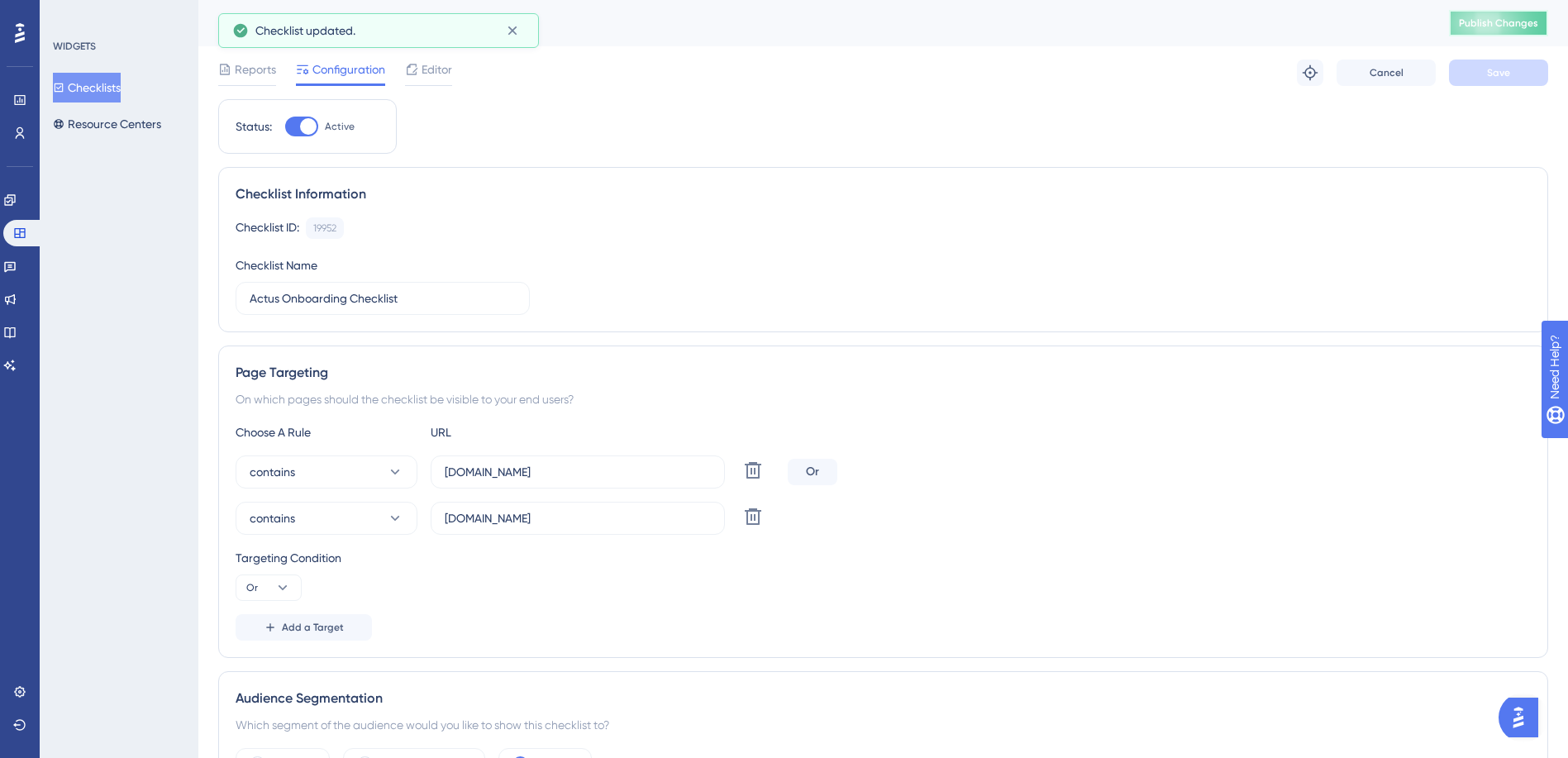
click at [1519, 27] on span "Publish Changes" at bounding box center [1499, 23] width 80 height 13
click at [412, 71] on icon at bounding box center [411, 69] width 13 height 13
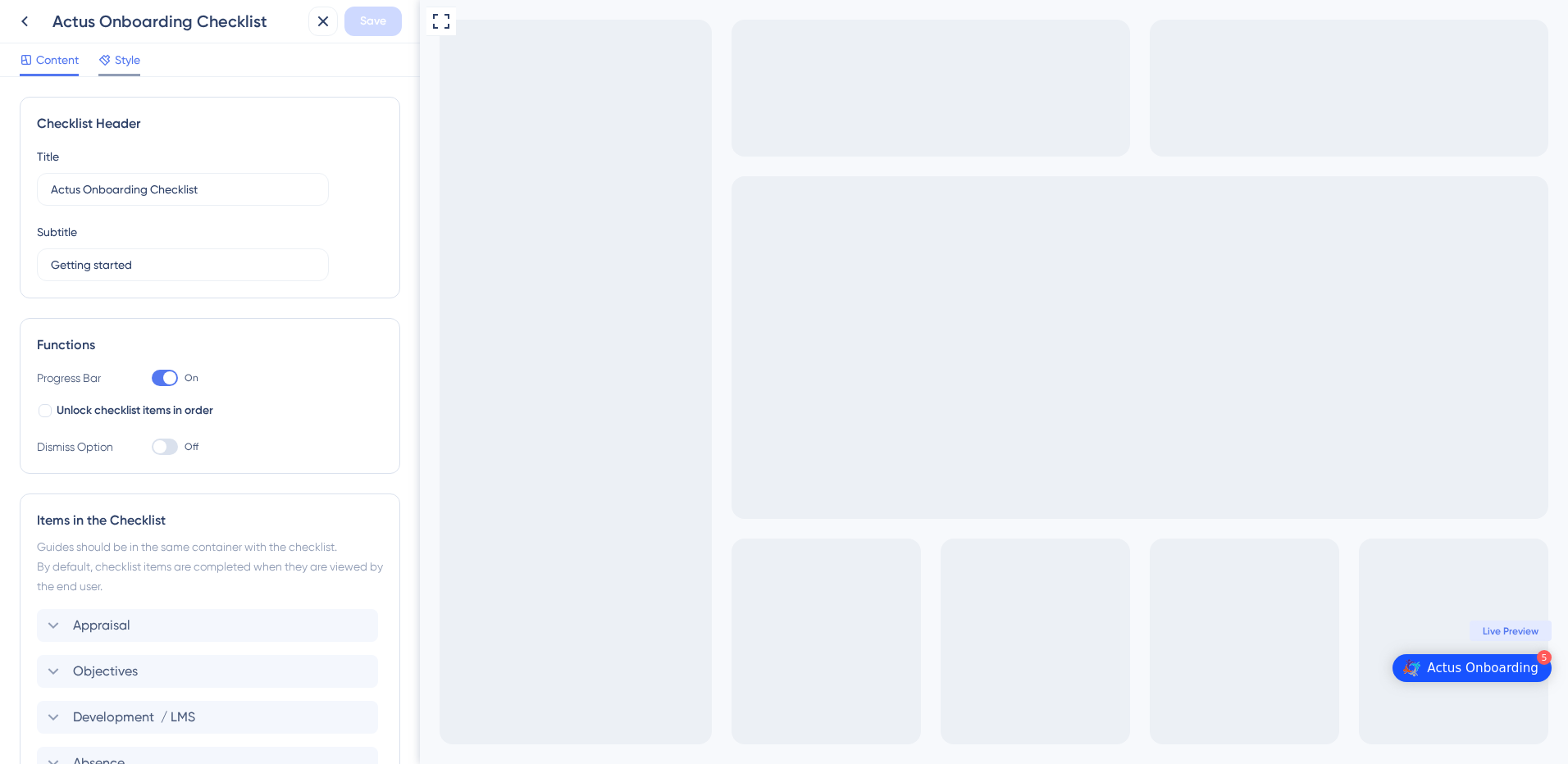
click at [118, 64] on span "Style" at bounding box center [128, 60] width 26 height 19
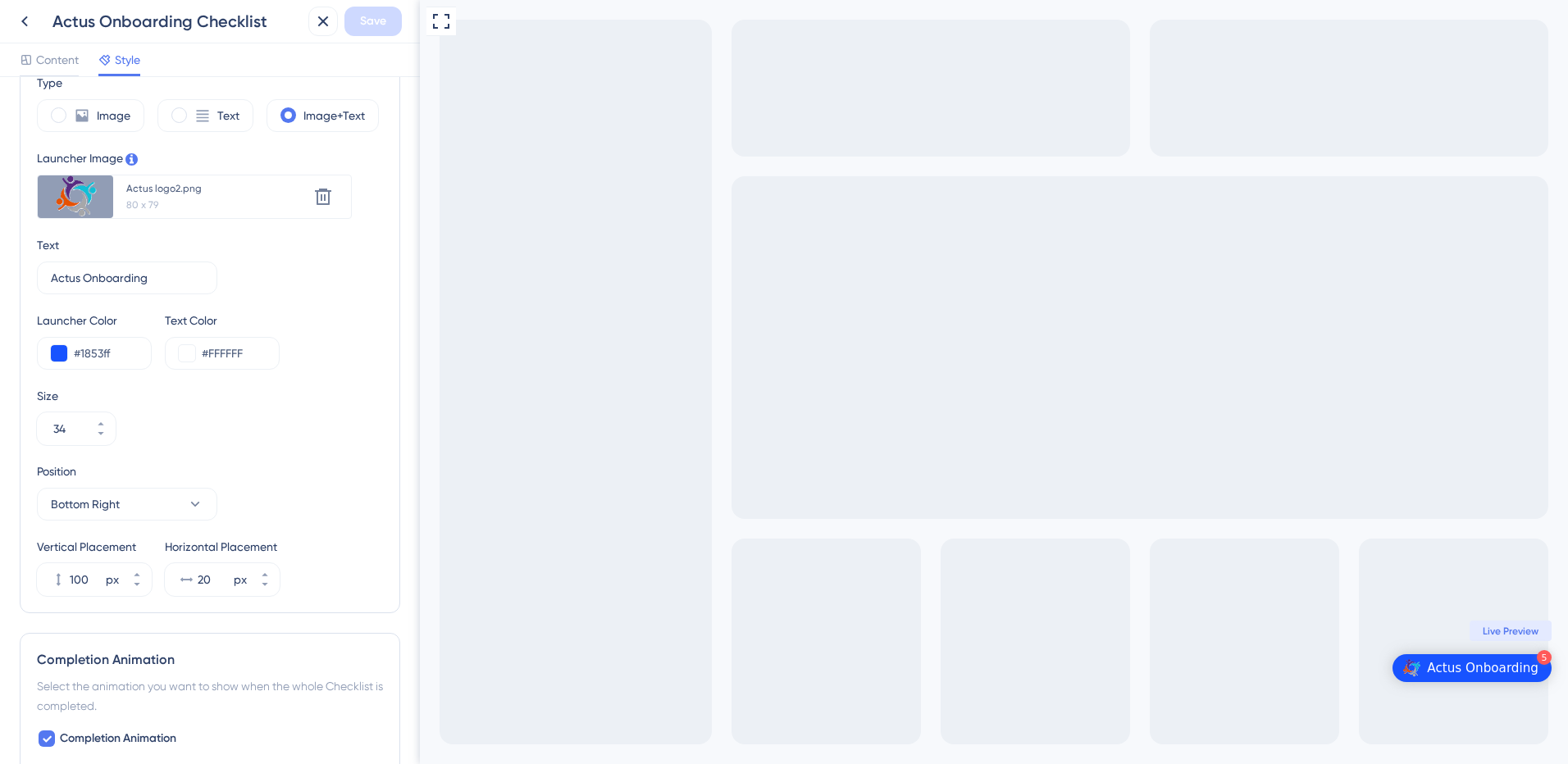
scroll to position [574, 0]
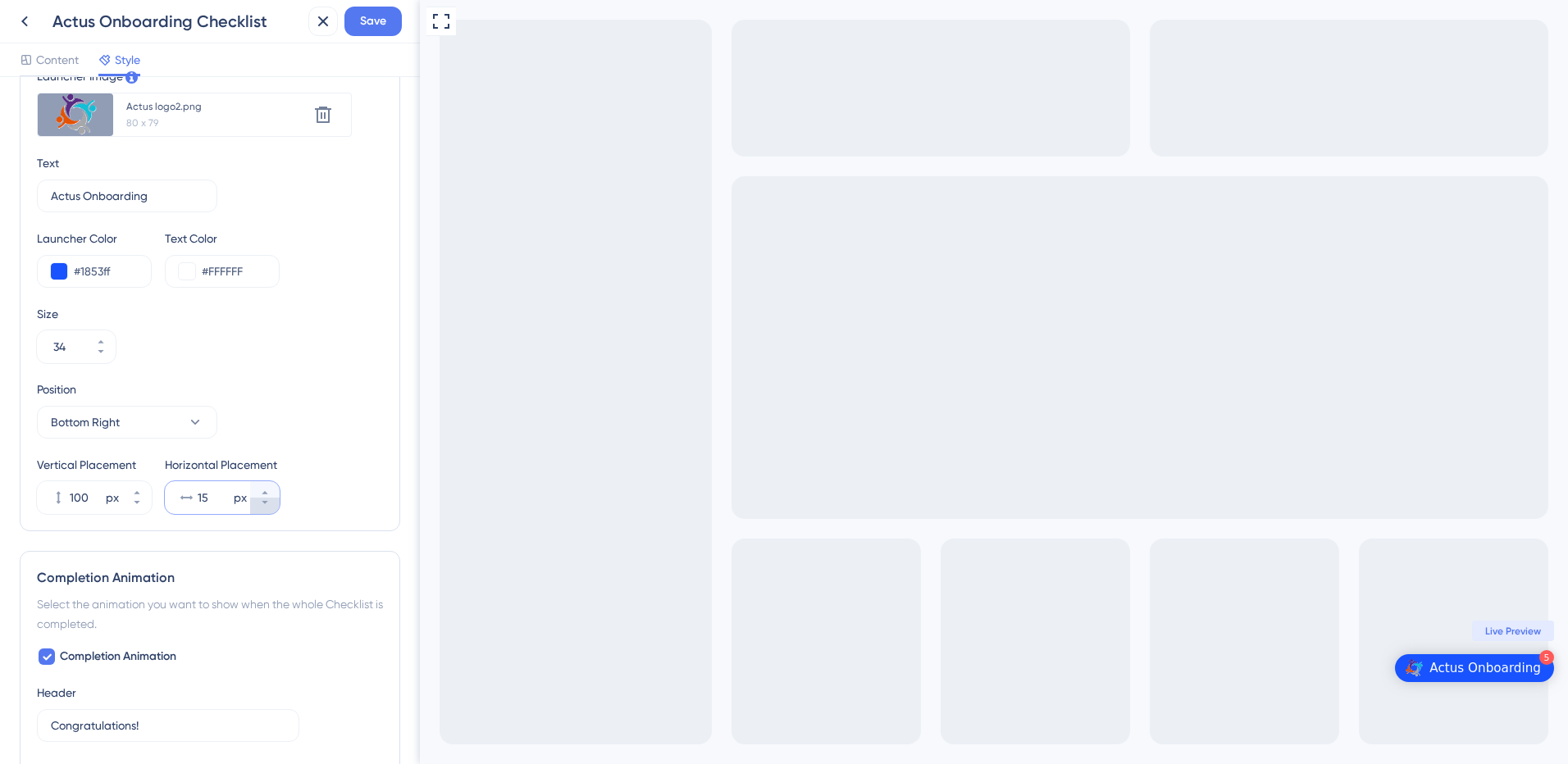
click at [271, 504] on button "15 px" at bounding box center [265, 506] width 30 height 17
click at [270, 488] on button "14 px" at bounding box center [265, 489] width 30 height 17
click at [270, 488] on button "71 px" at bounding box center [265, 489] width 30 height 17
type input "72"
click at [370, 25] on span "Save" at bounding box center [373, 21] width 26 height 19
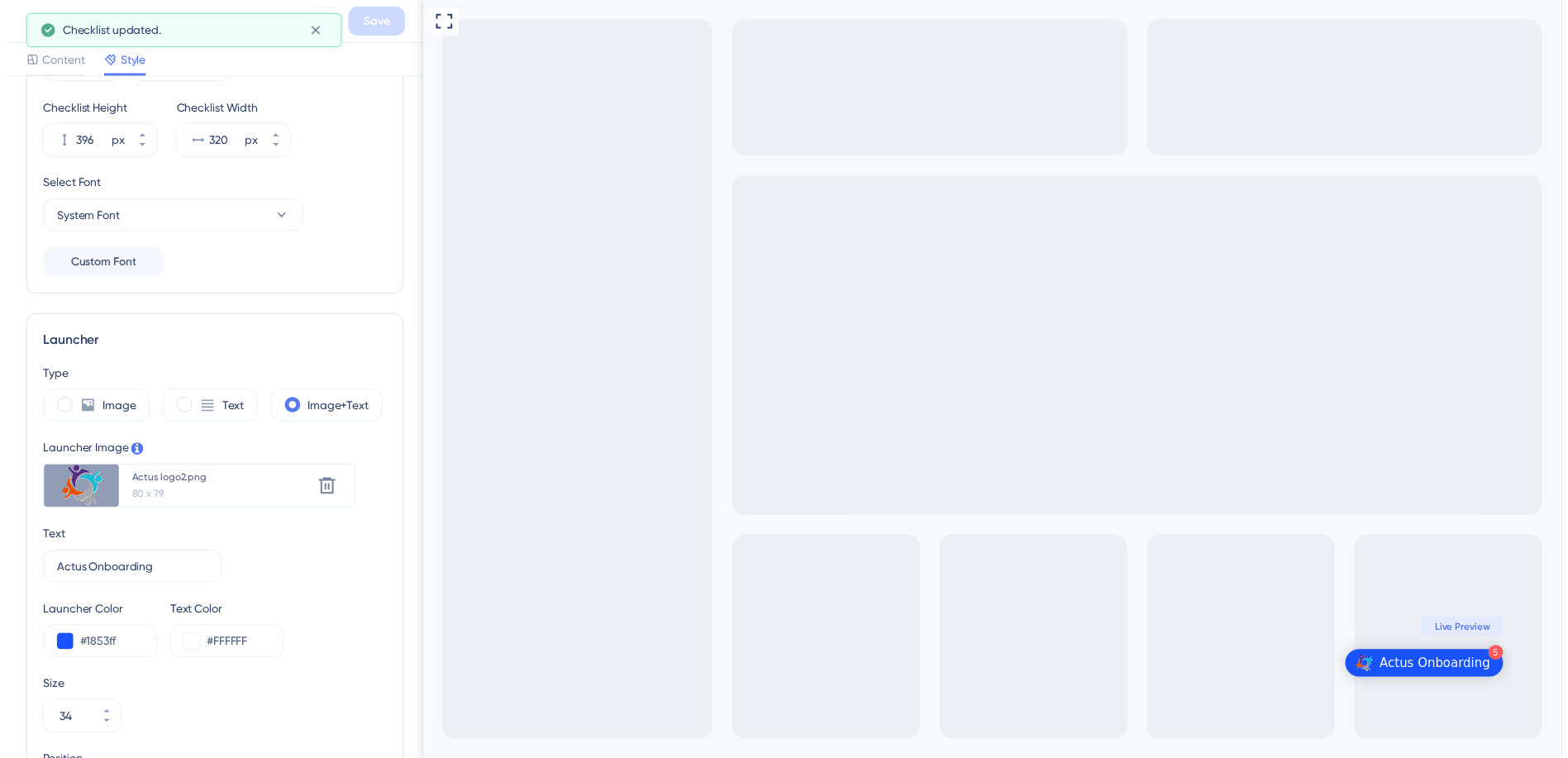
scroll to position [82, 0]
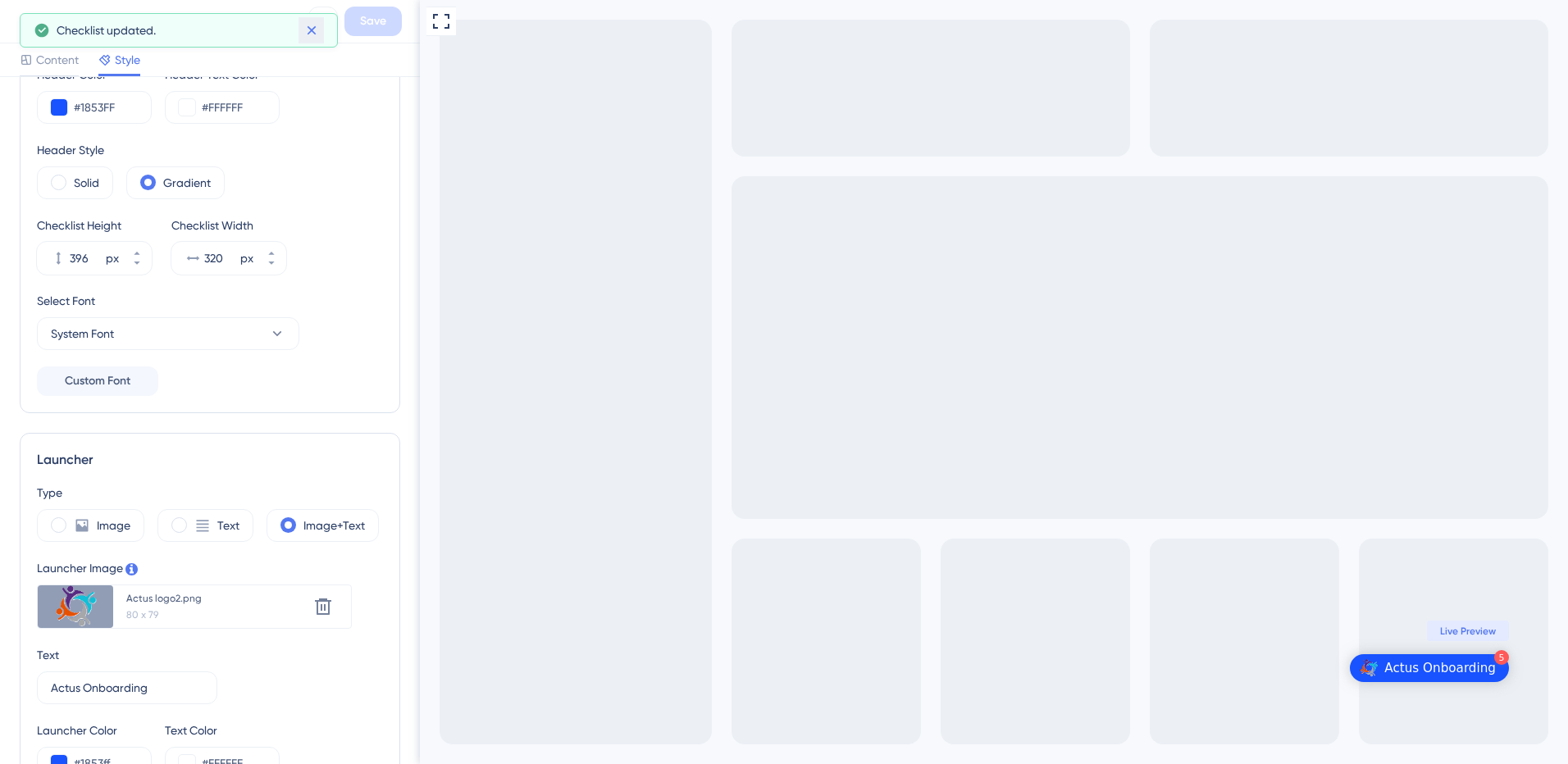
click at [312, 28] on icon at bounding box center [311, 30] width 17 height 17
click at [19, 26] on icon at bounding box center [25, 21] width 19 height 19
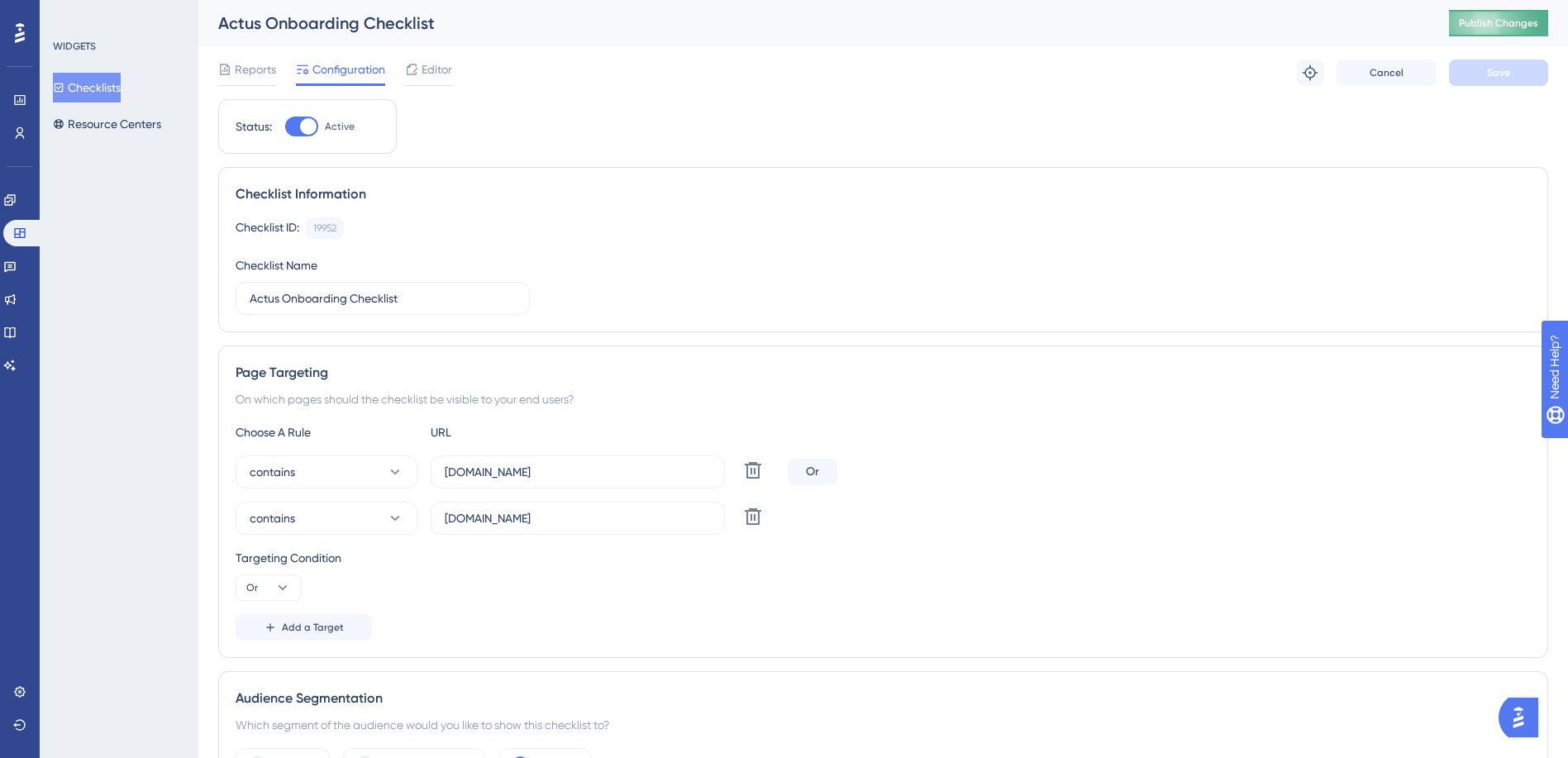
click at [1494, 25] on span "Publish Changes" at bounding box center [1499, 23] width 80 height 13
click at [428, 77] on span "Editor" at bounding box center [437, 69] width 30 height 20
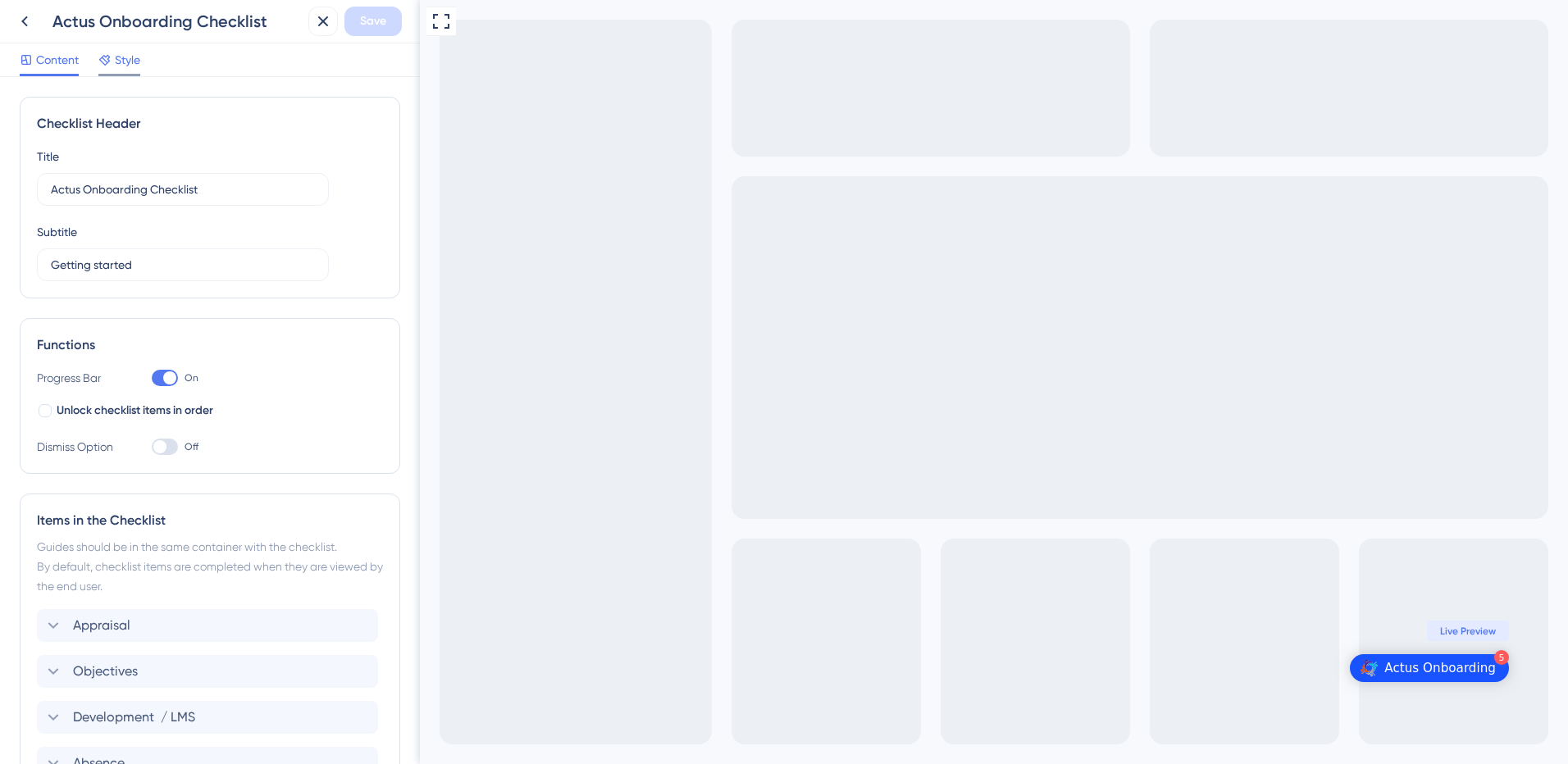
click at [119, 67] on span "Style" at bounding box center [128, 60] width 26 height 19
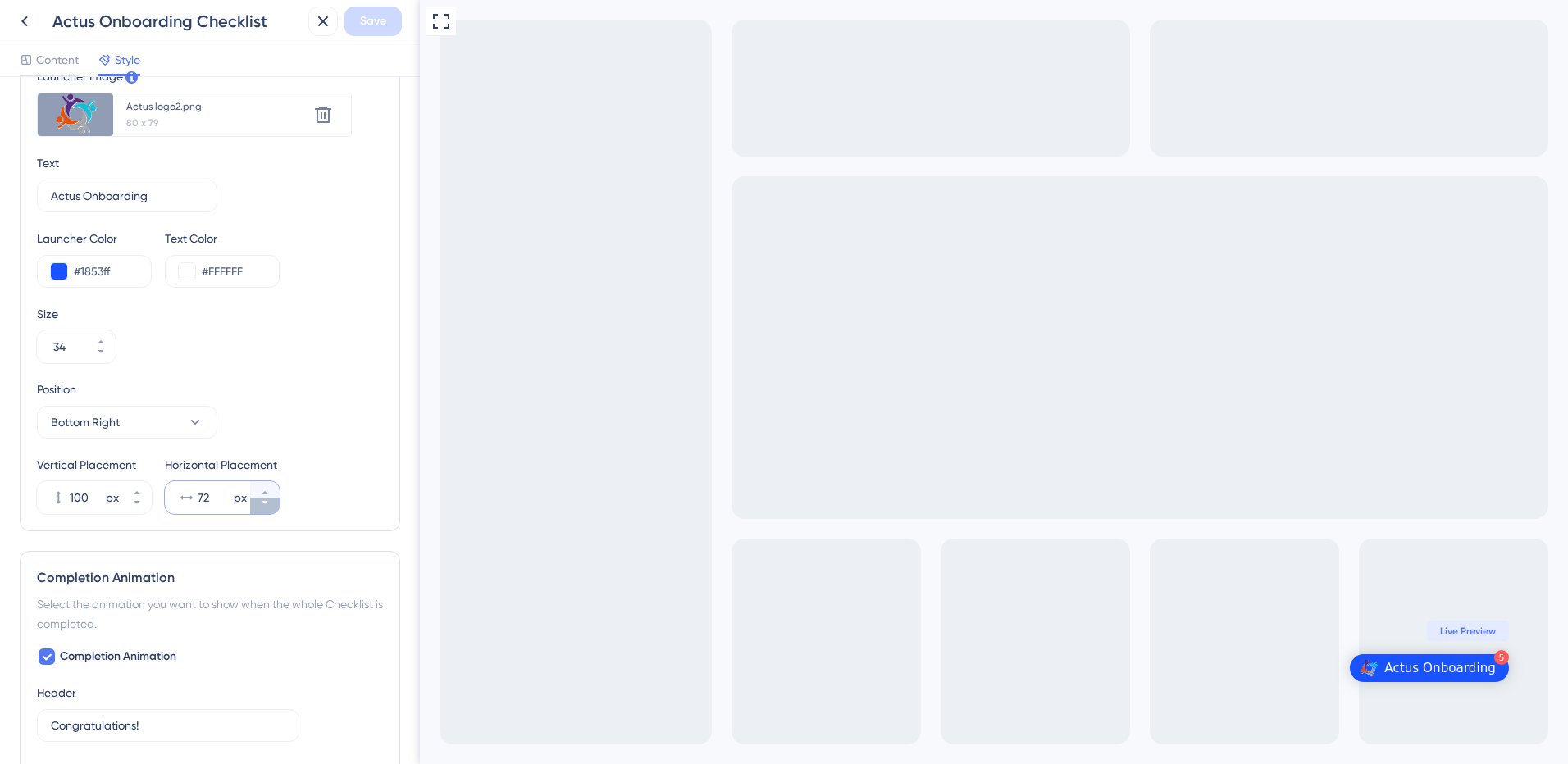
click at [261, 504] on icon at bounding box center [265, 502] width 10 height 10
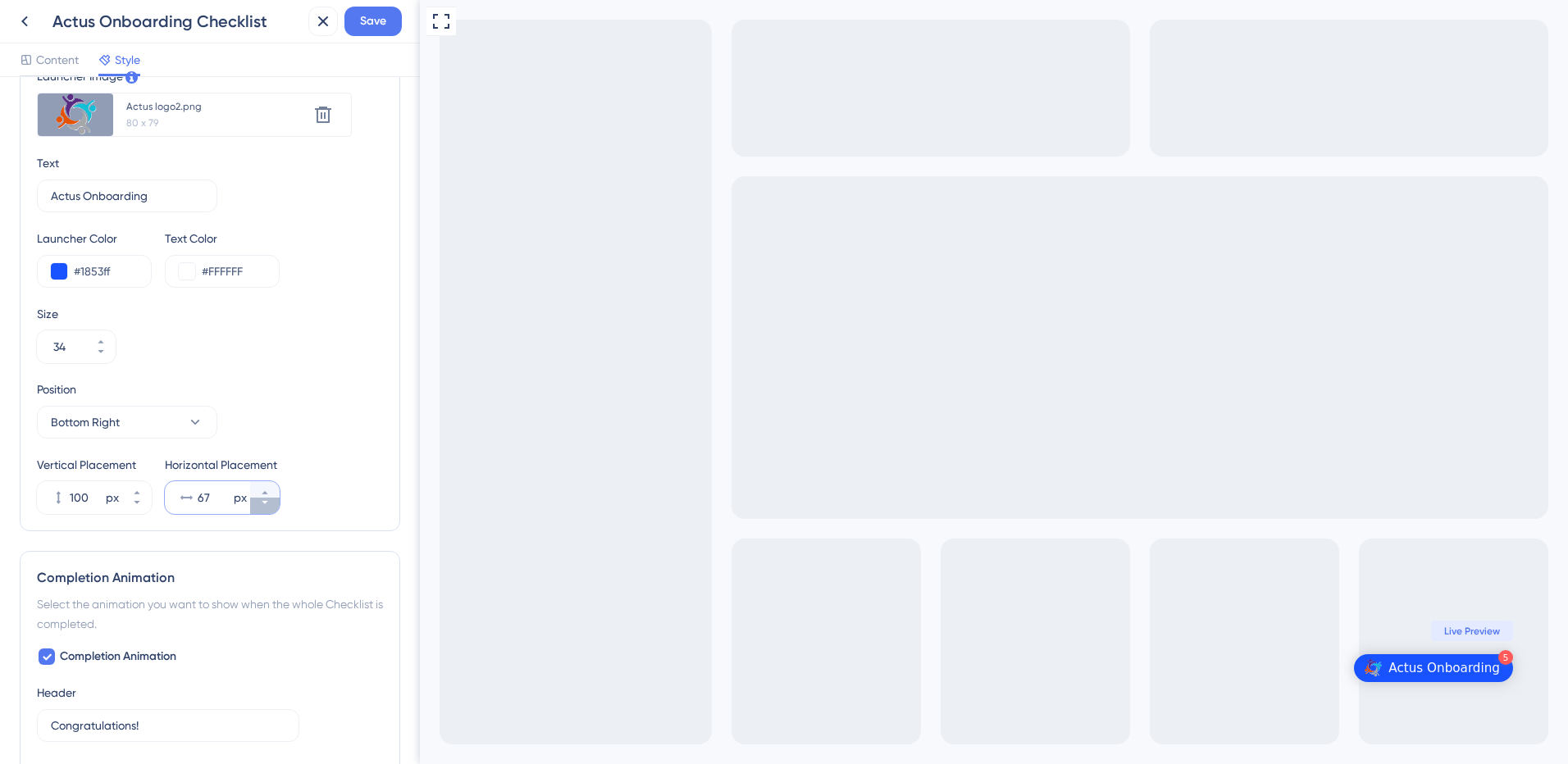
click at [261, 504] on icon at bounding box center [265, 502] width 10 height 10
type input "66"
click at [361, 18] on span "Save" at bounding box center [373, 21] width 26 height 19
click at [316, 27] on icon at bounding box center [311, 30] width 17 height 17
click at [22, 23] on icon at bounding box center [25, 21] width 19 height 19
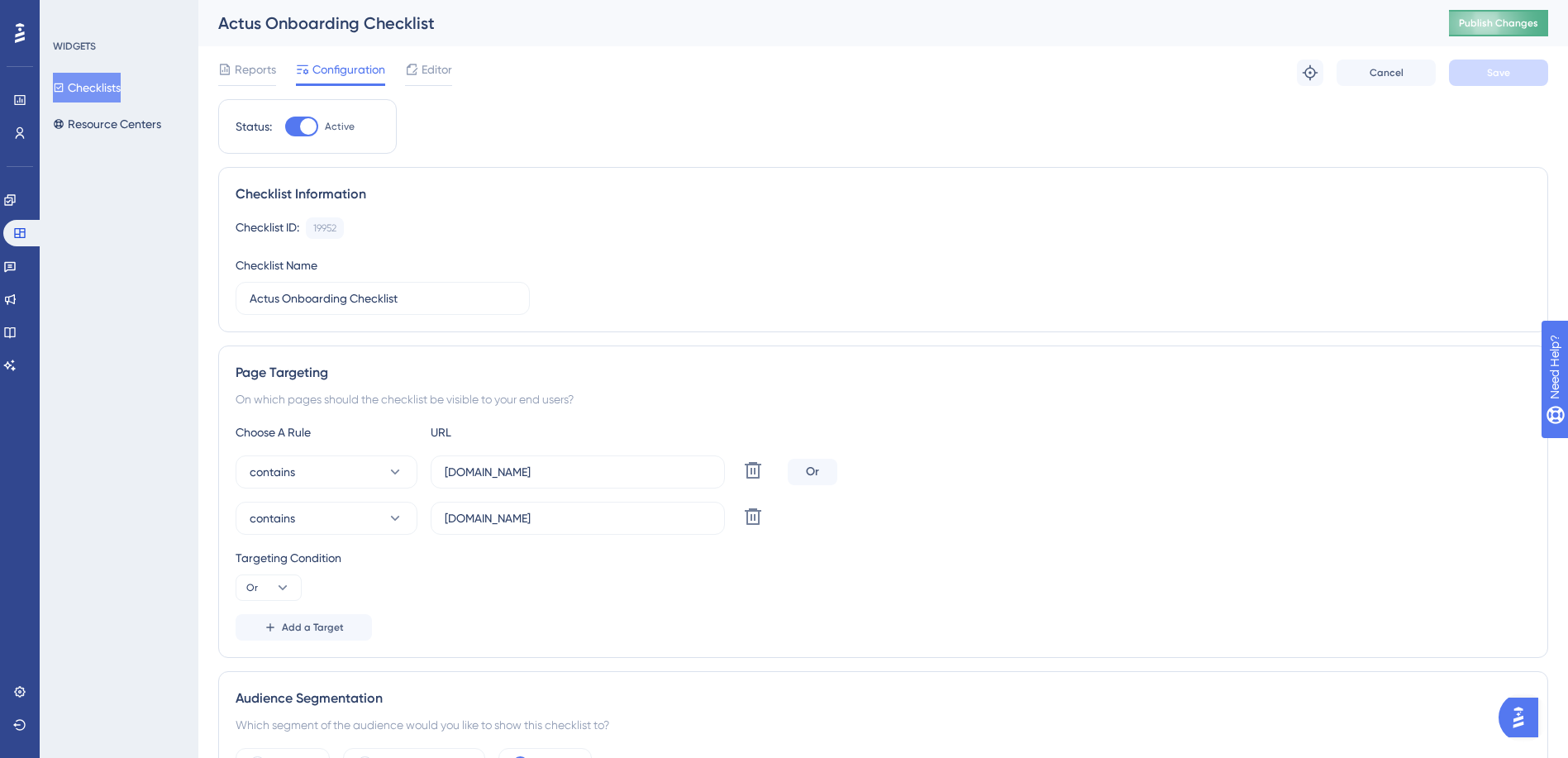
click at [1471, 31] on button "Publish Changes" at bounding box center [1499, 23] width 99 height 27
click at [425, 67] on span "Editor" at bounding box center [437, 69] width 30 height 20
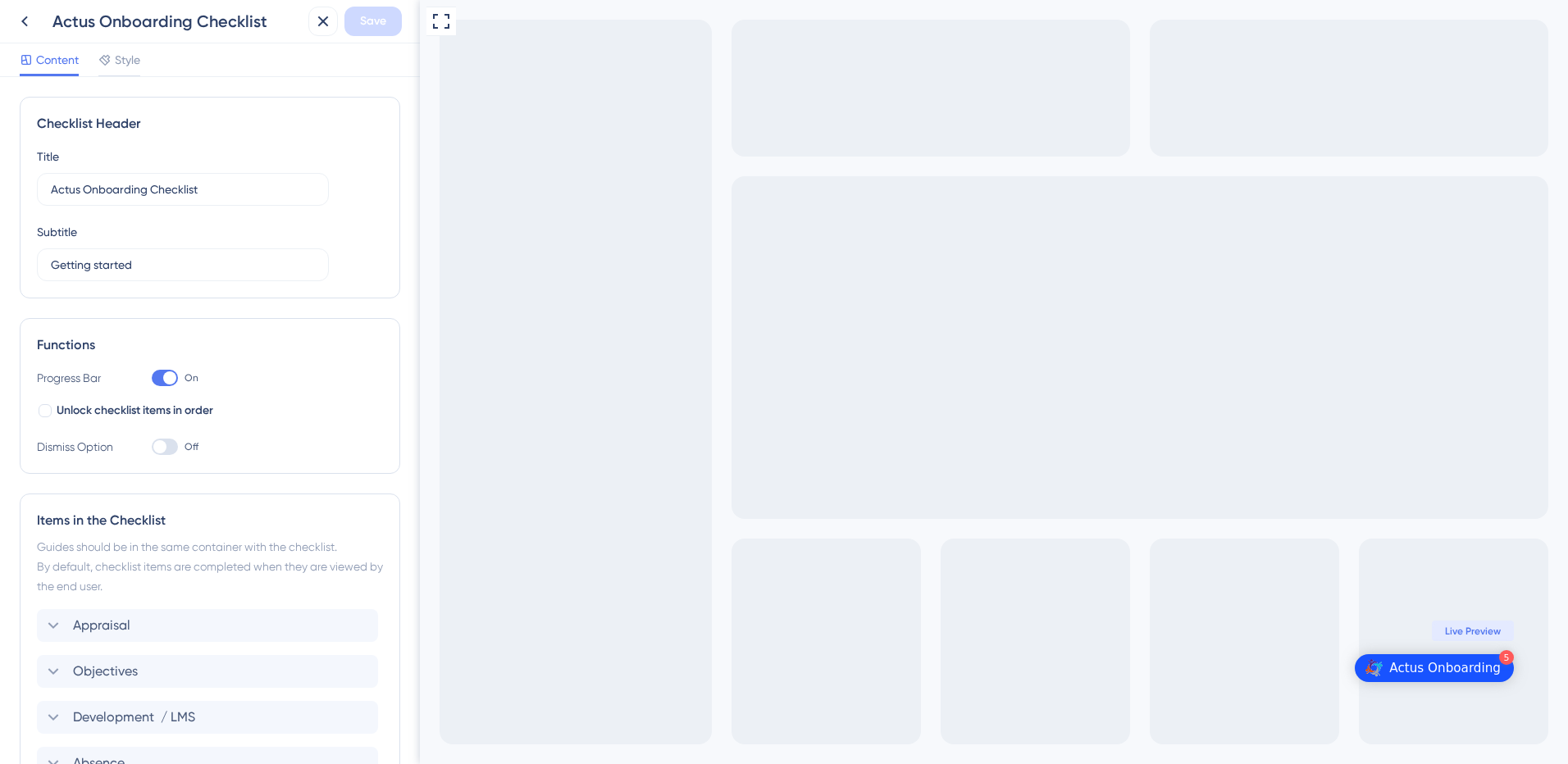
click at [1382, 666] on img "Open Actus Onboarding checklist, remaining modules: 5" at bounding box center [1374, 668] width 18 height 18
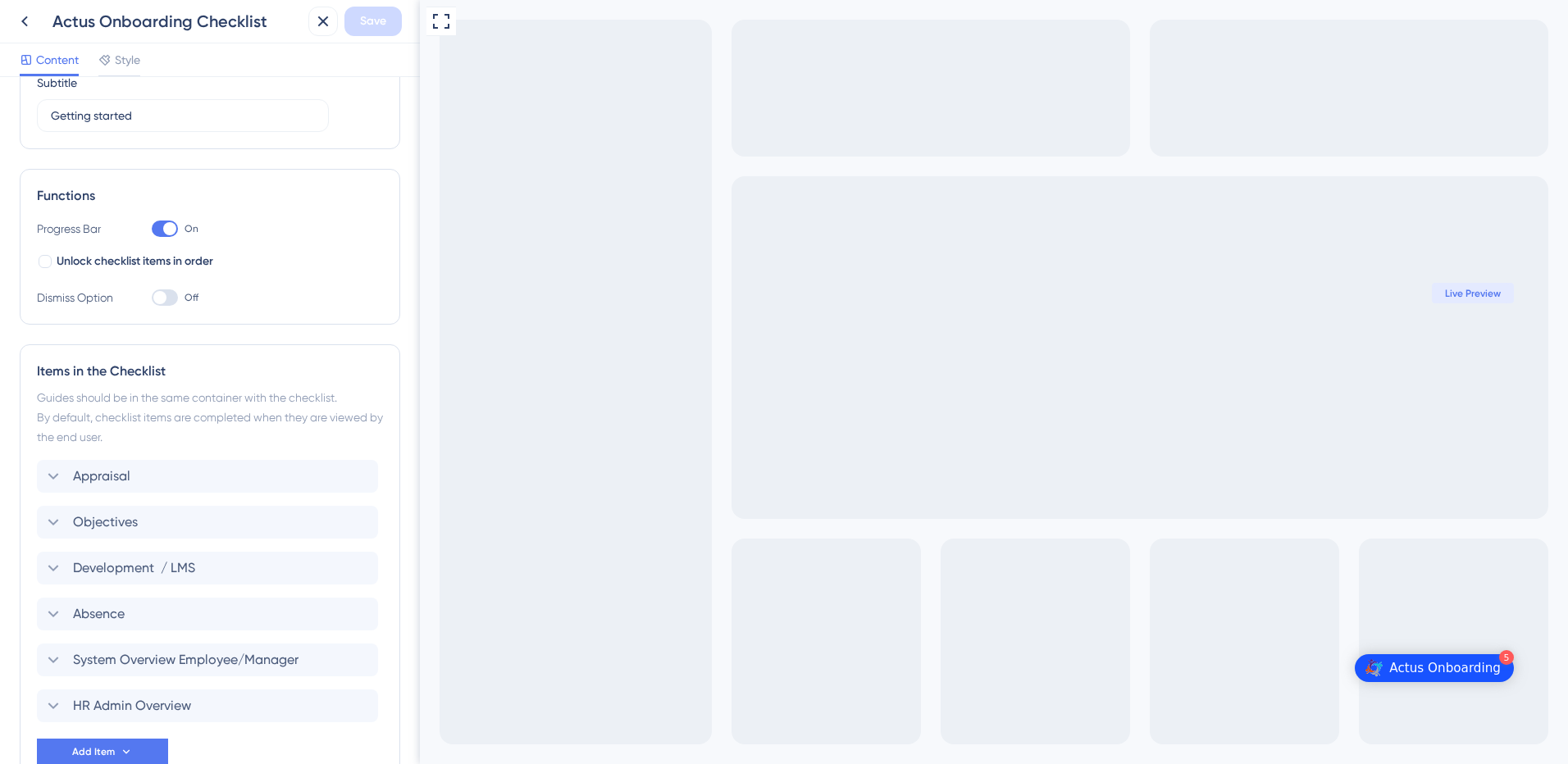
scroll to position [246, 0]
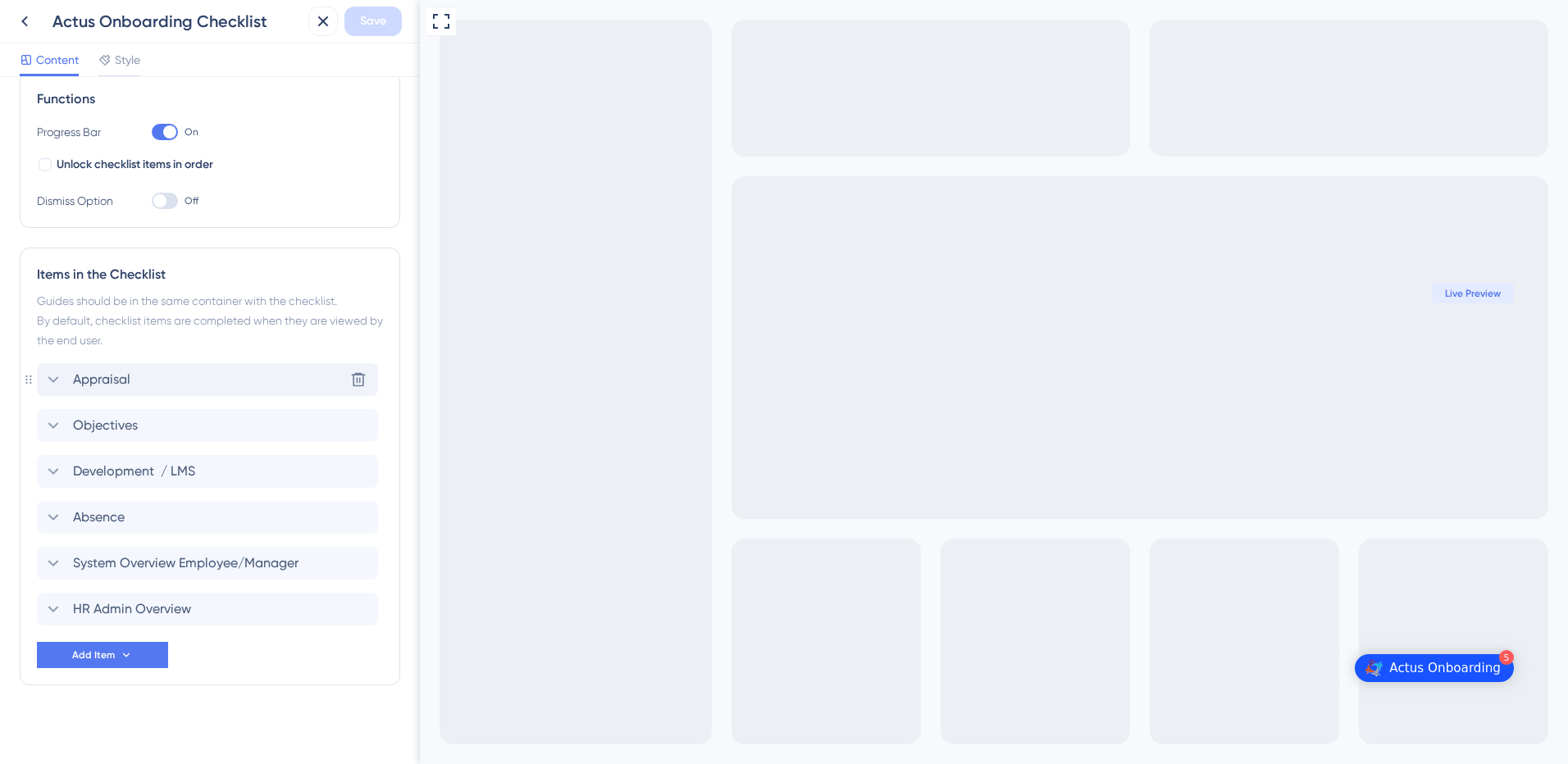
click at [53, 382] on icon at bounding box center [53, 380] width 19 height 19
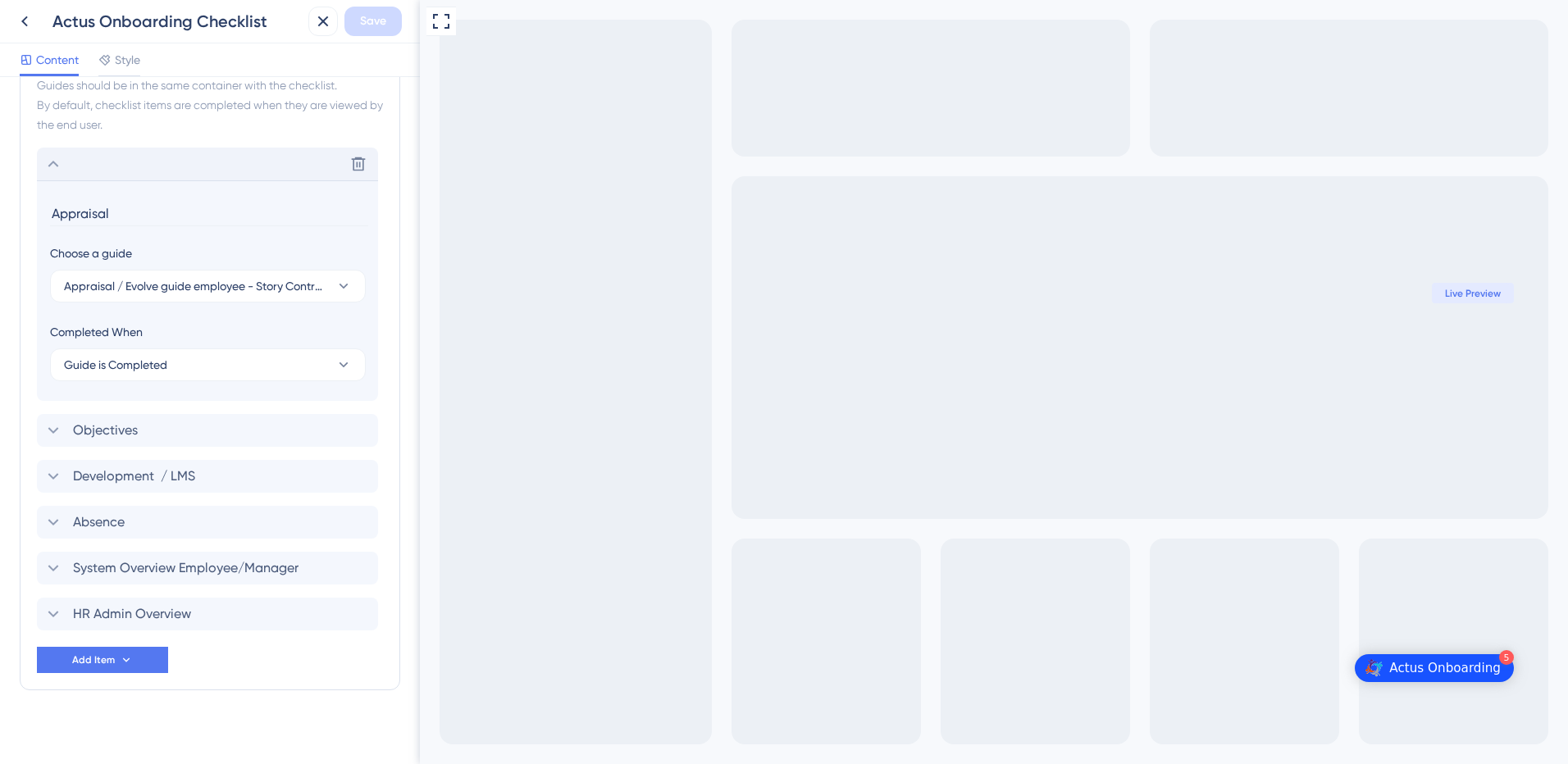
scroll to position [473, 0]
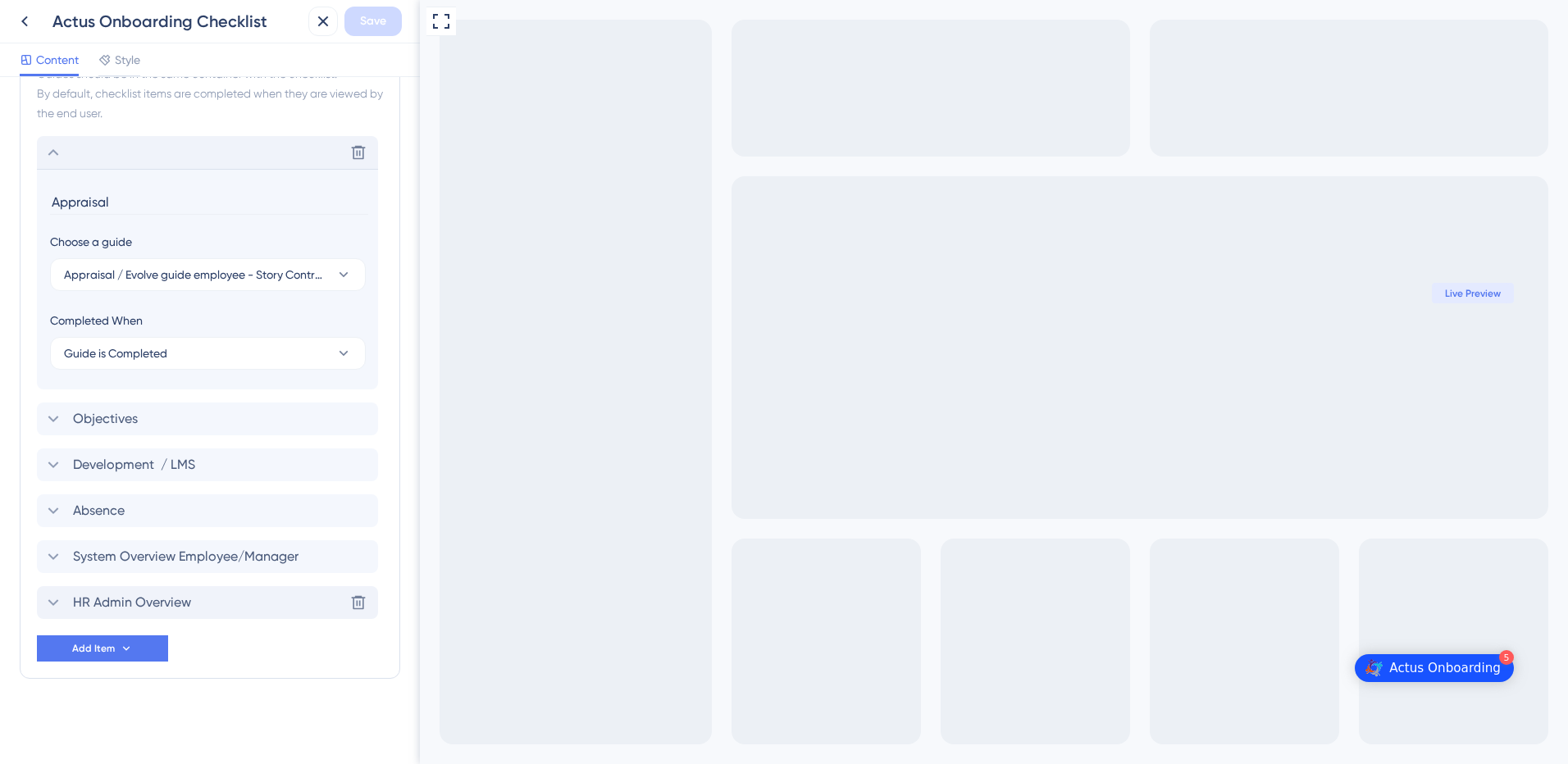
click at [51, 608] on icon at bounding box center [53, 602] width 19 height 19
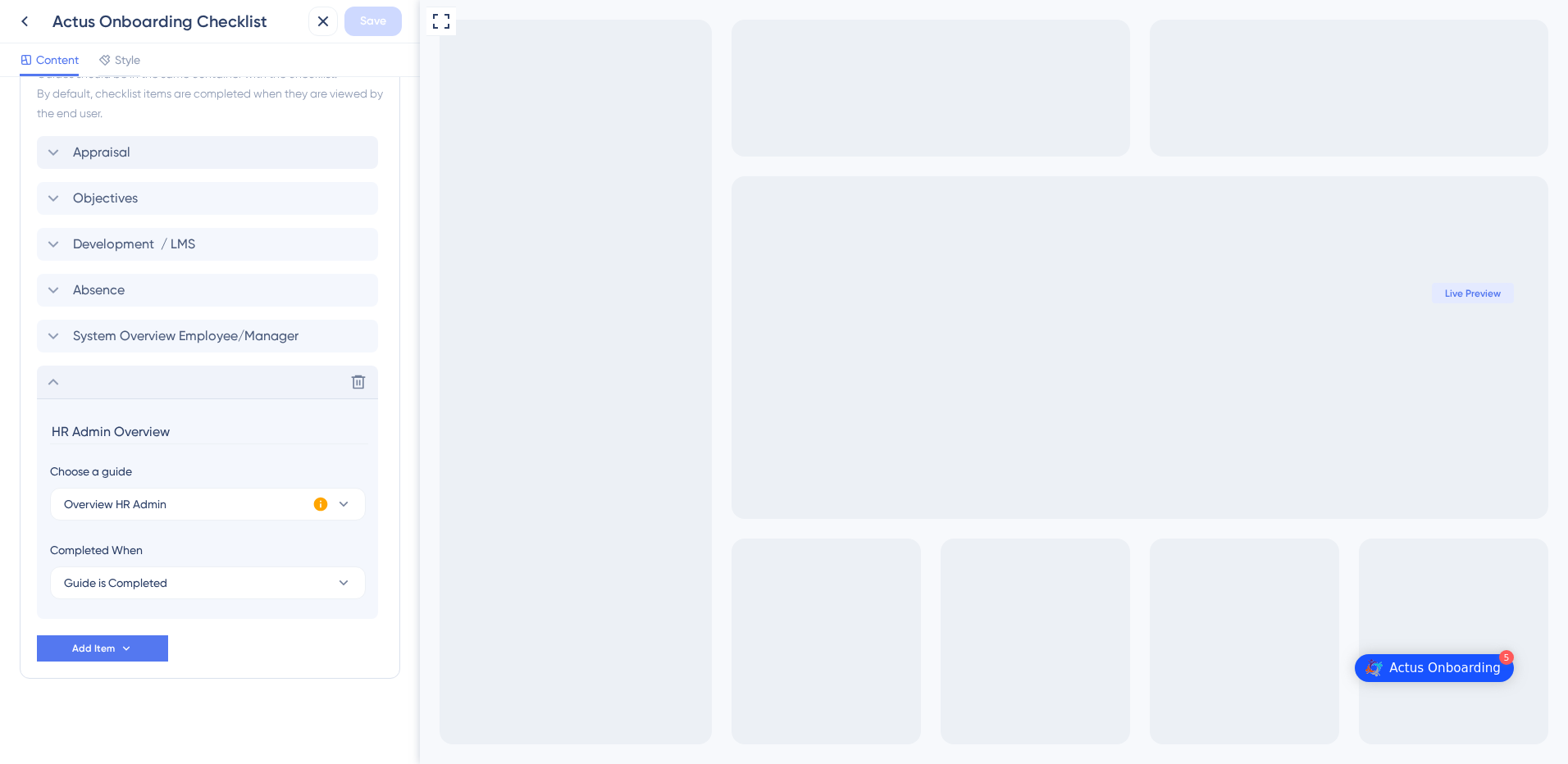
click at [321, 504] on icon at bounding box center [321, 505] width 14 height 14
click at [403, 407] on div "Checklist Header Title Actus Onboarding Checklist Subtitle Getting started Func…" at bounding box center [209, 420] width 419 height 687
click at [45, 382] on icon at bounding box center [53, 382] width 19 height 19
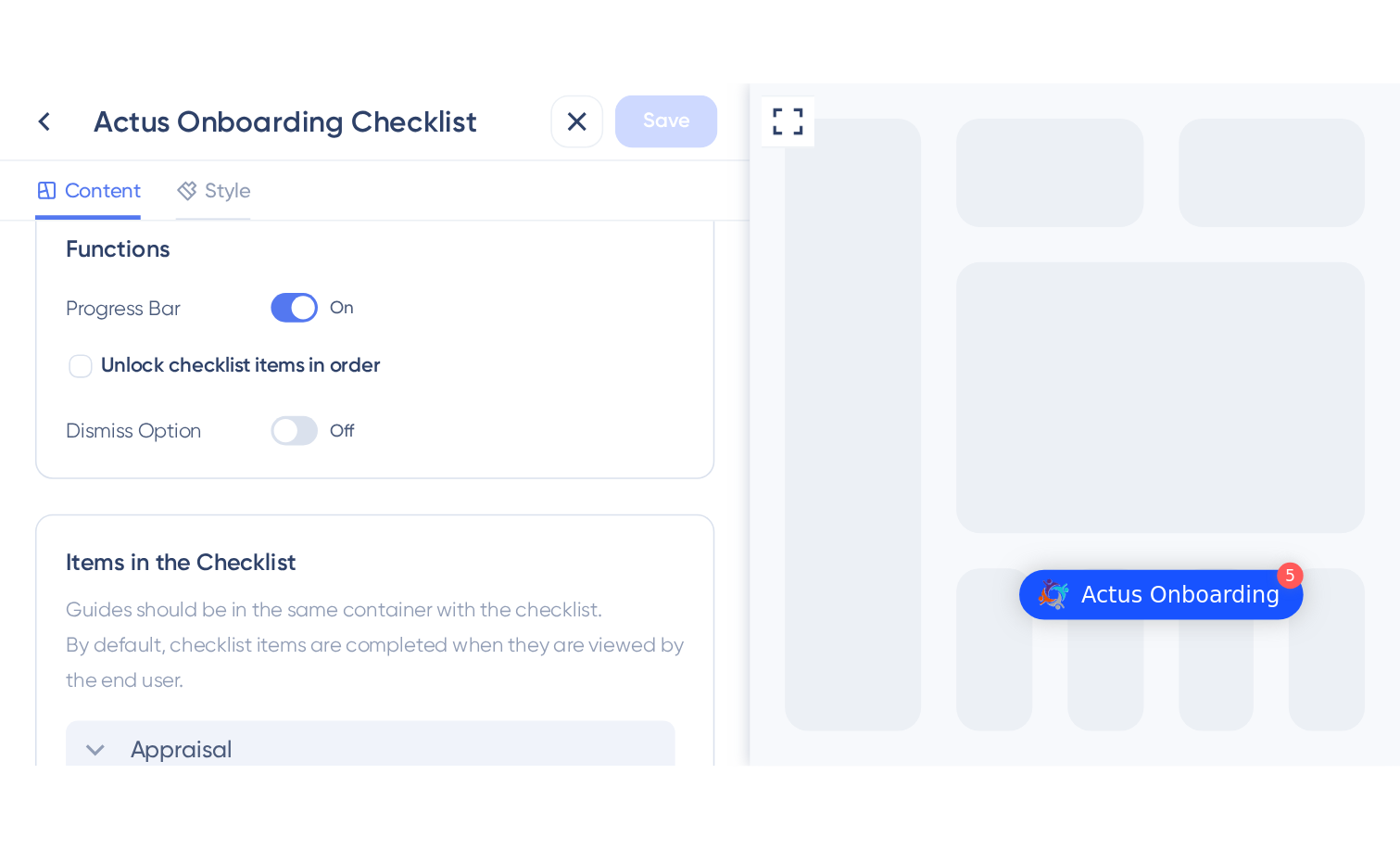
scroll to position [285, 0]
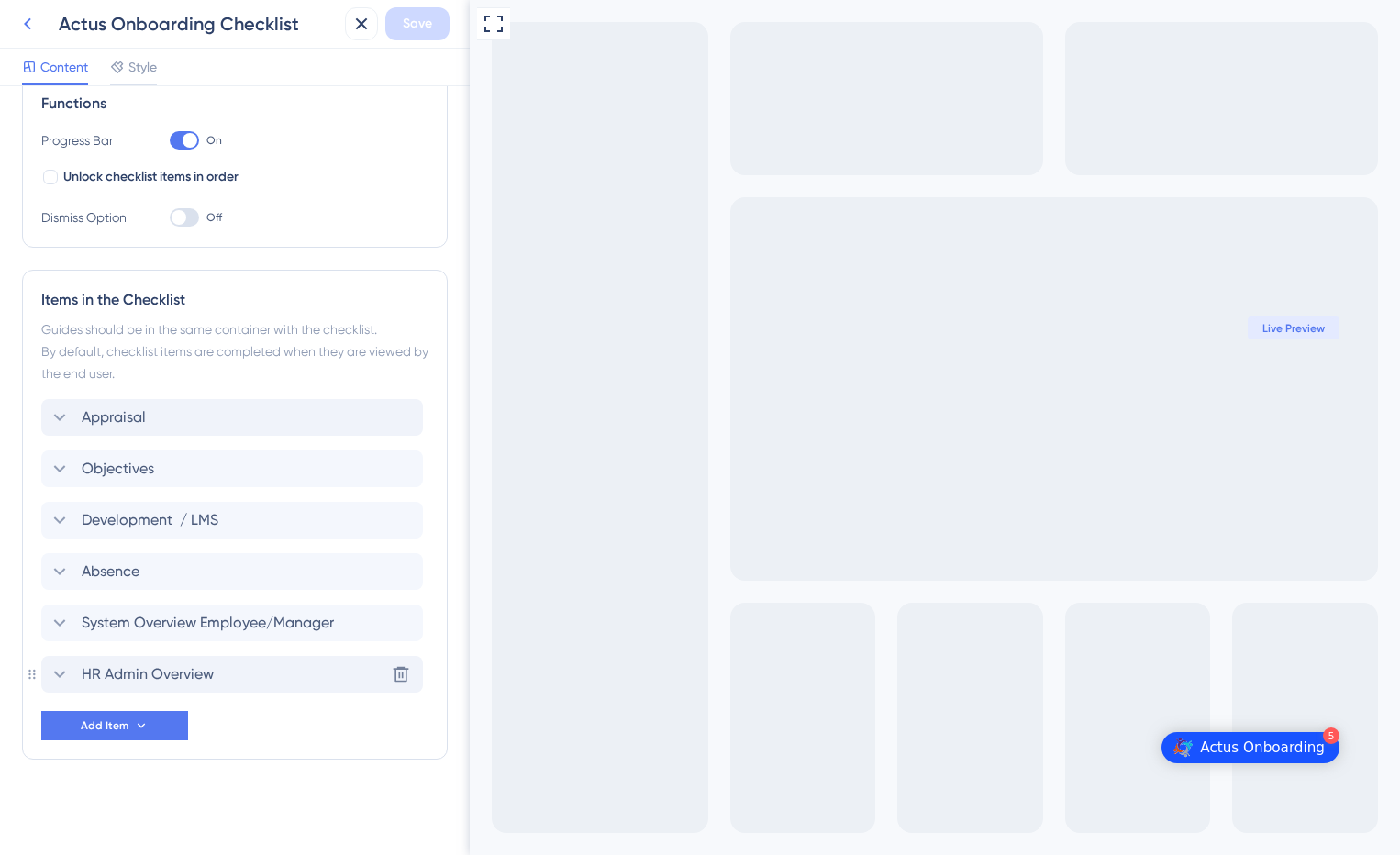
click at [33, 23] on icon at bounding box center [28, 24] width 22 height 22
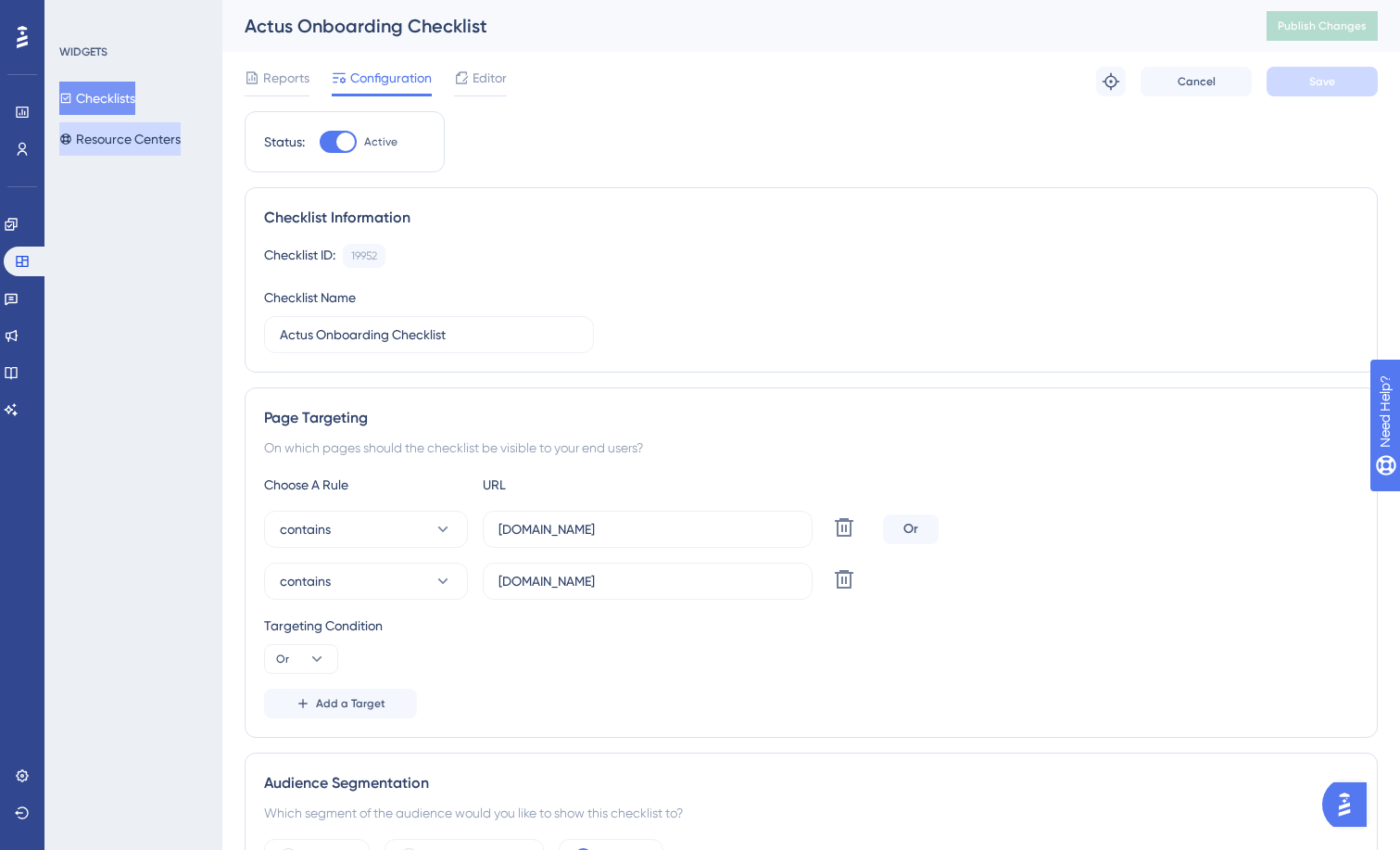
click at [106, 134] on button "Resource Centers" at bounding box center [120, 139] width 121 height 34
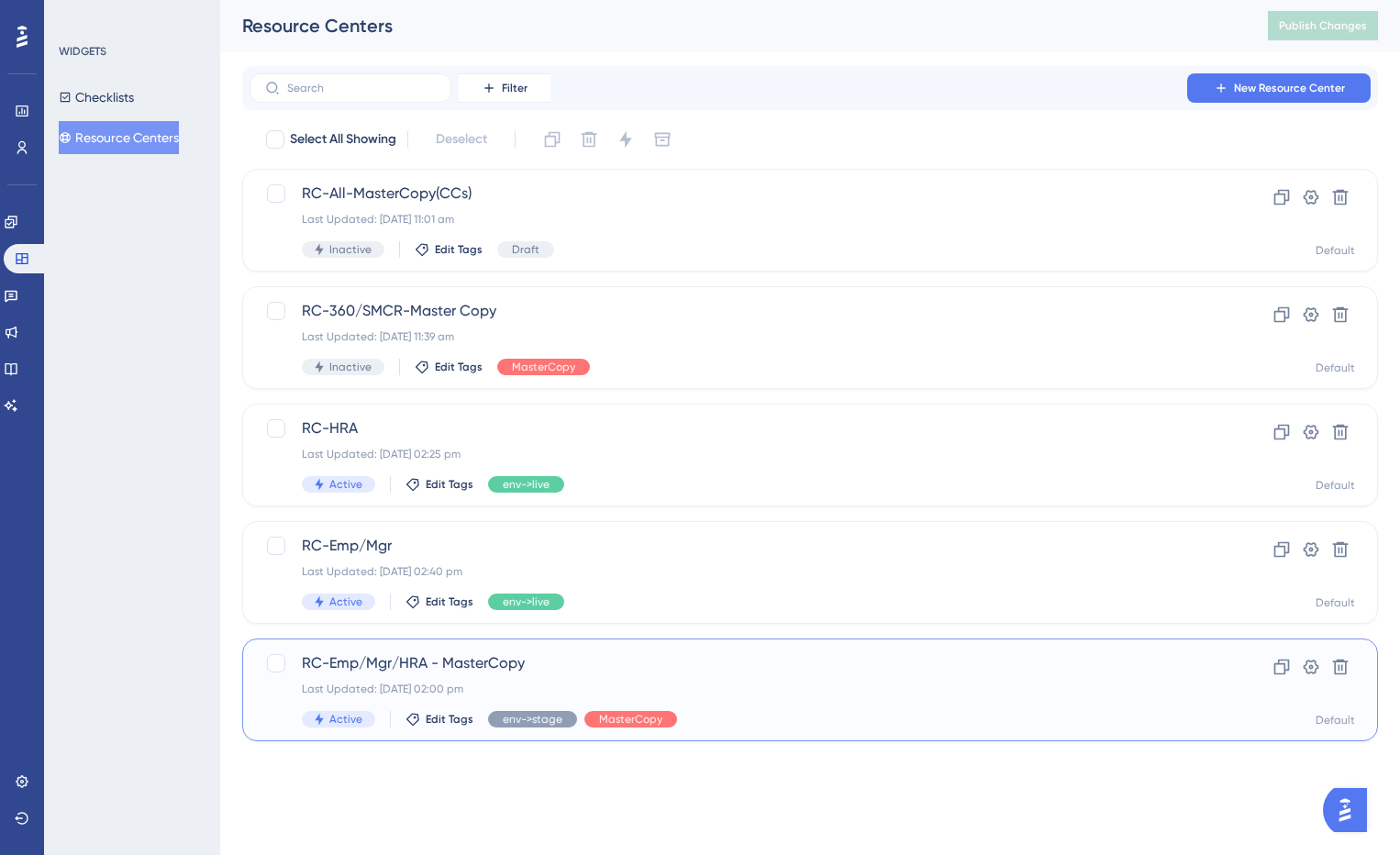
click at [441, 662] on span "RC-Emp/Mgr/HRA - MasterCopy" at bounding box center [737, 663] width 870 height 22
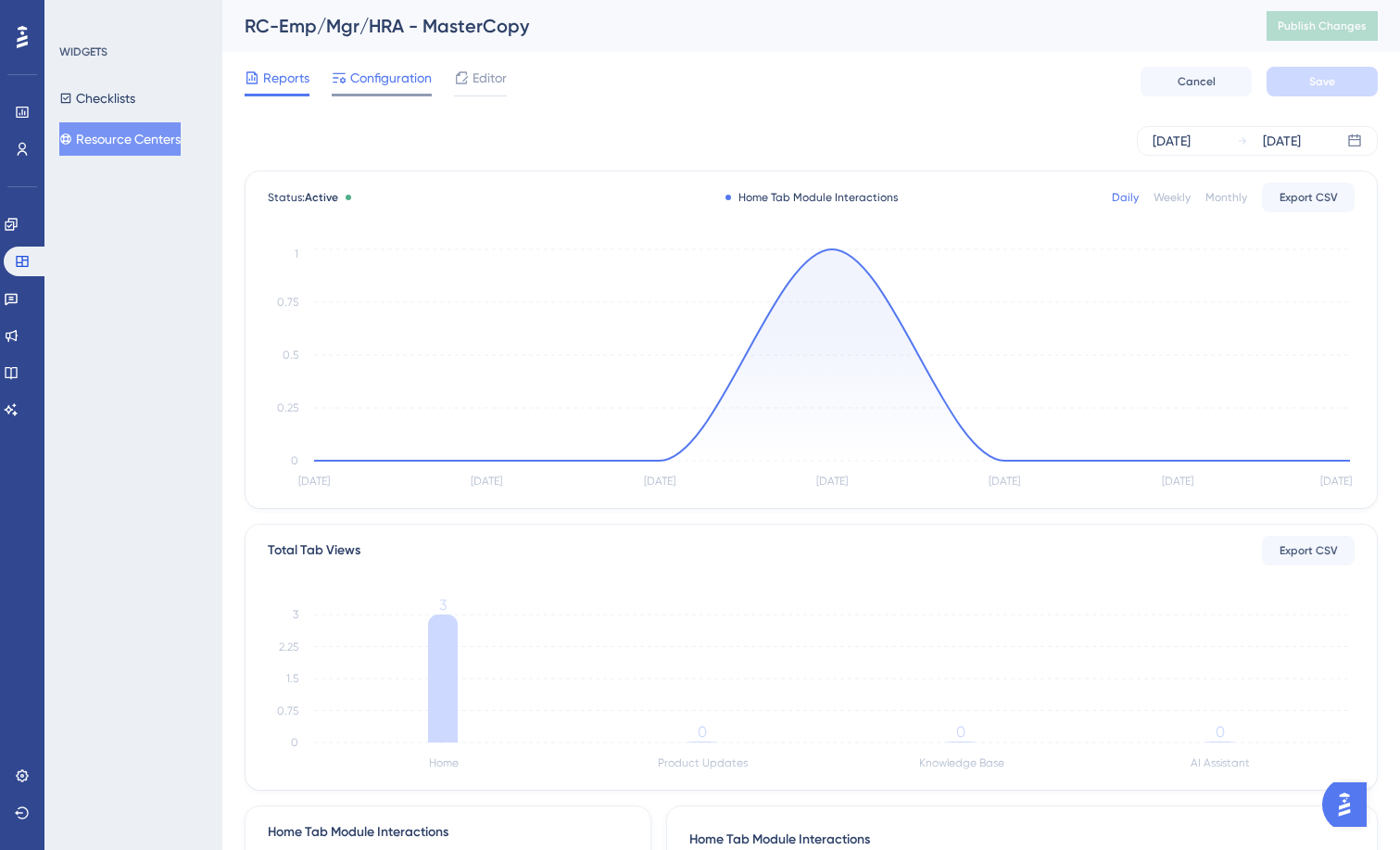
click at [396, 84] on span "Configuration" at bounding box center [390, 78] width 81 height 22
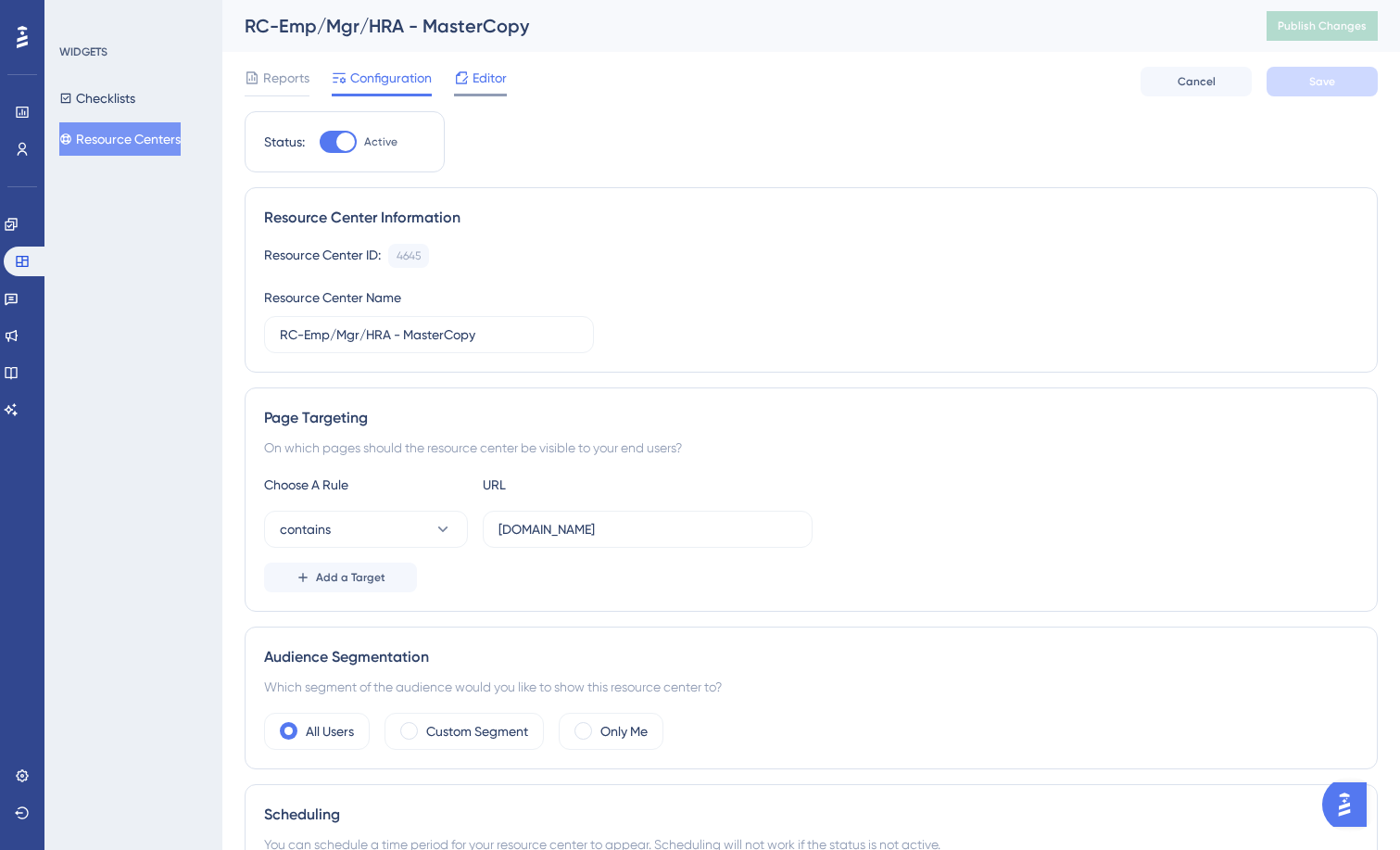
click at [471, 85] on div "Editor" at bounding box center [480, 78] width 53 height 22
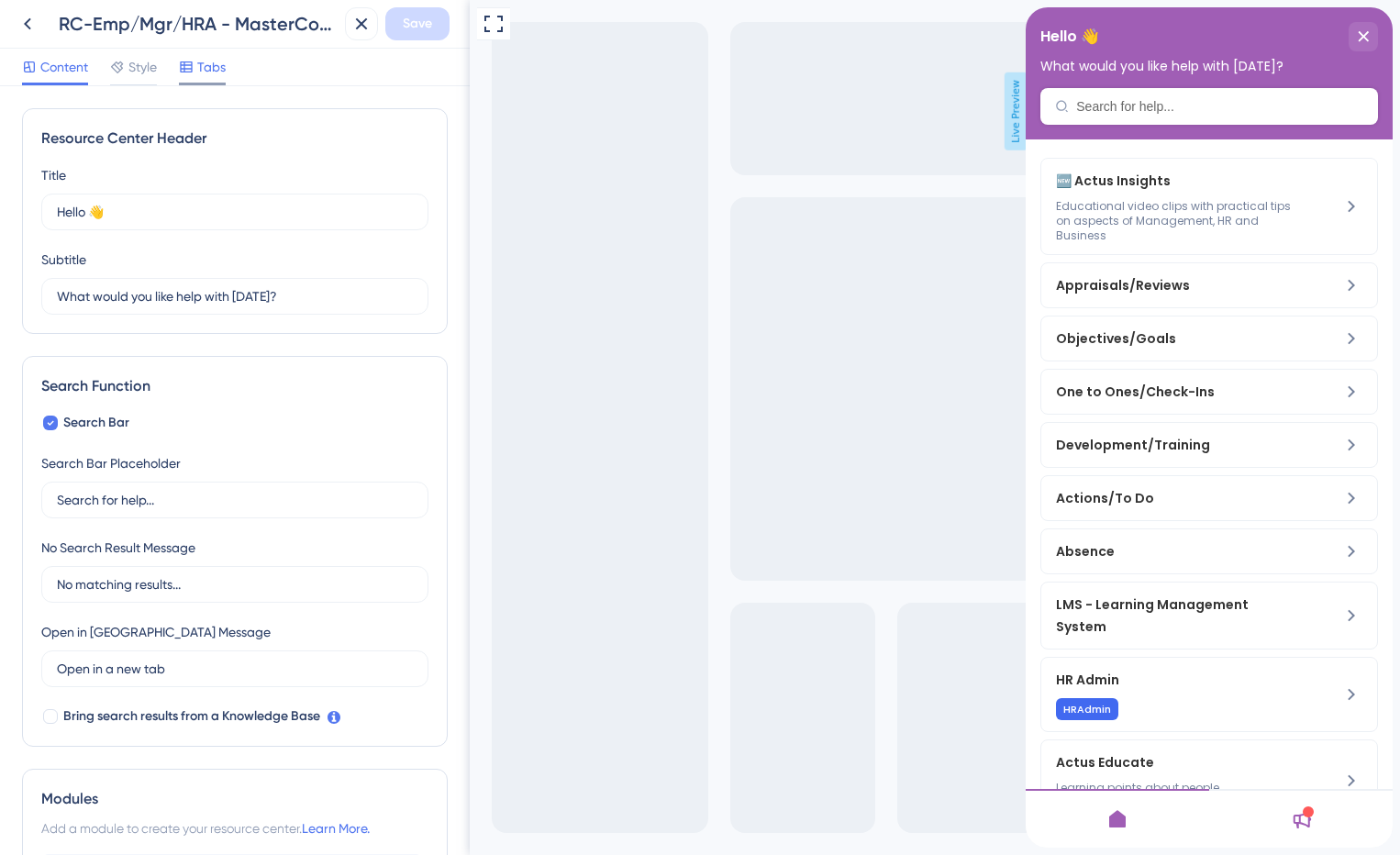
click at [183, 60] on icon at bounding box center [186, 67] width 15 height 15
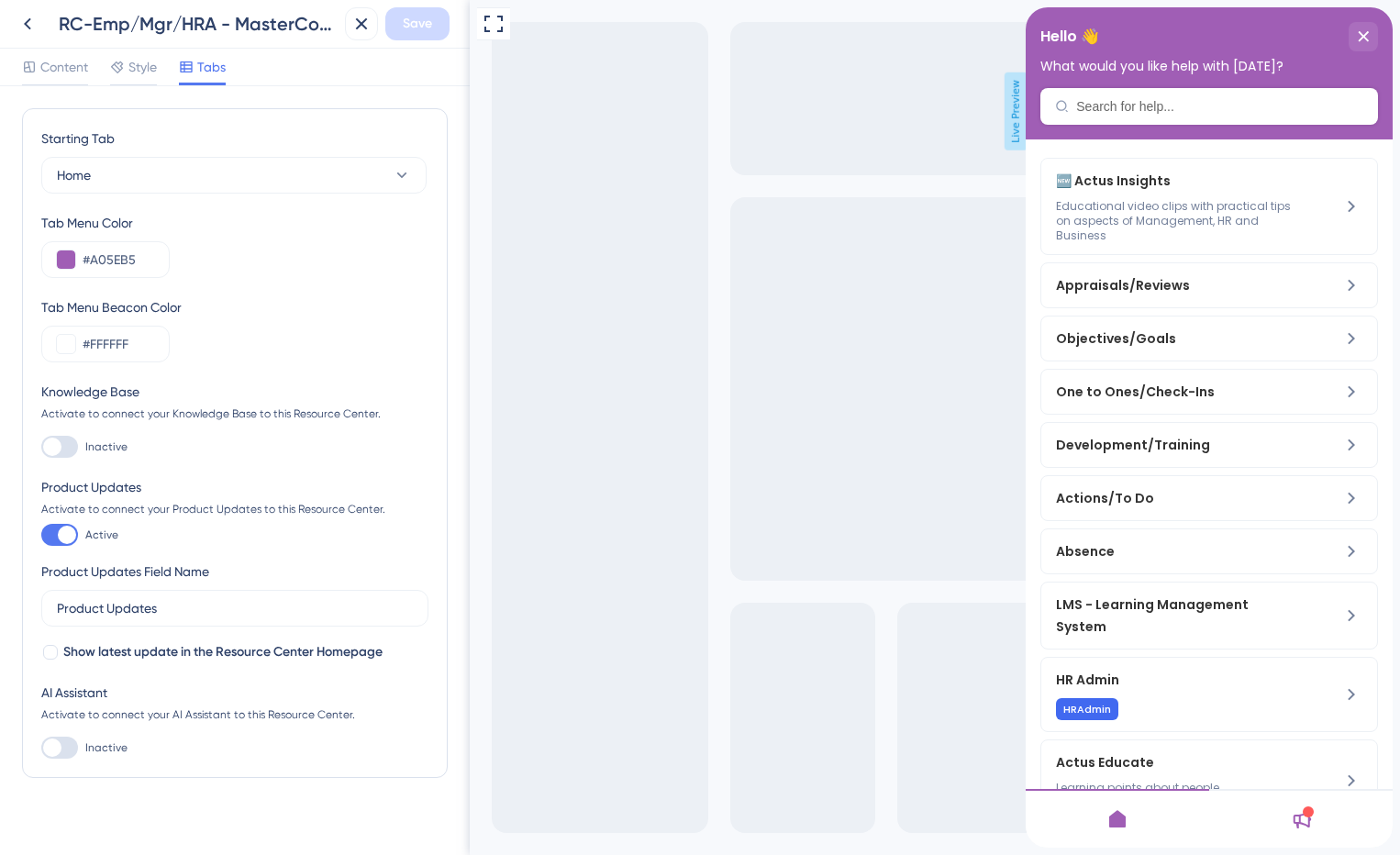
click at [71, 440] on div at bounding box center [59, 447] width 36 height 22
click at [41, 447] on input "Inactive" at bounding box center [40, 447] width 1 height 1
checkbox input "true"
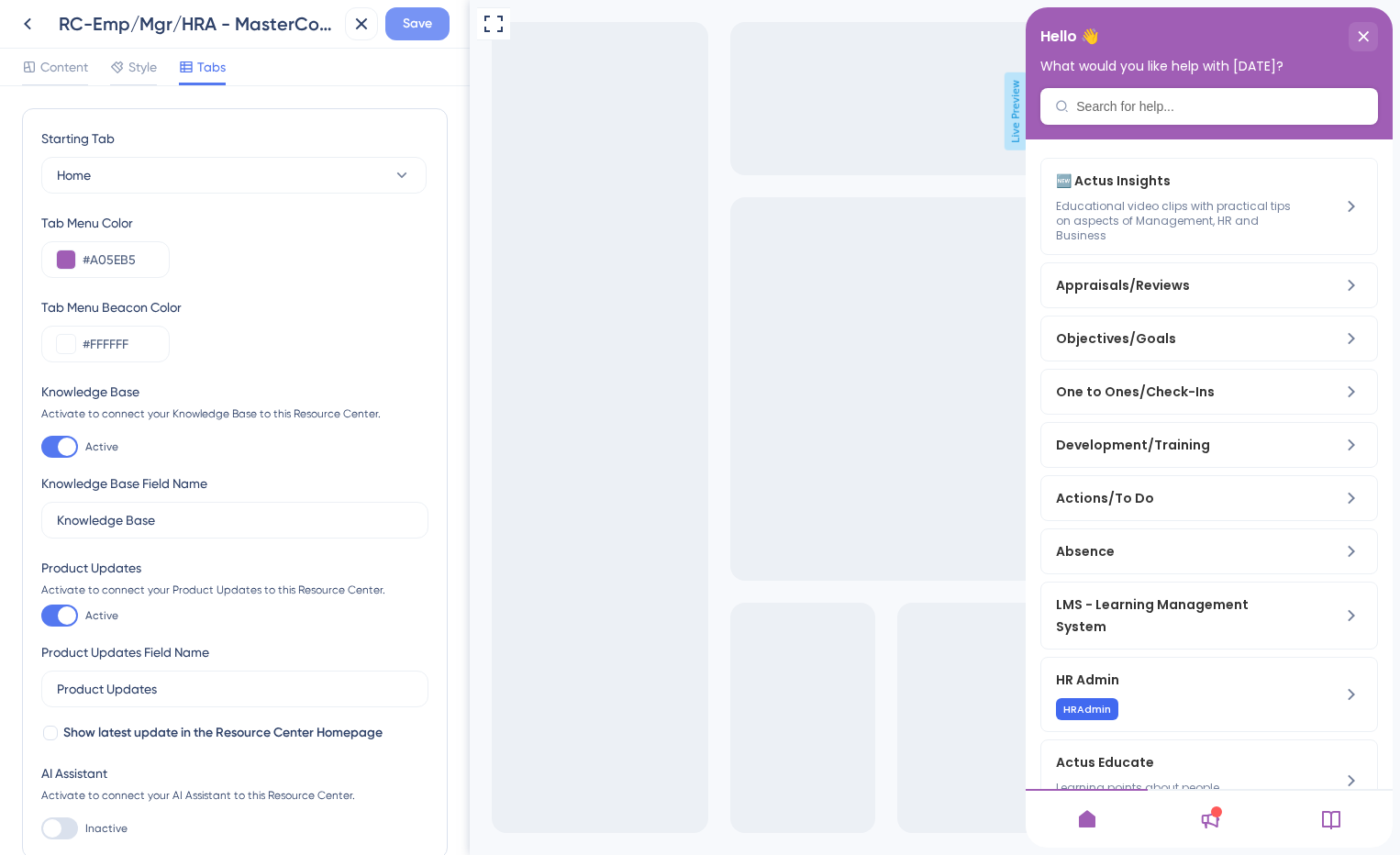
click at [413, 29] on span "Save" at bounding box center [417, 24] width 30 height 22
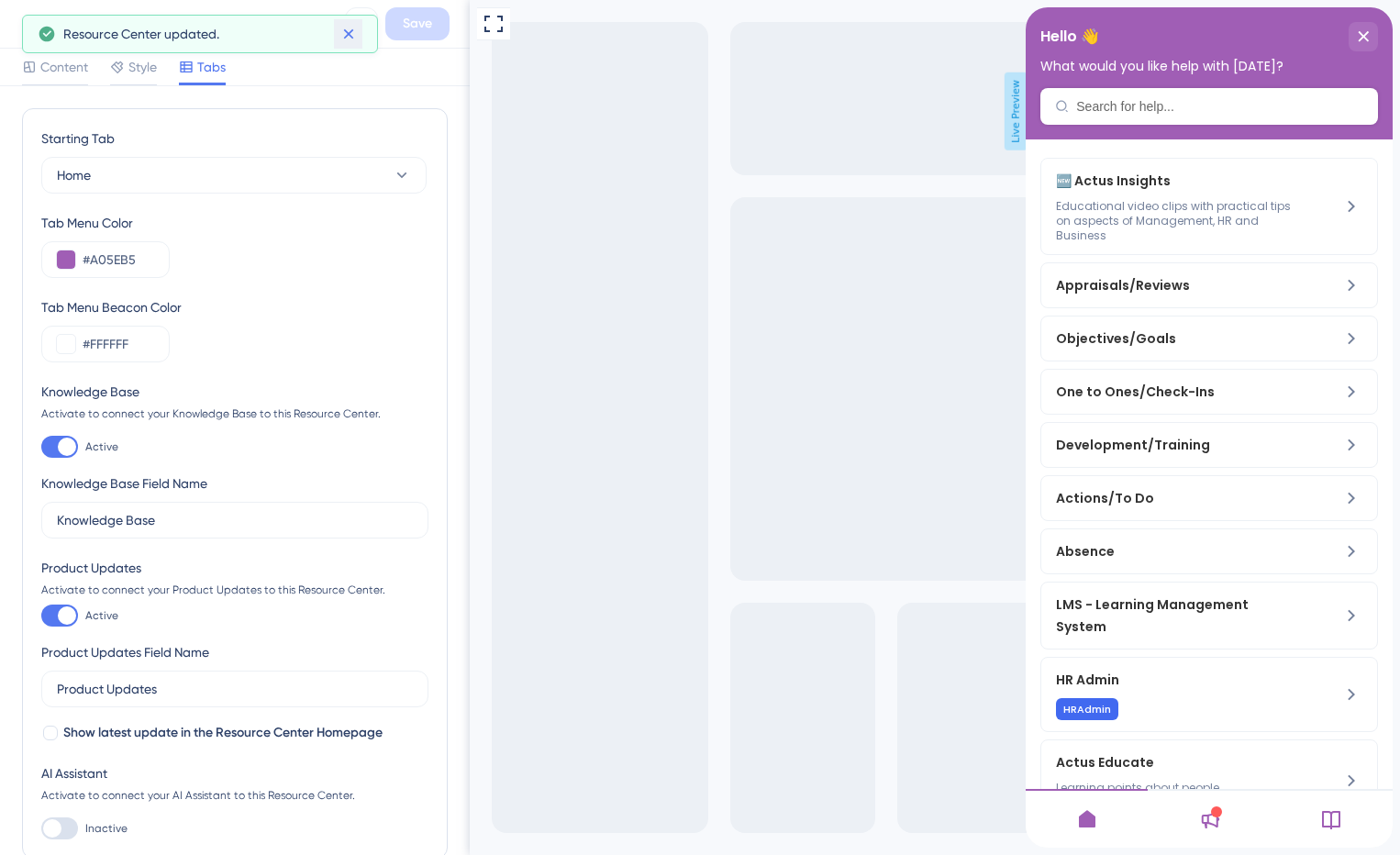
click at [354, 32] on icon at bounding box center [348, 33] width 19 height 19
click at [24, 23] on icon at bounding box center [28, 24] width 22 height 22
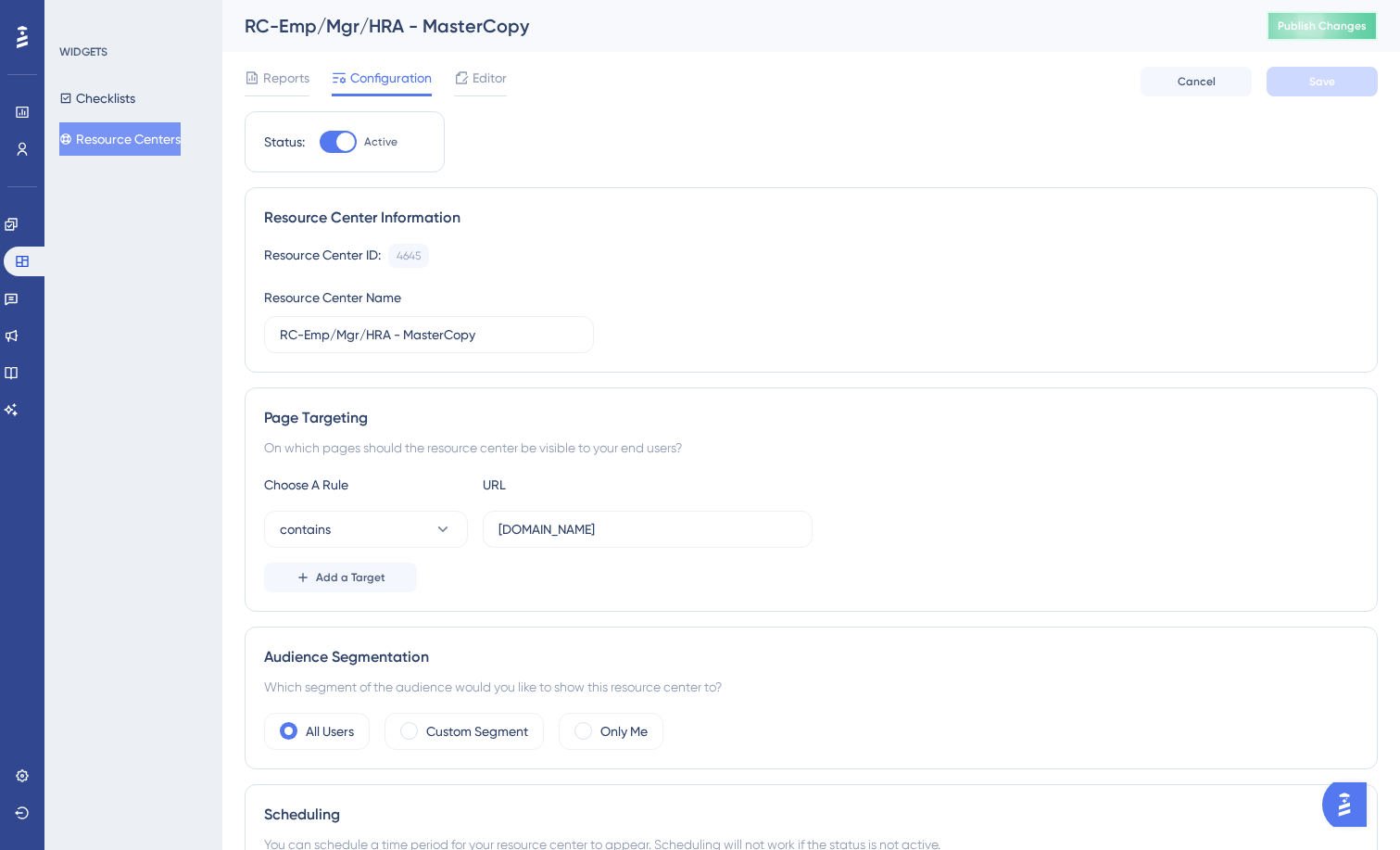
click at [1342, 34] on button "Publish Changes" at bounding box center [1322, 26] width 111 height 30
click at [467, 86] on div at bounding box center [461, 78] width 15 height 22
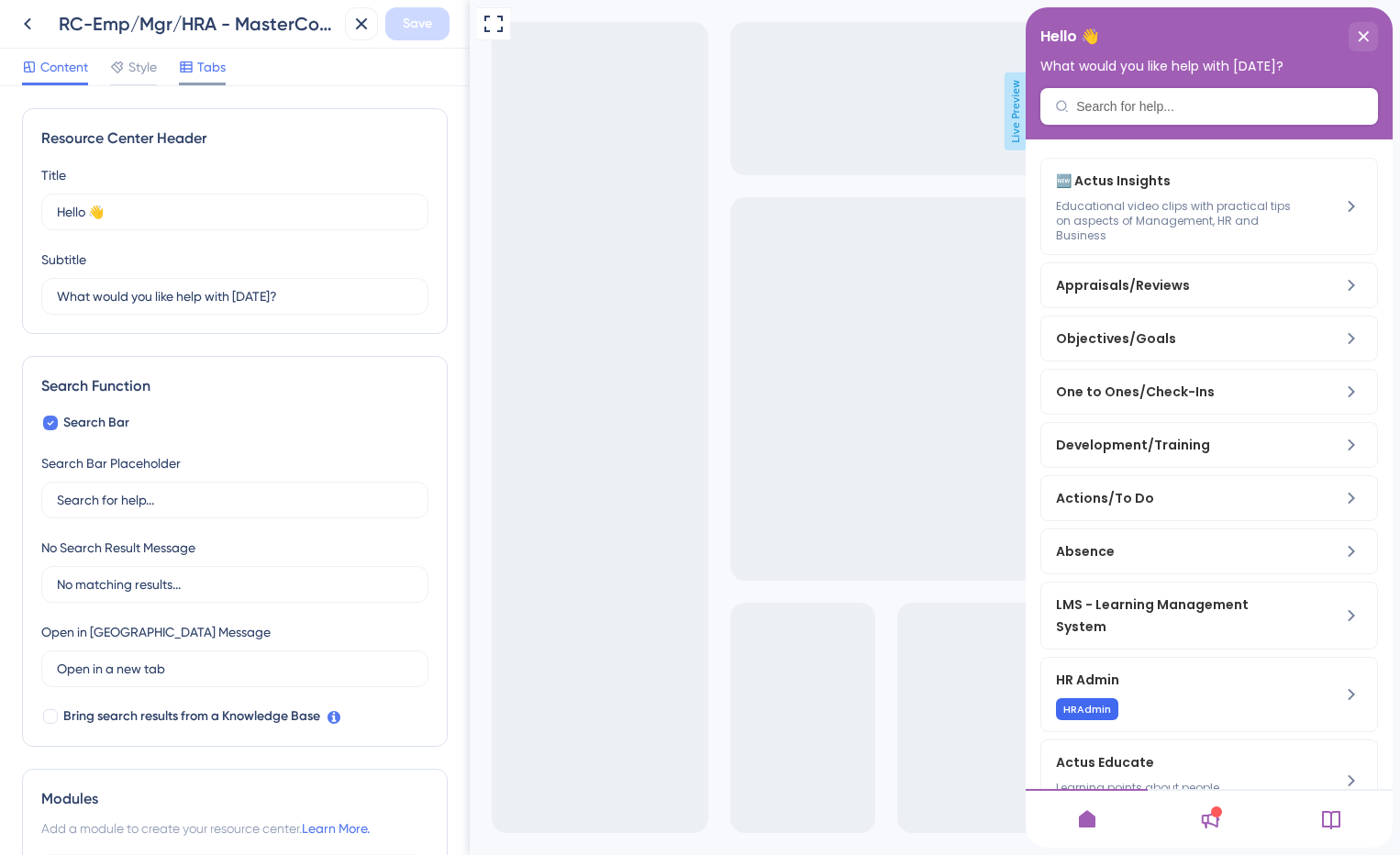
click at [207, 61] on span "Tabs" at bounding box center [211, 67] width 29 height 22
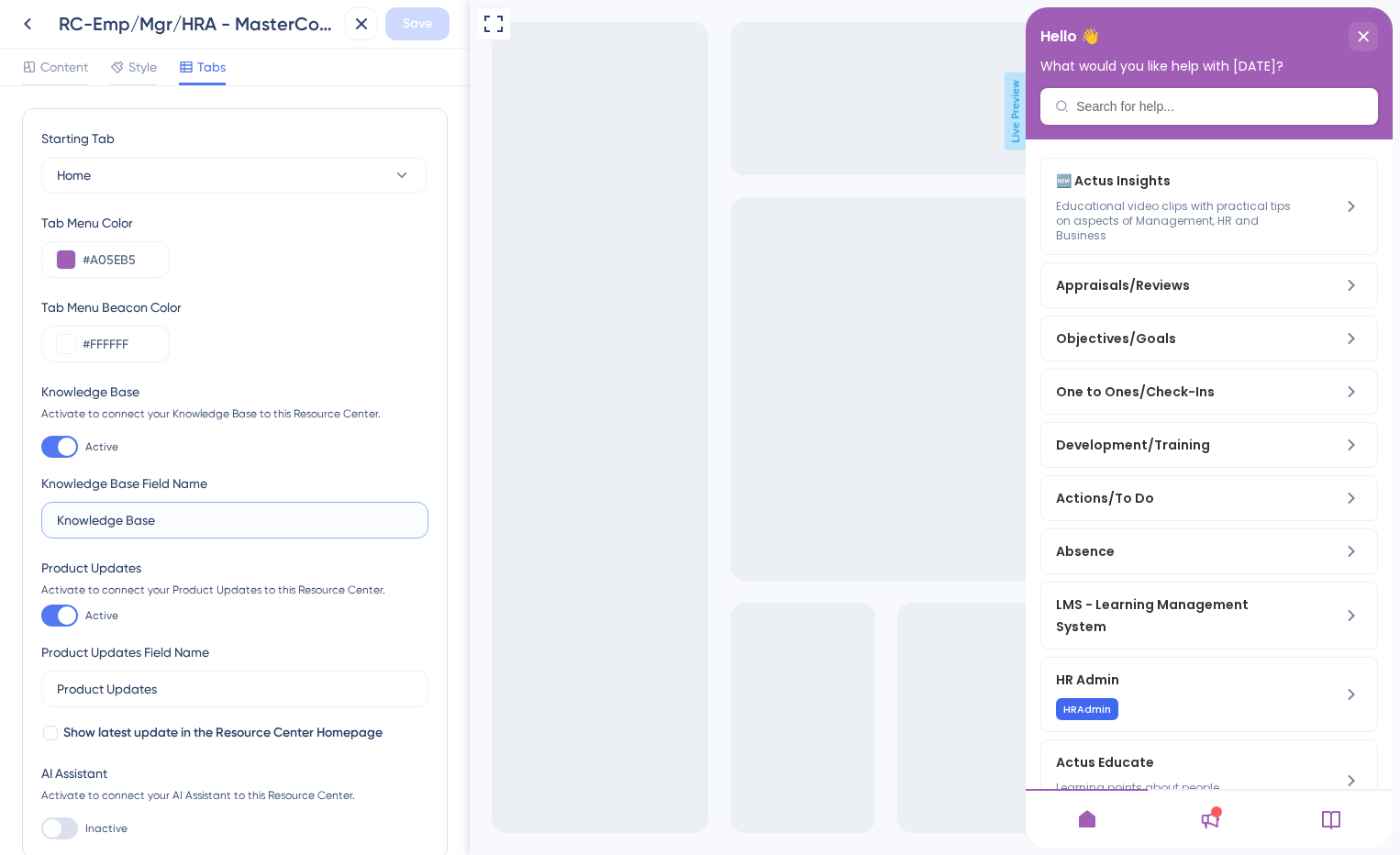
drag, startPoint x: 182, startPoint y: 519, endPoint x: 48, endPoint y: 517, distance: 134.0
click at [48, 517] on label "Knowledge Base" at bounding box center [234, 519] width 387 height 36
type input "FAQ"
click at [427, 27] on span "Save" at bounding box center [417, 24] width 30 height 22
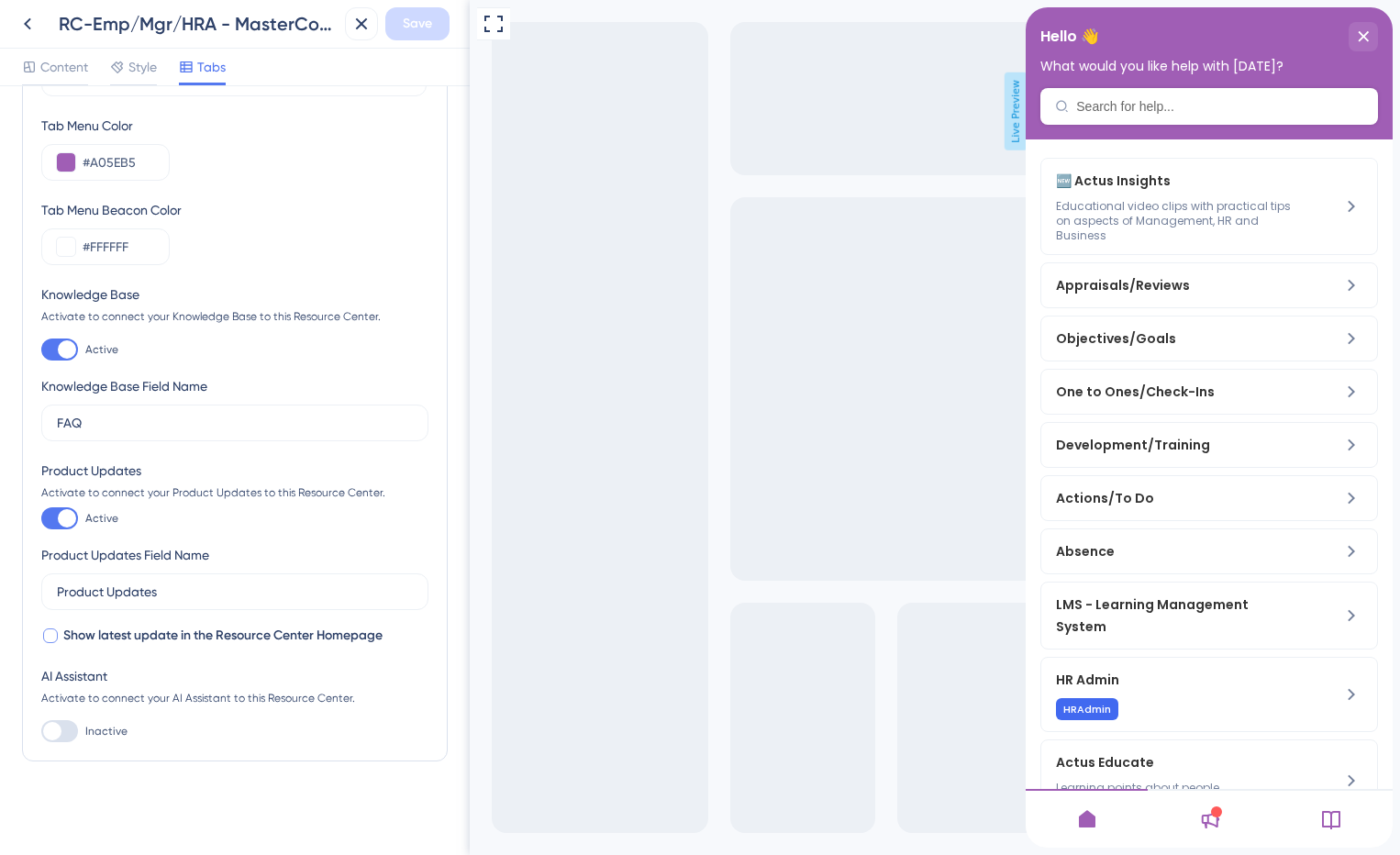
scroll to position [99, 0]
click at [52, 70] on span "Content" at bounding box center [64, 67] width 47 height 22
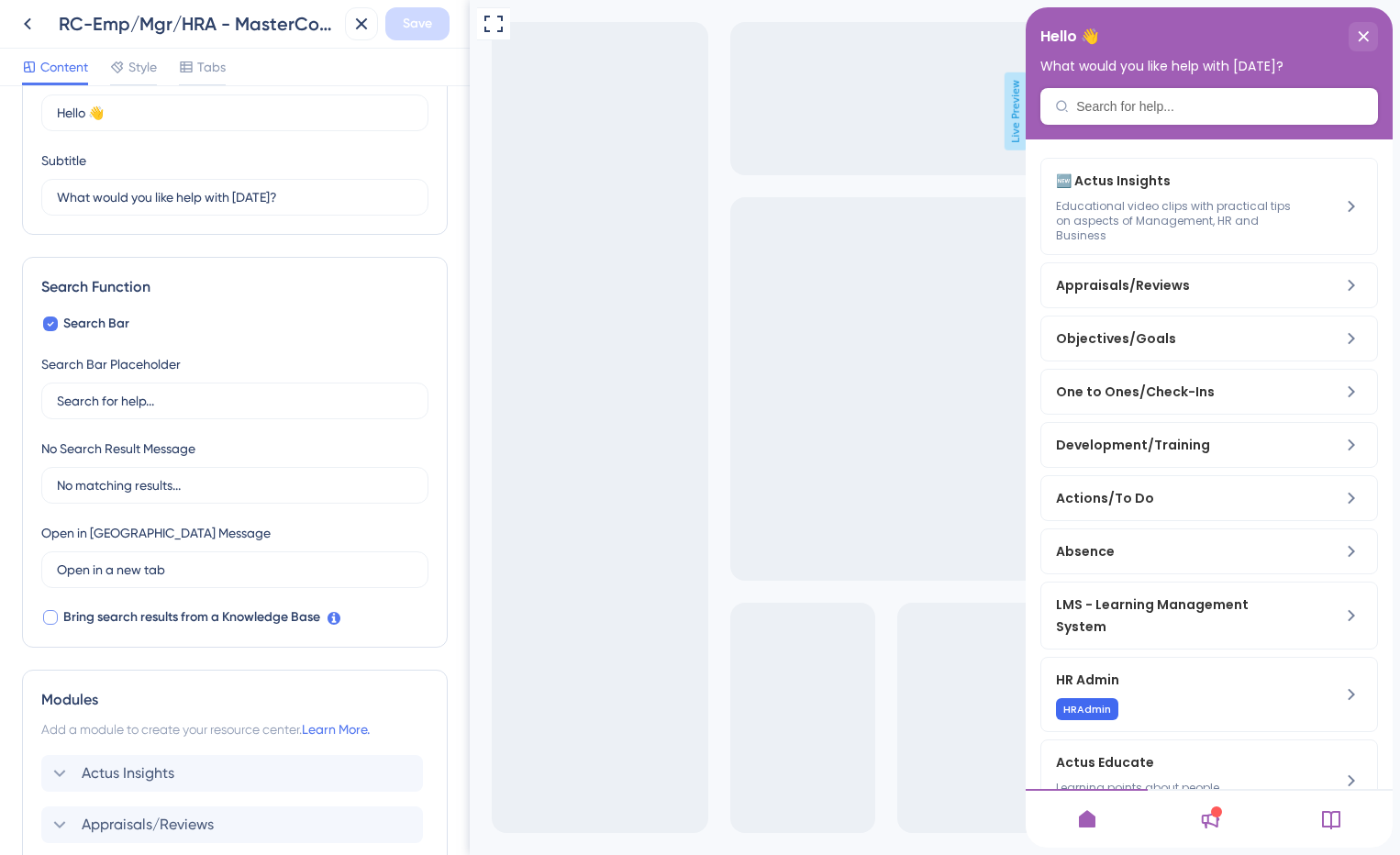
click at [52, 623] on div at bounding box center [50, 617] width 15 height 15
checkbox input "true"
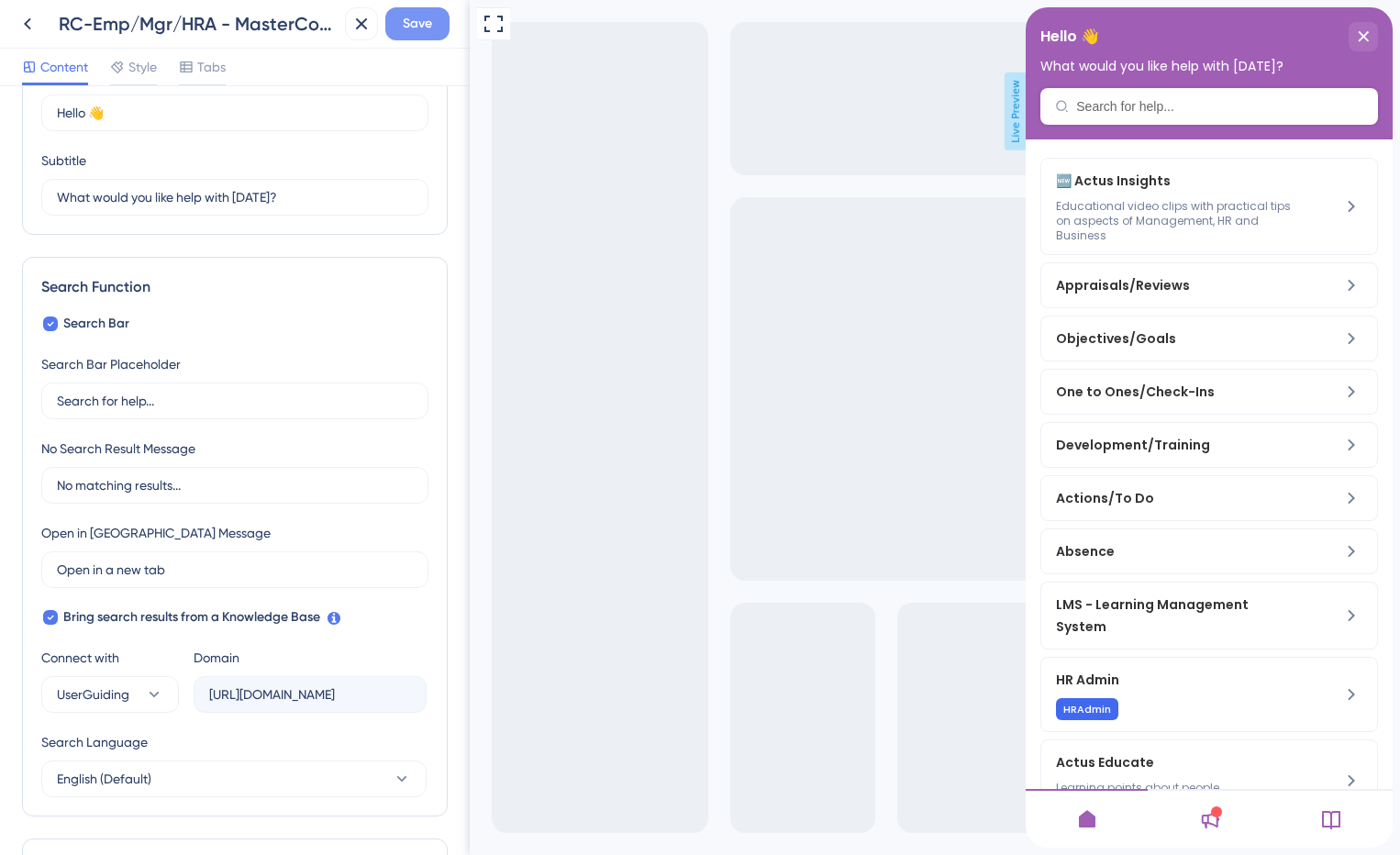
click at [399, 30] on button "Save" at bounding box center [417, 24] width 64 height 33
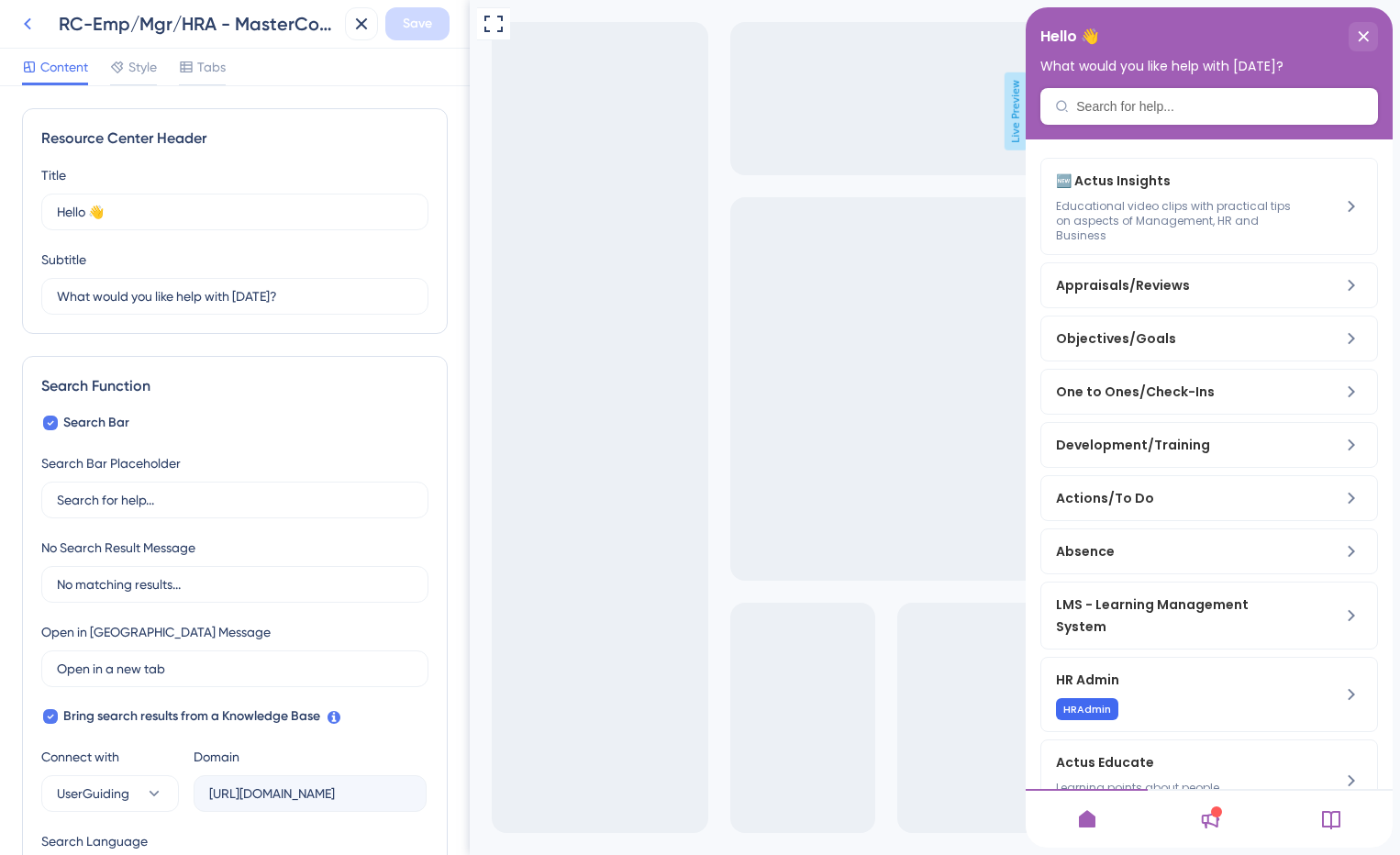
click at [33, 22] on icon at bounding box center [28, 24] width 22 height 22
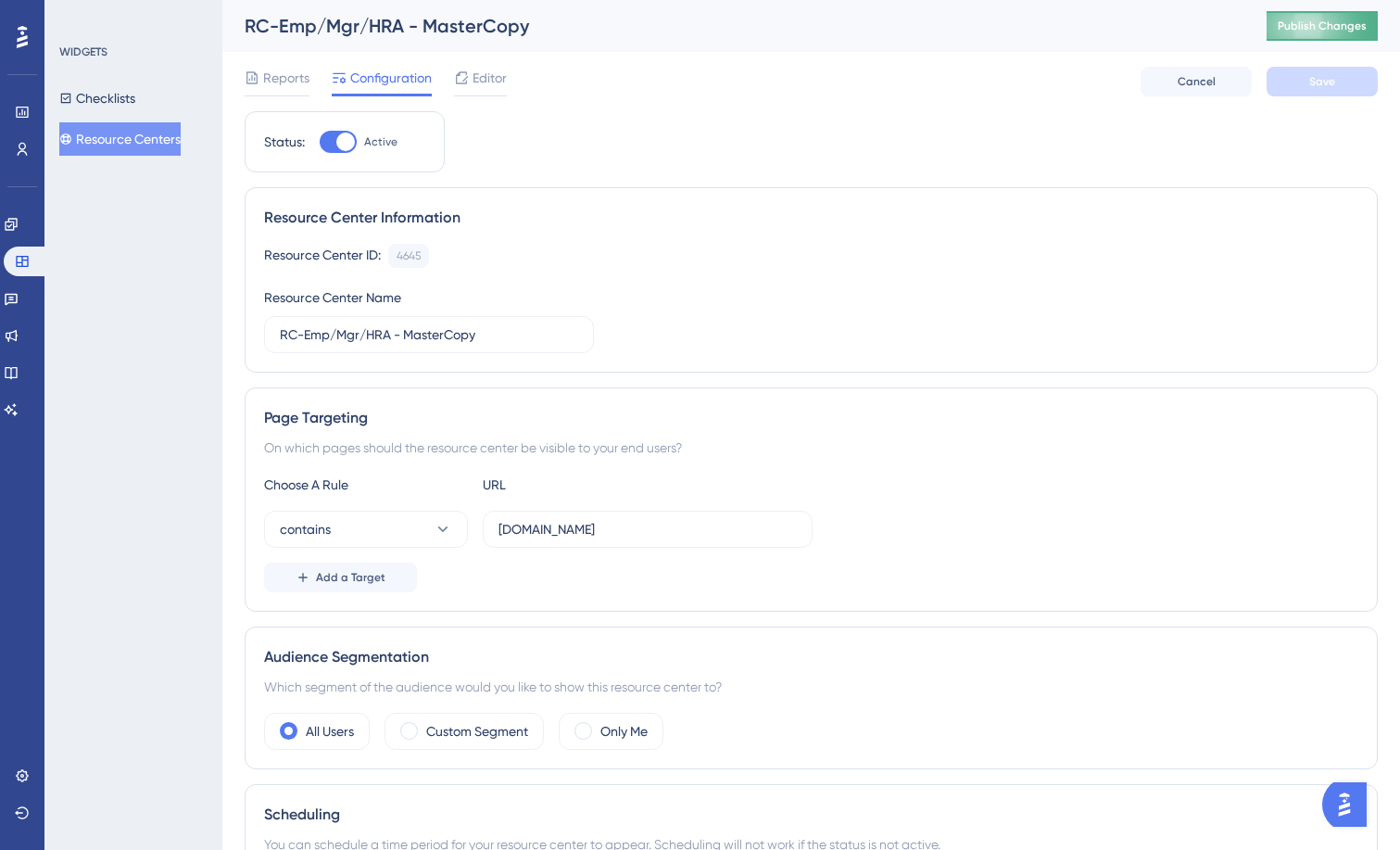
click at [1367, 34] on button "Publish Changes" at bounding box center [1322, 26] width 111 height 30
